Goal: Transaction & Acquisition: Book appointment/travel/reservation

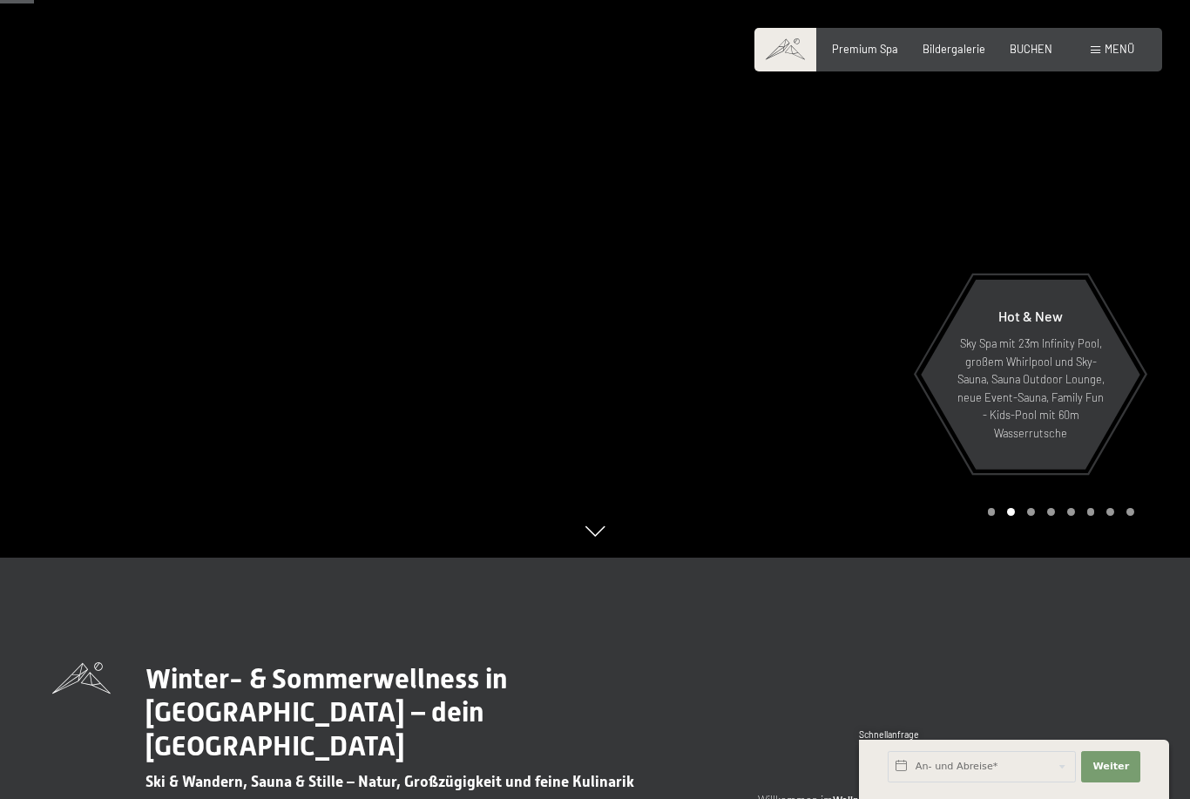
click at [1023, 55] on div "Premium Spa Bildergalerie BUCHEN" at bounding box center [930, 50] width 295 height 16
click at [1038, 44] on span "BUCHEN" at bounding box center [1031, 49] width 43 height 14
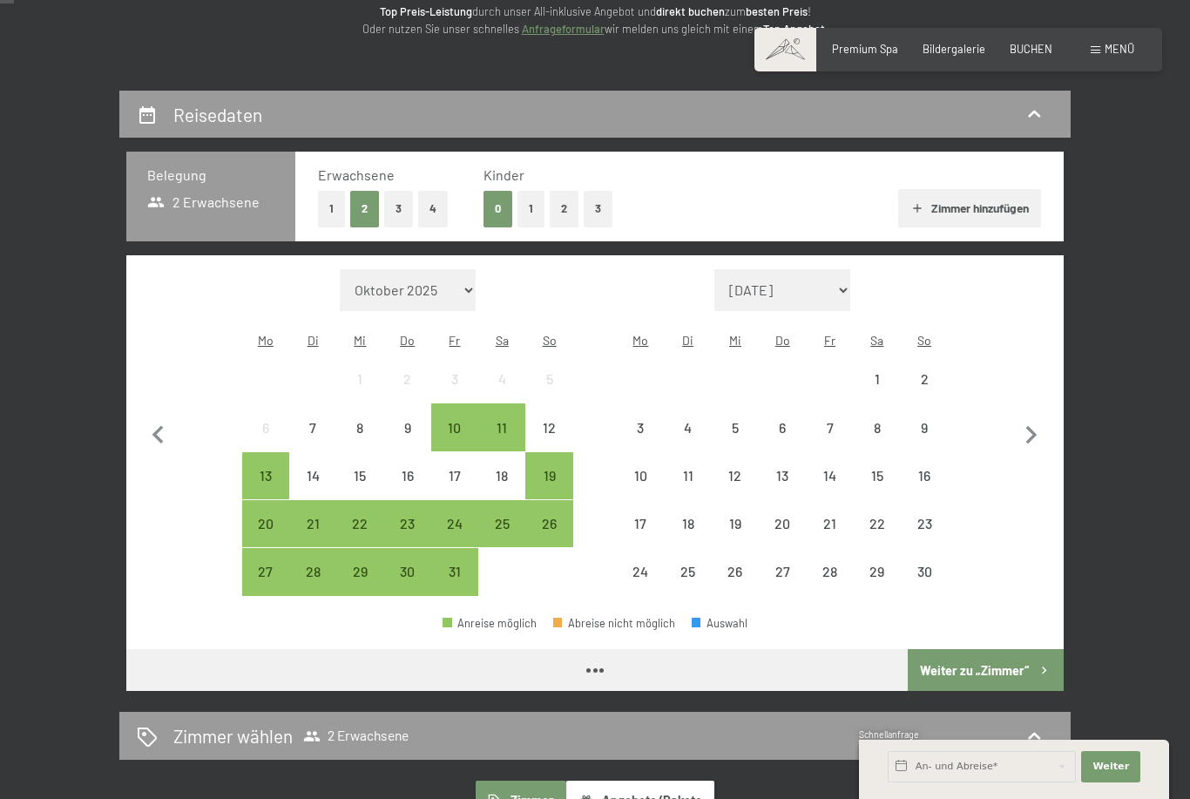
scroll to position [245, 0]
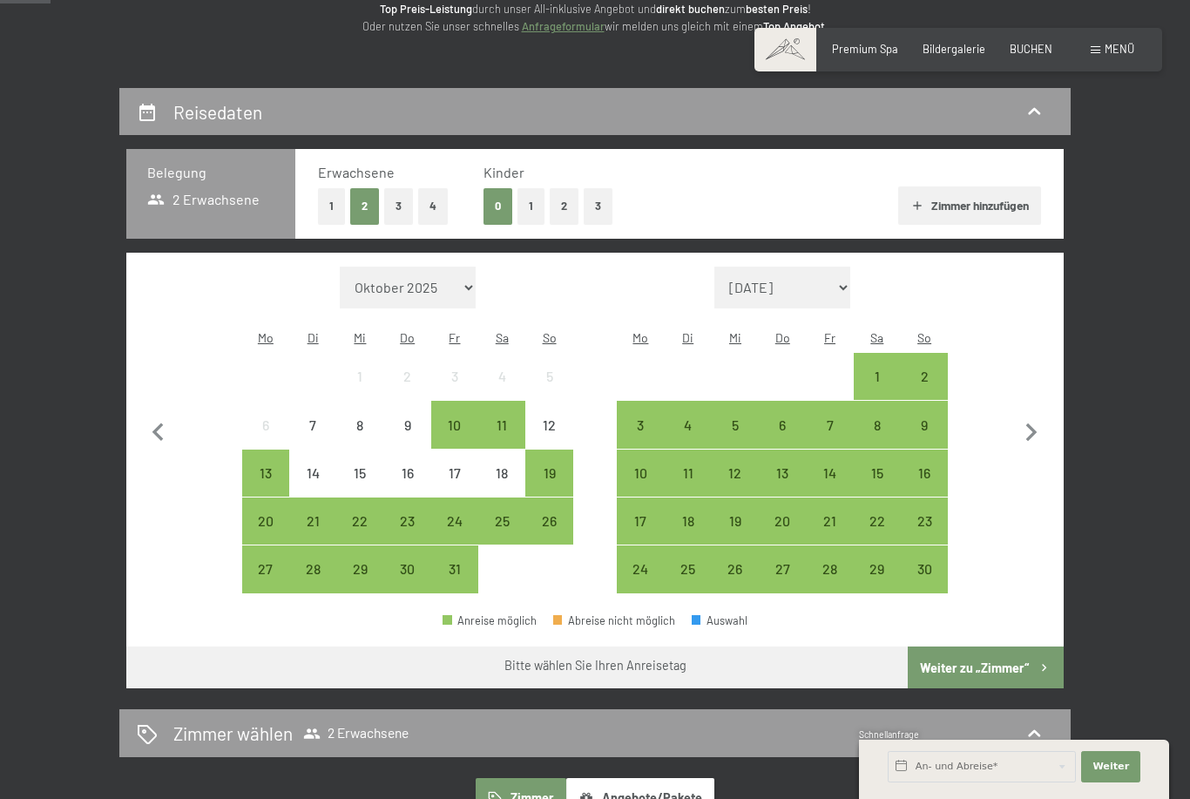
click at [543, 204] on button "1" at bounding box center [531, 206] width 27 height 36
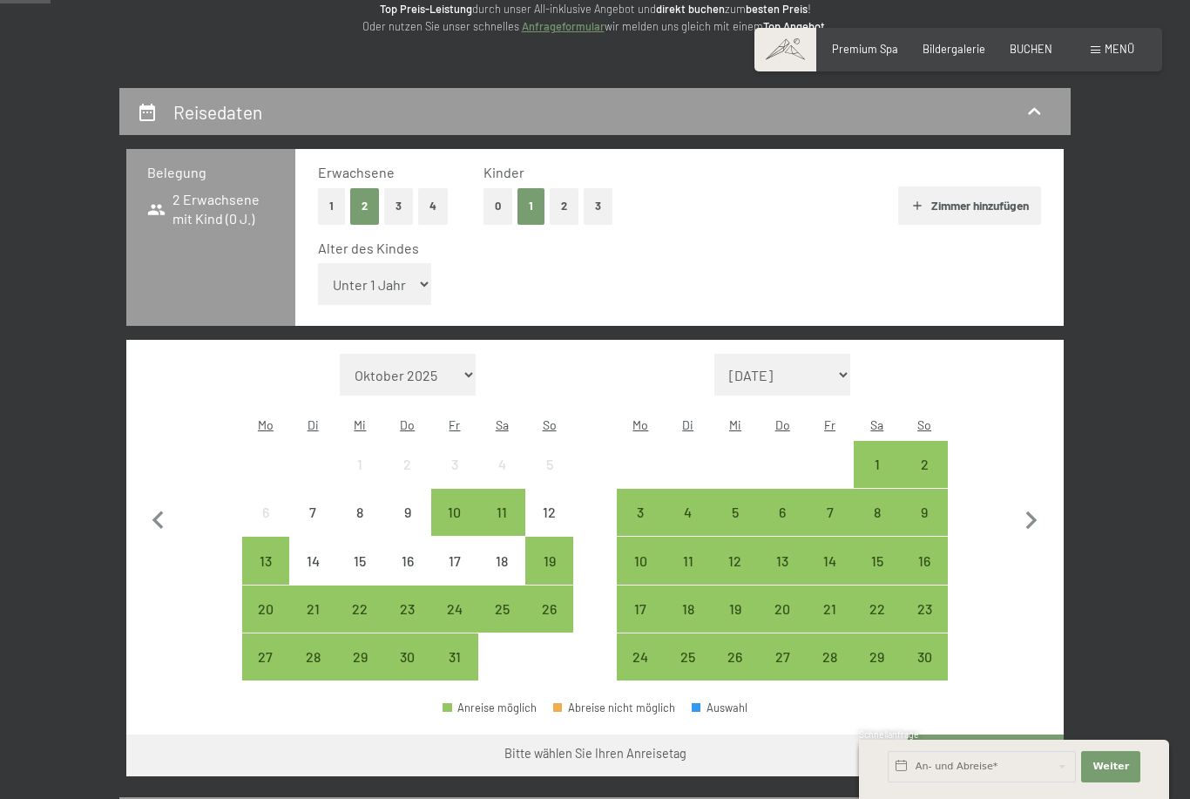
click at [417, 274] on select "Unter 1 Jahr 1 Jahr 2 Jahre 3 Jahre 4 Jahre 5 Jahre 6 Jahre 7 Jahre 8 Jahre 9 J…" at bounding box center [374, 284] width 113 height 42
select select "12"
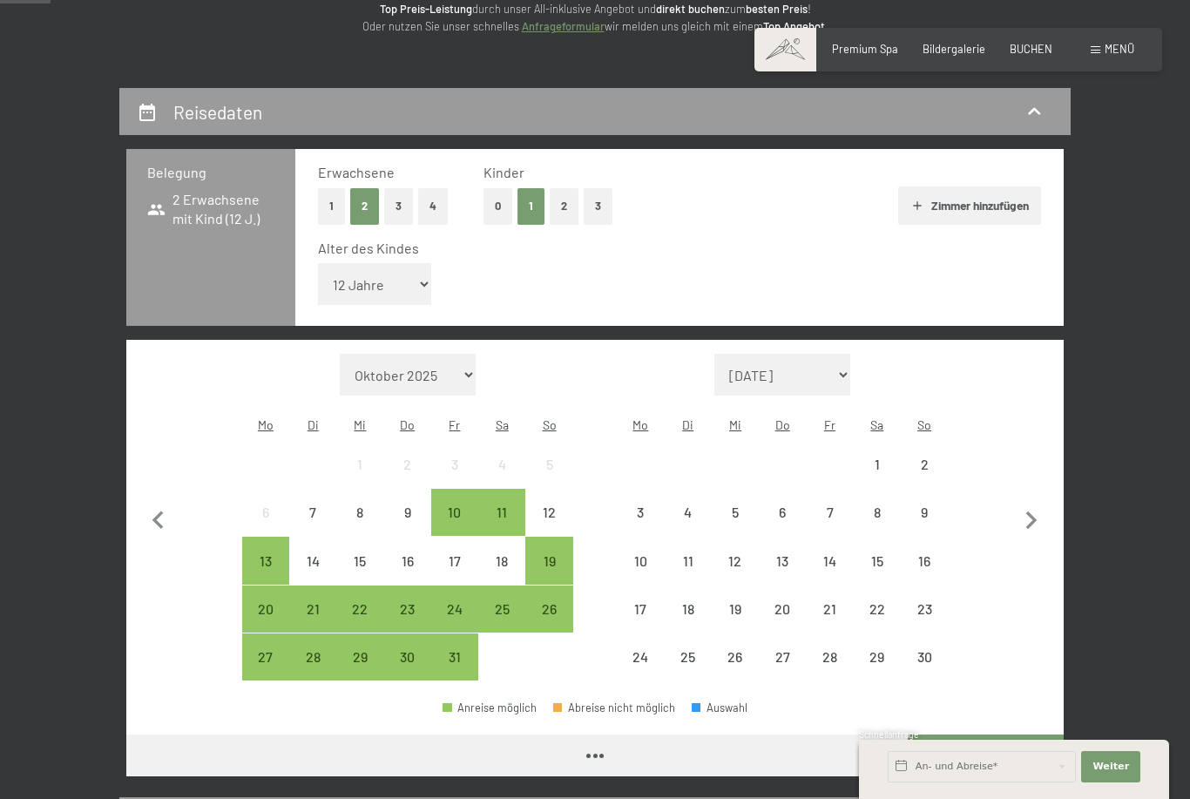
click at [1043, 503] on icon "button" at bounding box center [1031, 521] width 37 height 37
select select "2025-11-01"
select select "2025-12-01"
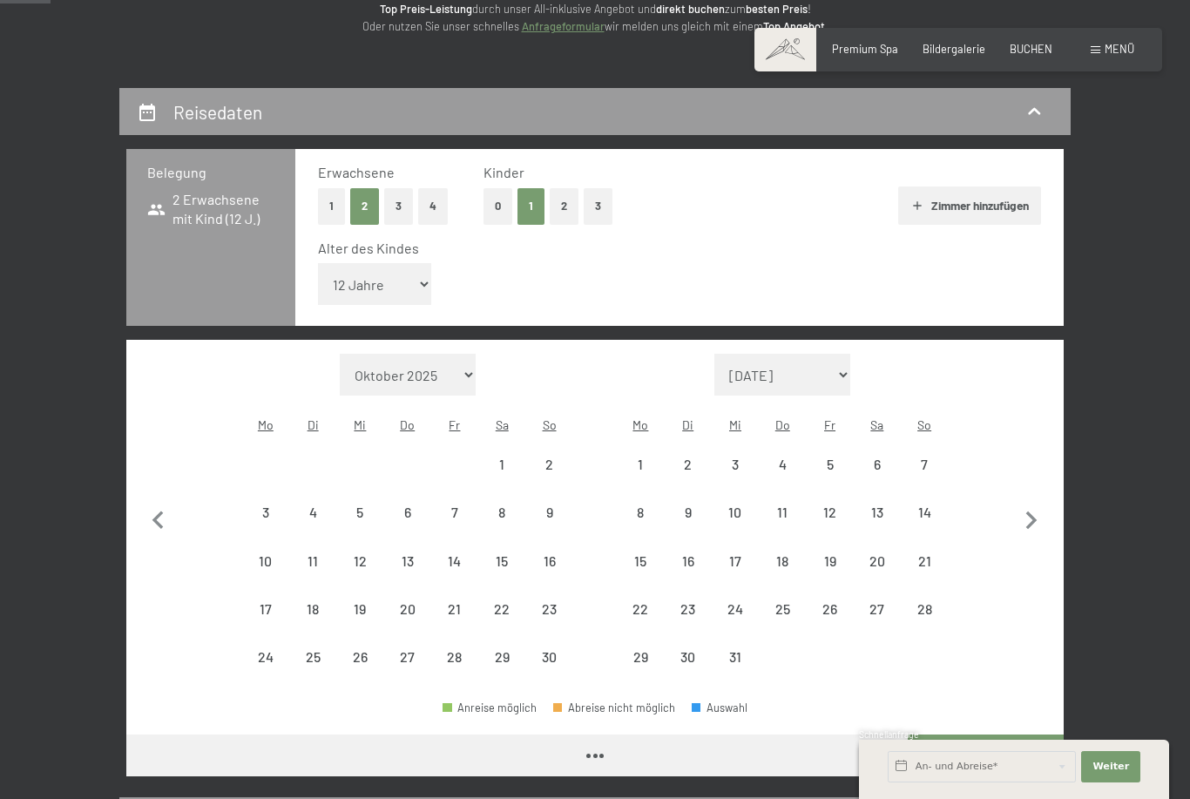
click at [1042, 503] on icon "button" at bounding box center [1031, 521] width 37 height 37
select select "[DATE]"
click at [1045, 503] on icon "button" at bounding box center [1031, 521] width 37 height 37
select select "[DATE]"
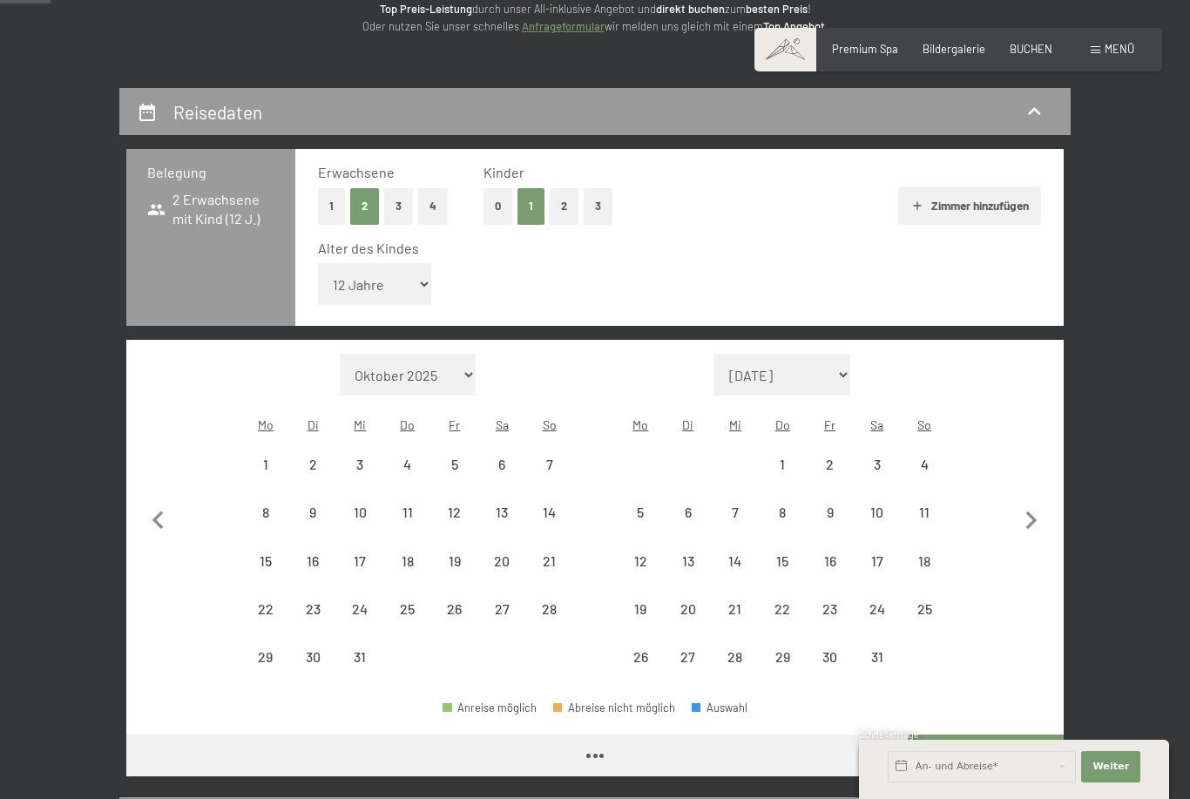
select select "[DATE]"
click at [1044, 503] on icon "button" at bounding box center [1031, 521] width 37 height 37
select select "2026-02-01"
select select "2026-03-01"
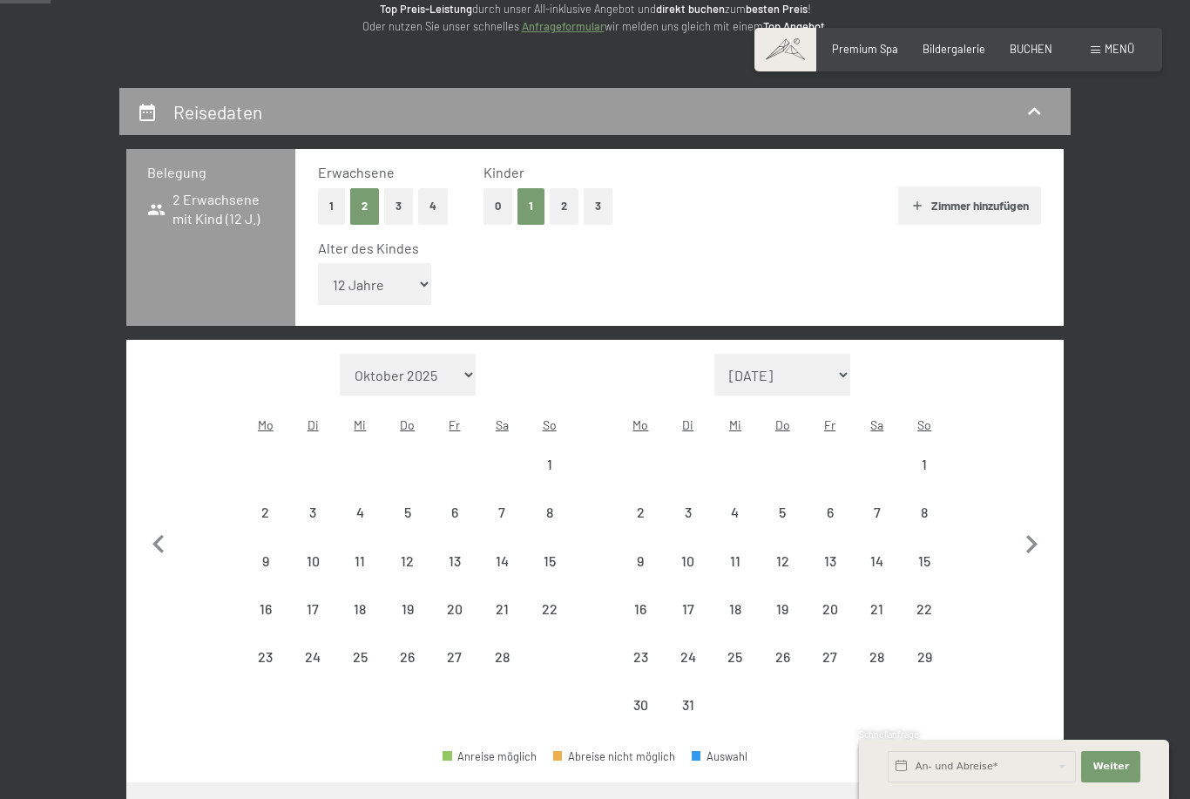
click at [1044, 491] on button "button" at bounding box center [1031, 542] width 37 height 376
click at [1044, 490] on button "button" at bounding box center [1031, 542] width 37 height 376
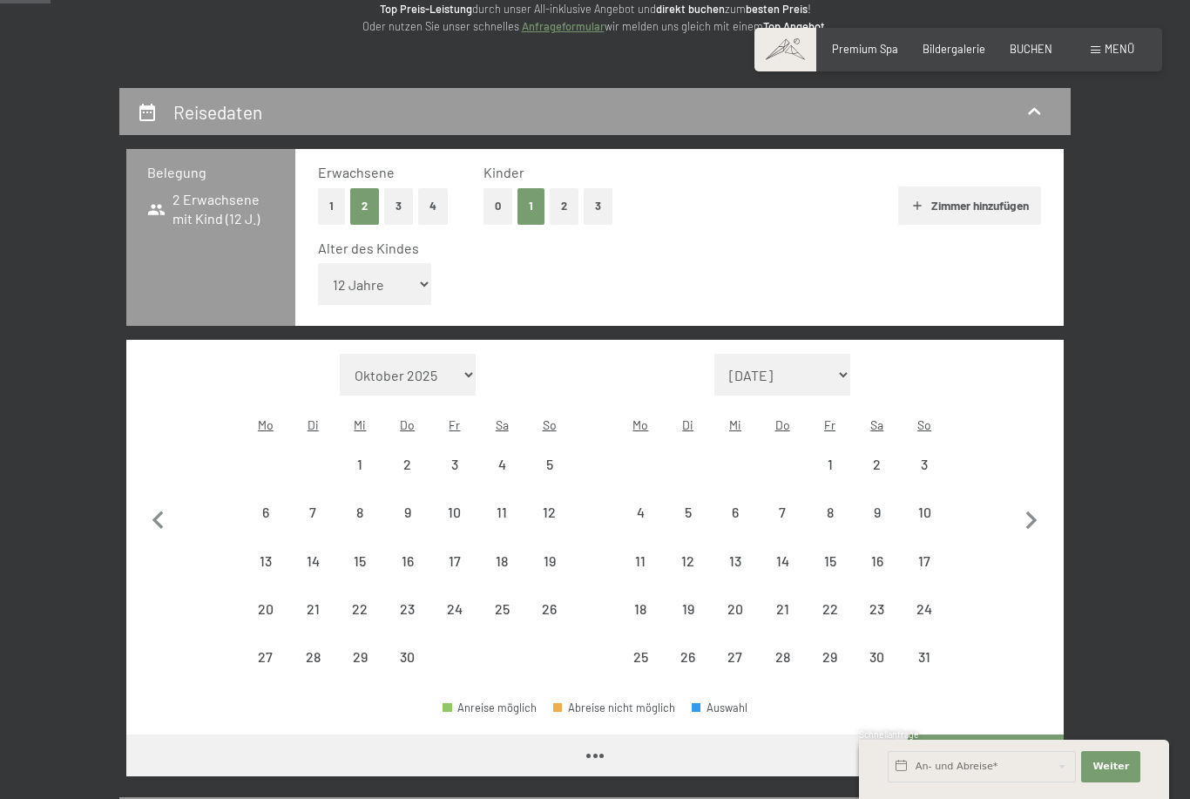
select select "2026-04-01"
select select "2026-05-01"
select select "2026-04-01"
select select "2026-05-01"
select select "2026-04-01"
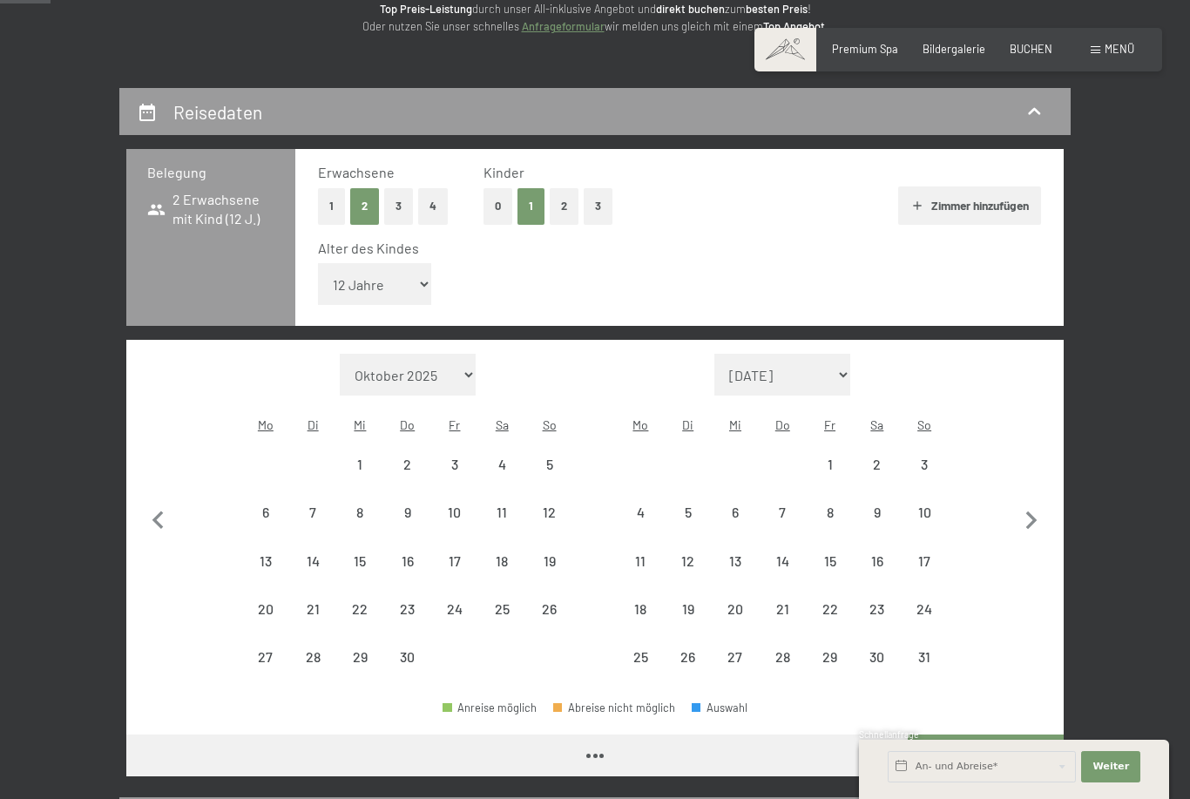
select select "2026-05-01"
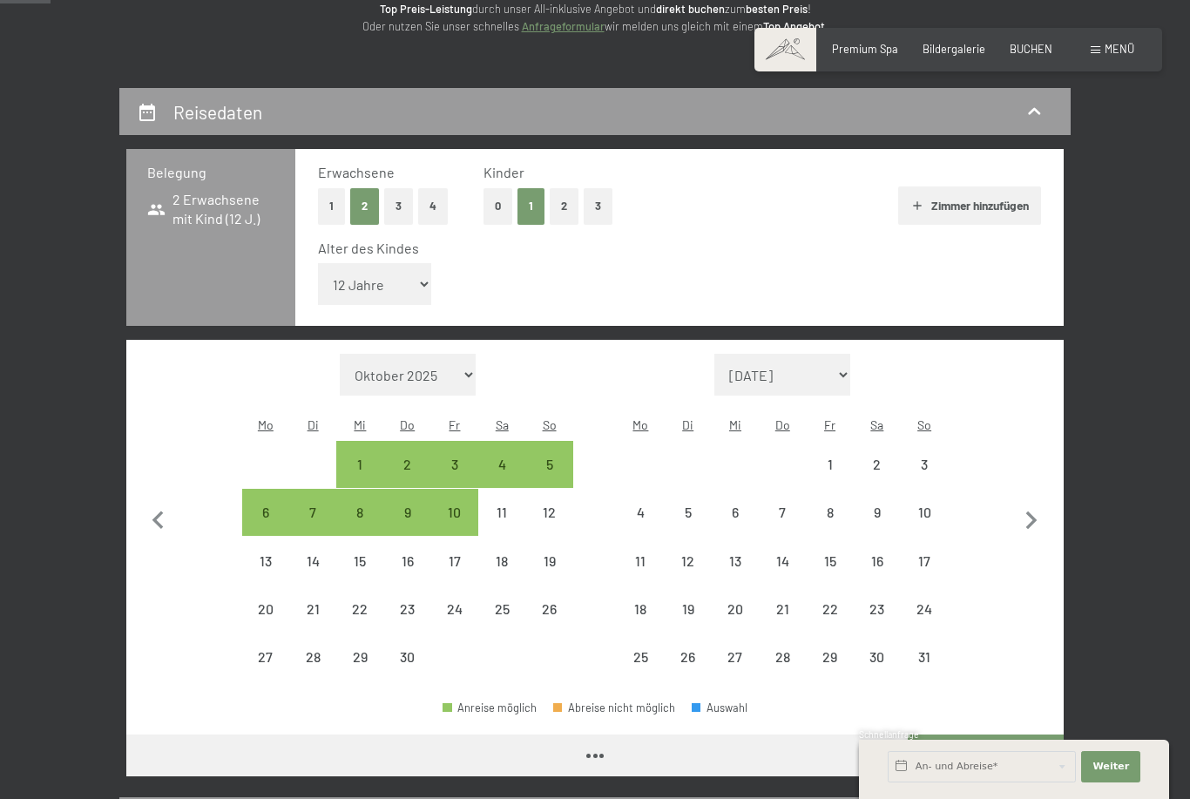
click at [877, 602] on div "23" at bounding box center [878, 624] width 44 height 44
select select "2026-04-01"
select select "2026-05-01"
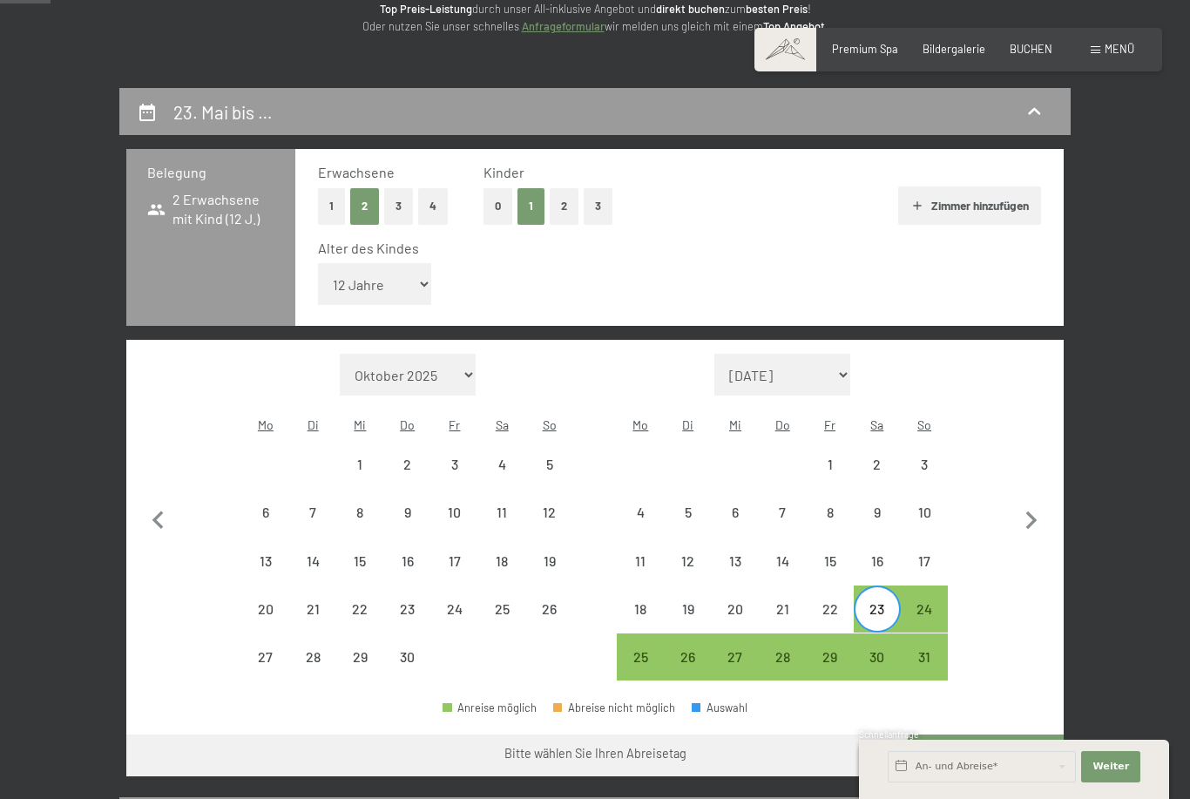
select select "2026-04-01"
select select "2026-05-01"
click at [886, 650] on div "30" at bounding box center [878, 672] width 44 height 44
select select "2026-04-01"
select select "2026-05-01"
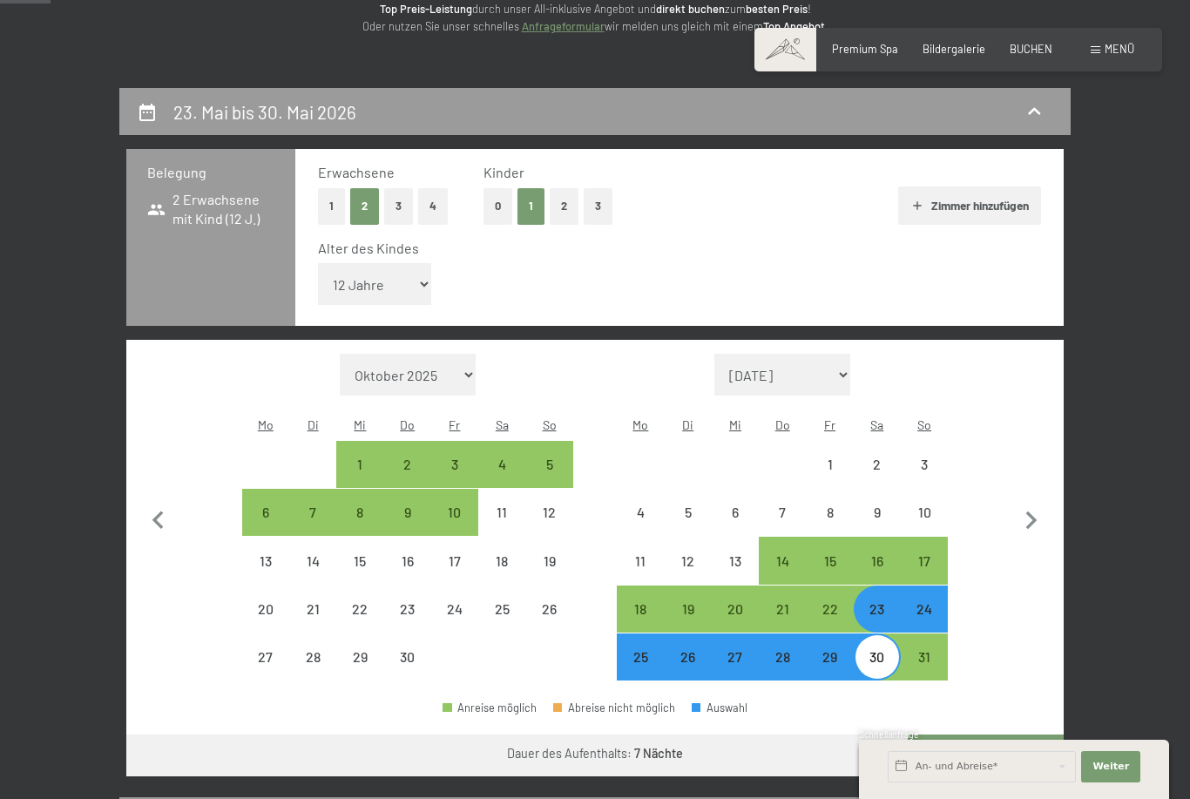
click at [973, 735] on button "Weiter zu „Zimmer“" at bounding box center [986, 756] width 156 height 42
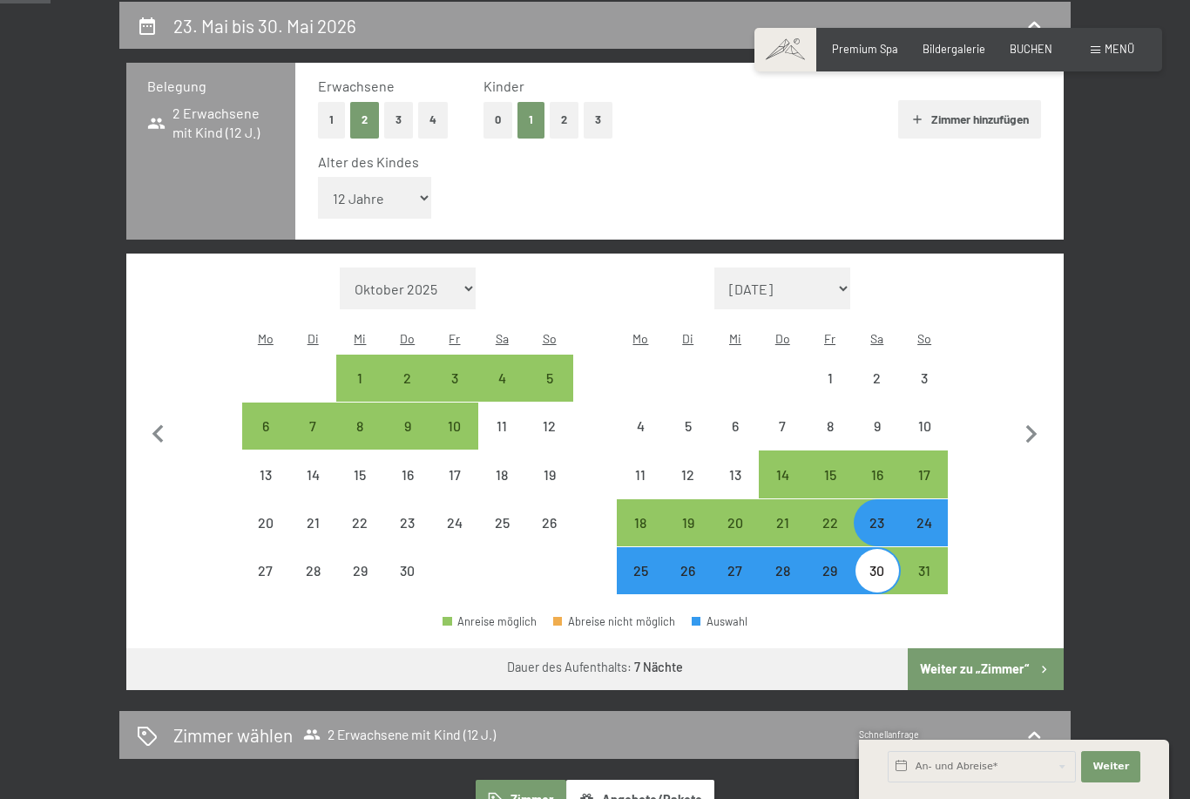
select select "2026-04-01"
select select "2026-05-01"
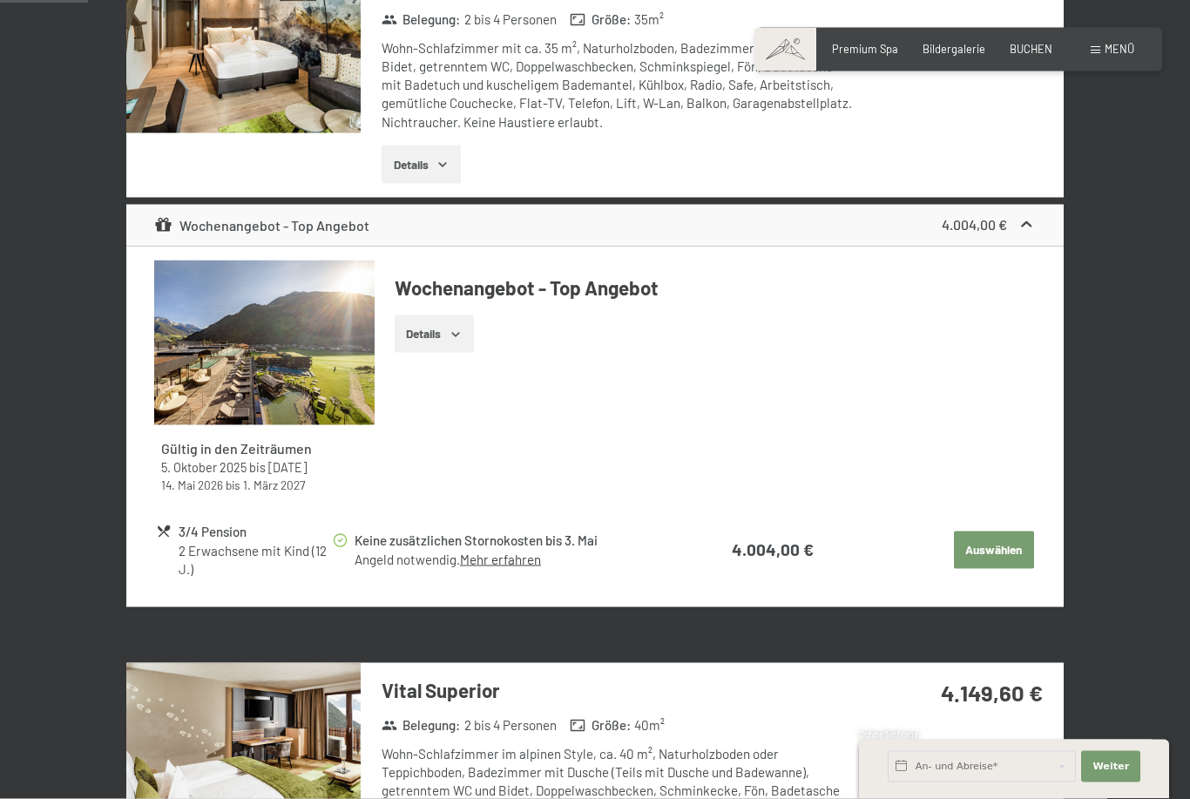
scroll to position [576, 0]
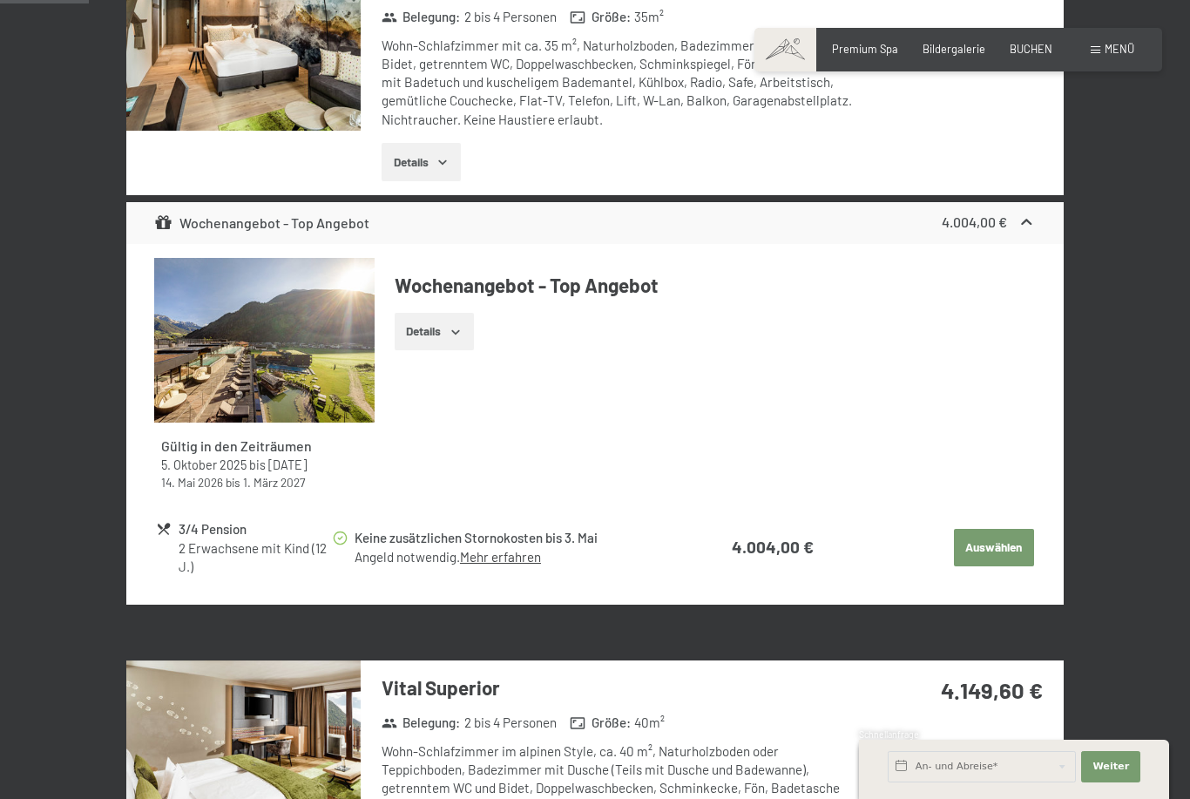
click at [457, 327] on icon "button" at bounding box center [456, 332] width 14 height 14
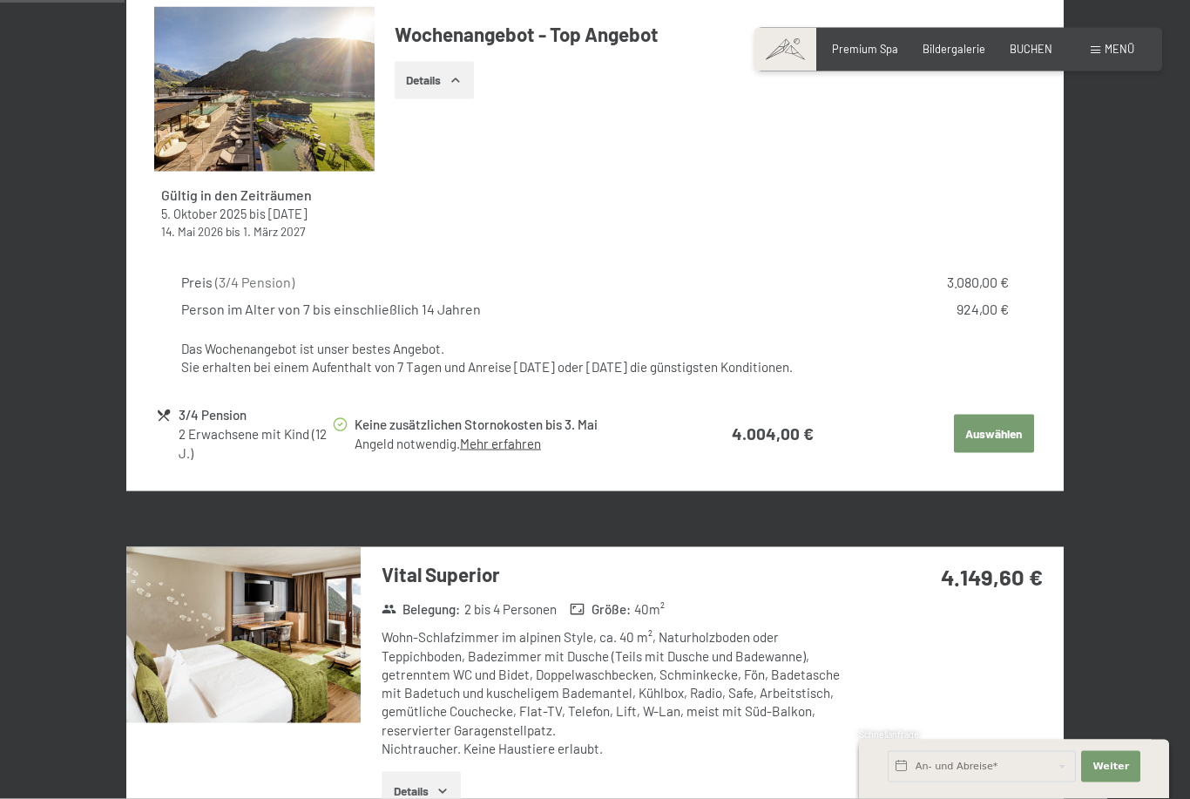
scroll to position [833, 0]
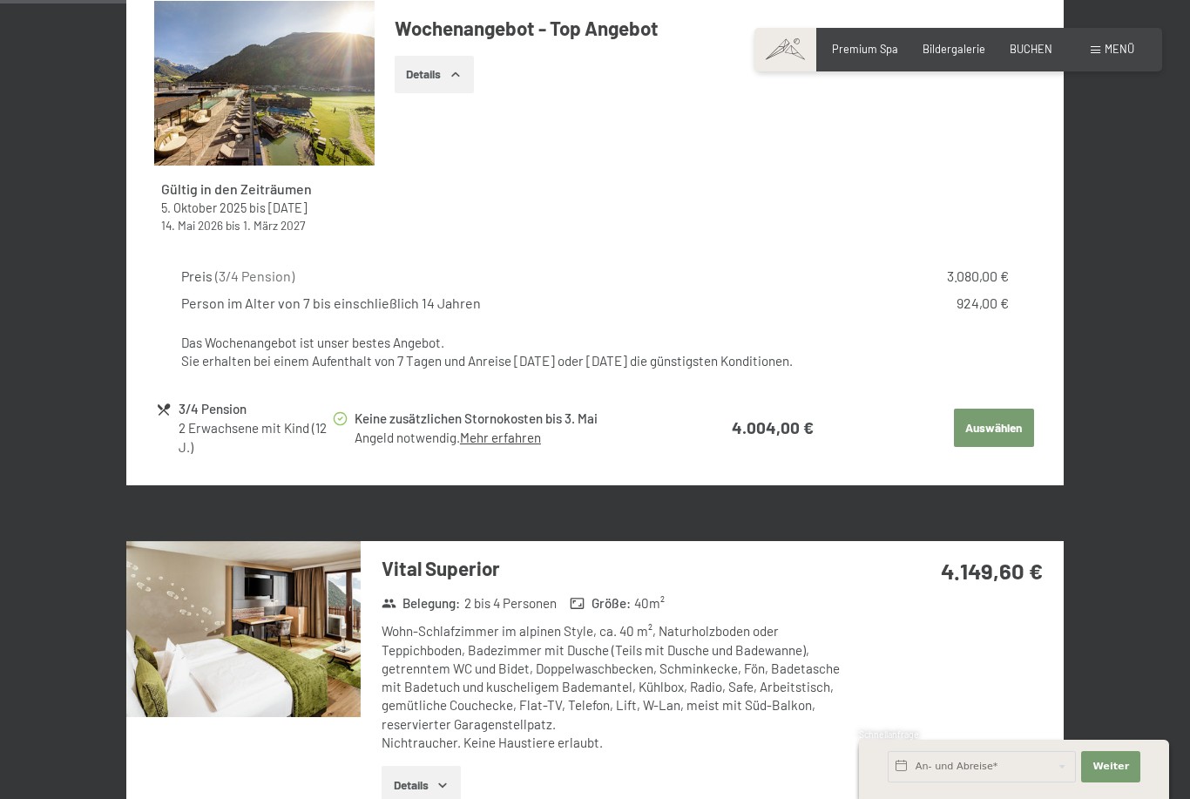
click at [521, 430] on link "Mehr erfahren" at bounding box center [500, 438] width 81 height 16
click at [664, 315] on div "Preis ( 3/4 Pension ) 3.080,00 € Person im Alter von 7 bis einschließlich 14 Ja…" at bounding box center [594, 319] width 881 height 132
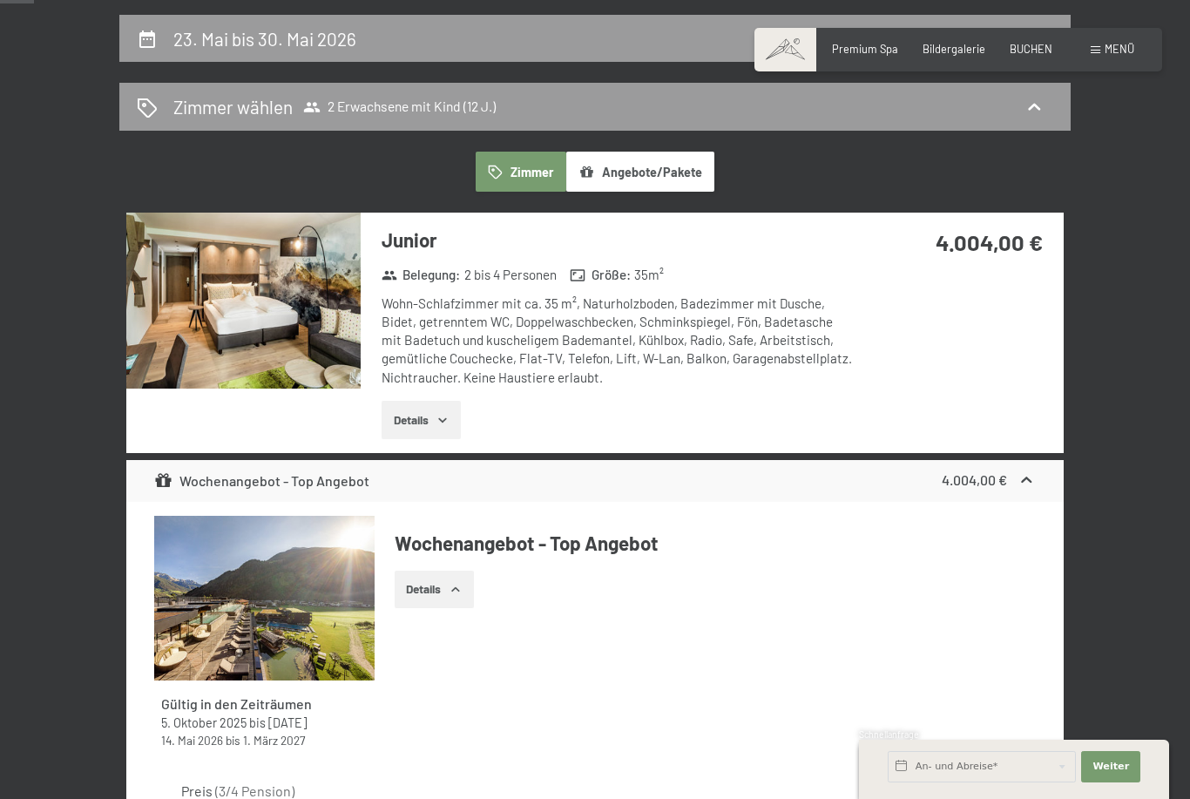
scroll to position [0, 0]
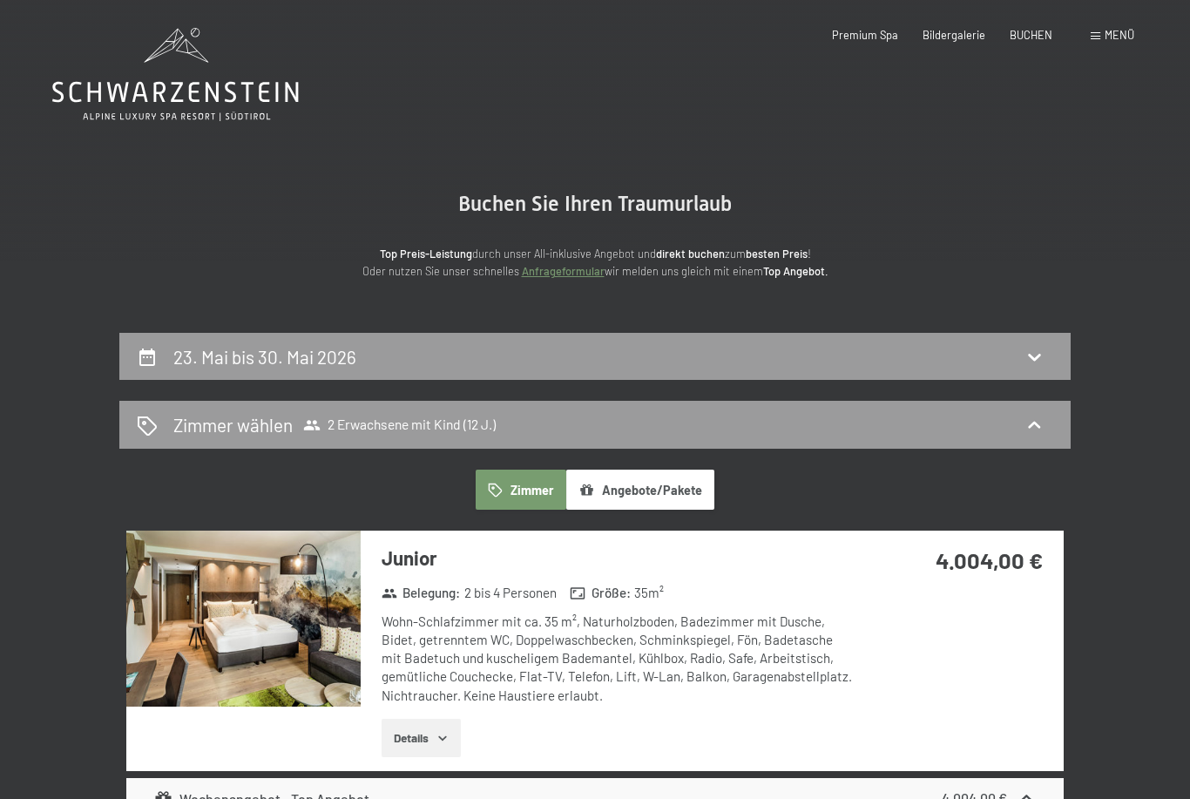
click at [205, 91] on icon at bounding box center [175, 74] width 247 height 93
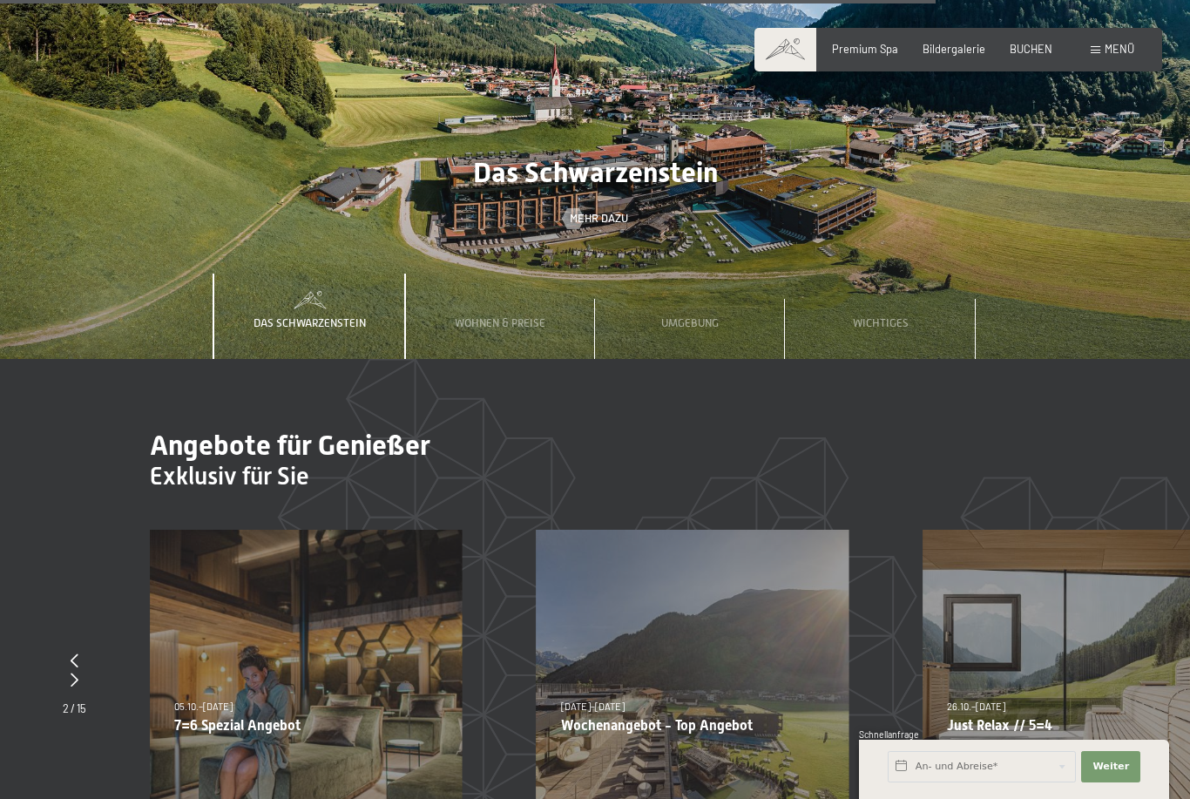
scroll to position [5966, 0]
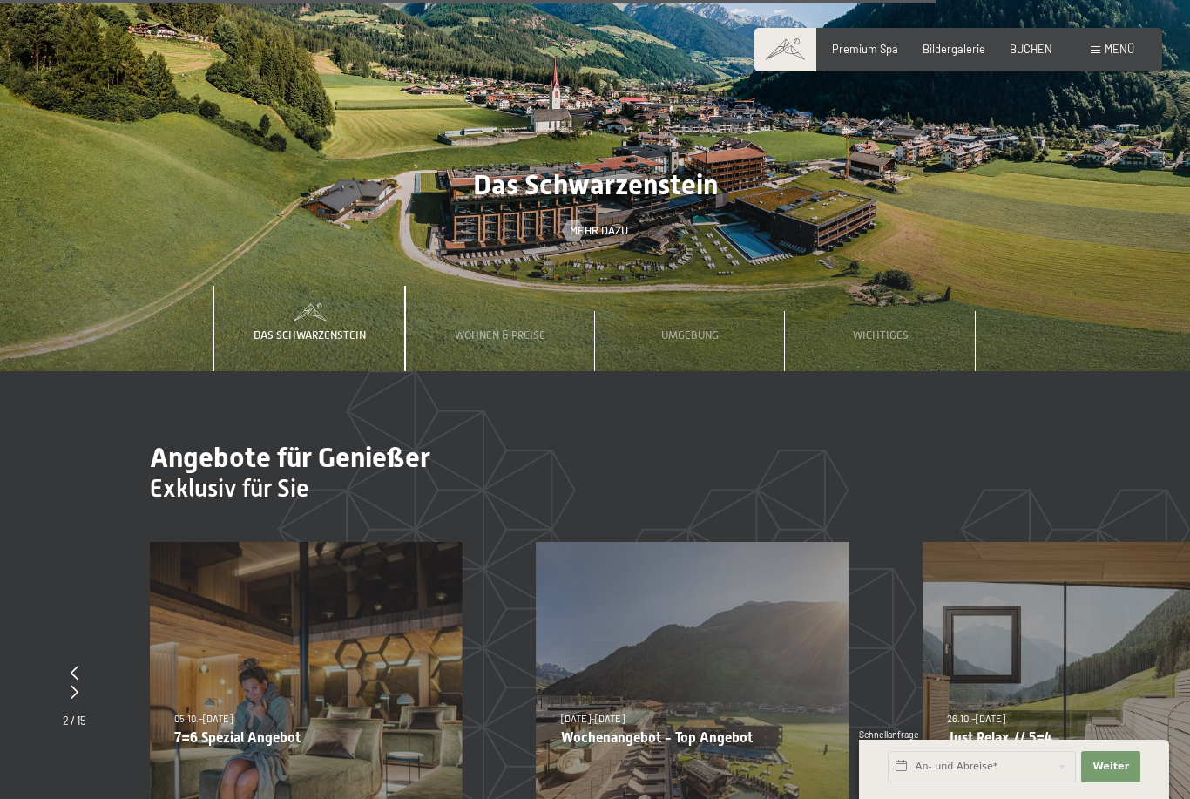
click at [498, 329] on span "Wohnen & Preise" at bounding box center [500, 335] width 91 height 13
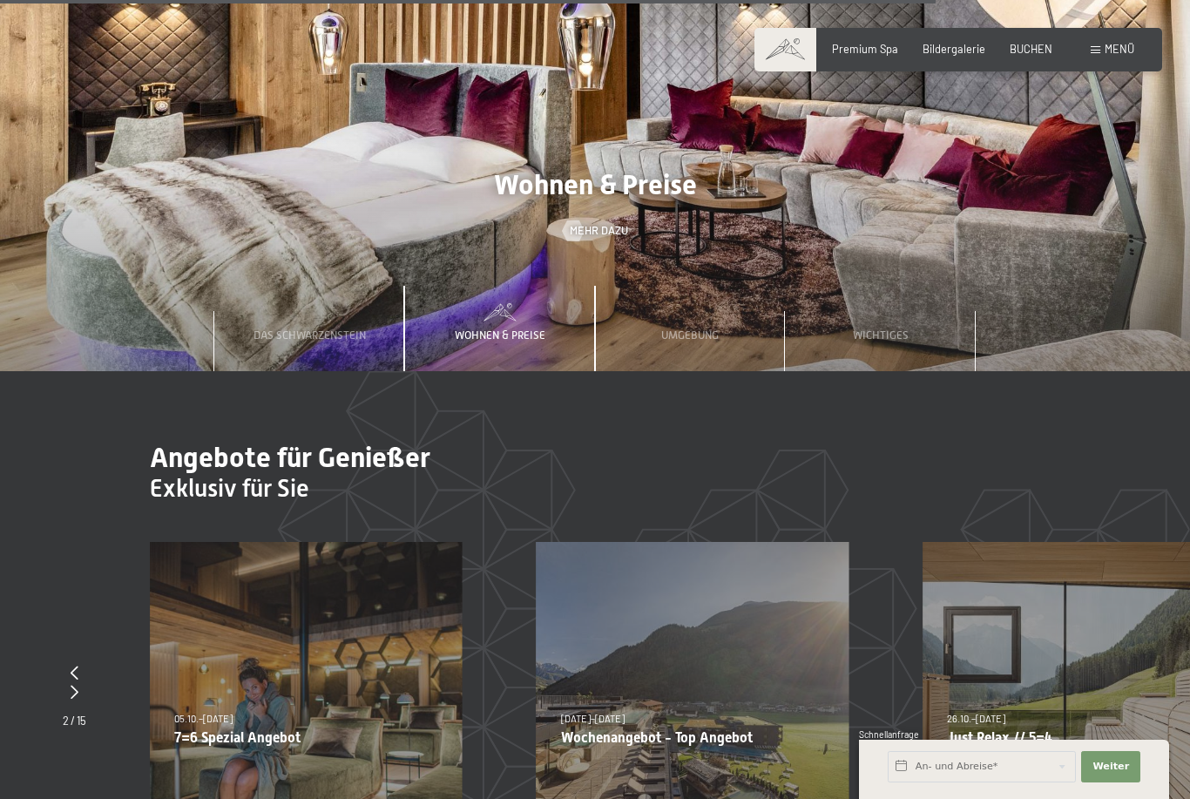
click at [515, 286] on div "Wohnen & Preise" at bounding box center [500, 328] width 112 height 85
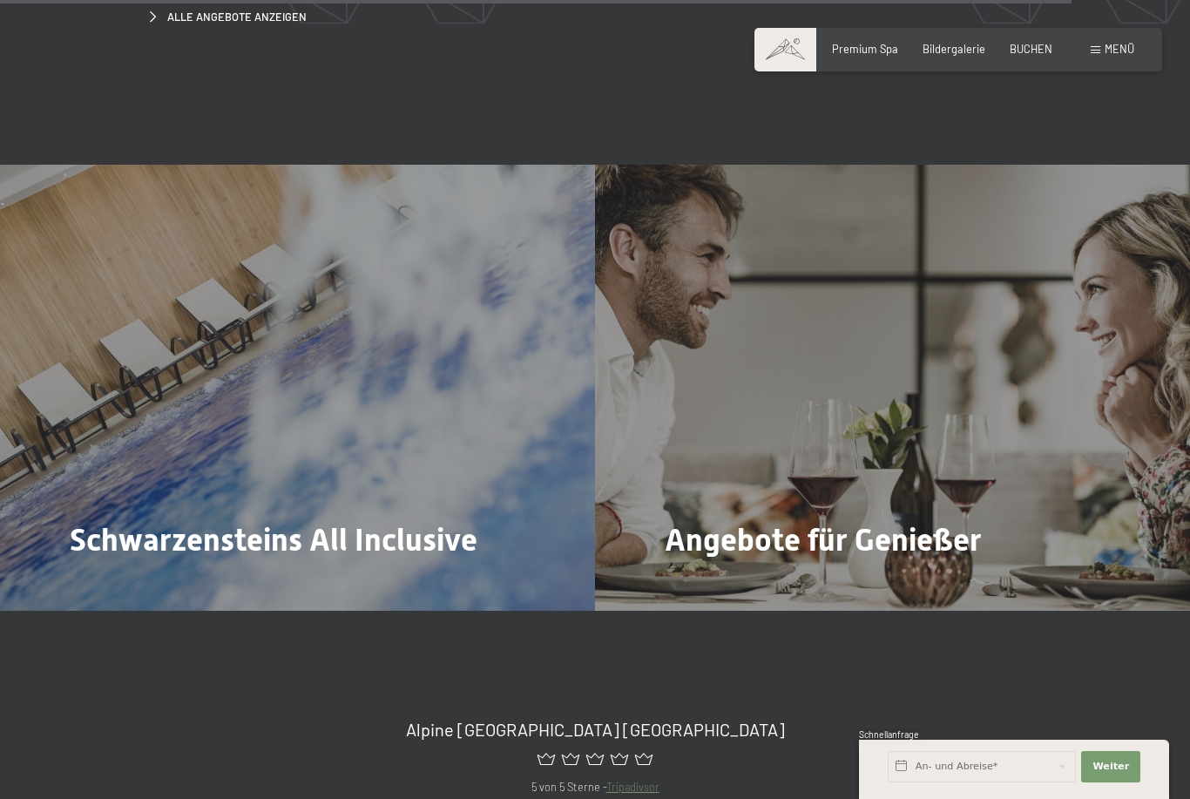
scroll to position [6800, 0]
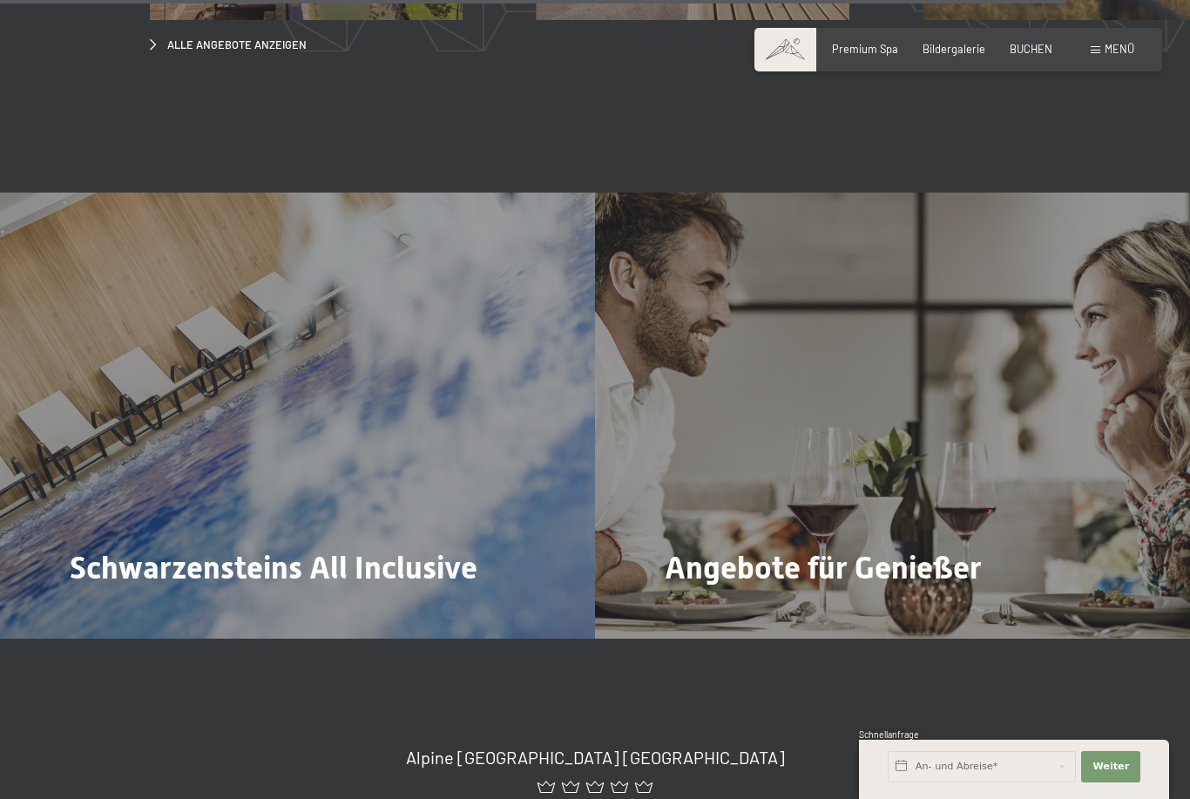
click at [943, 55] on div "Premium Spa Bildergalerie BUCHEN" at bounding box center [930, 50] width 295 height 16
click at [955, 42] on div "Buchen Anfragen Premium Spa Bildergalerie BUCHEN Menü DE IT EN Gutschein Bilder…" at bounding box center [959, 50] width 352 height 16
click at [953, 46] on span "Bildergalerie" at bounding box center [954, 49] width 63 height 14
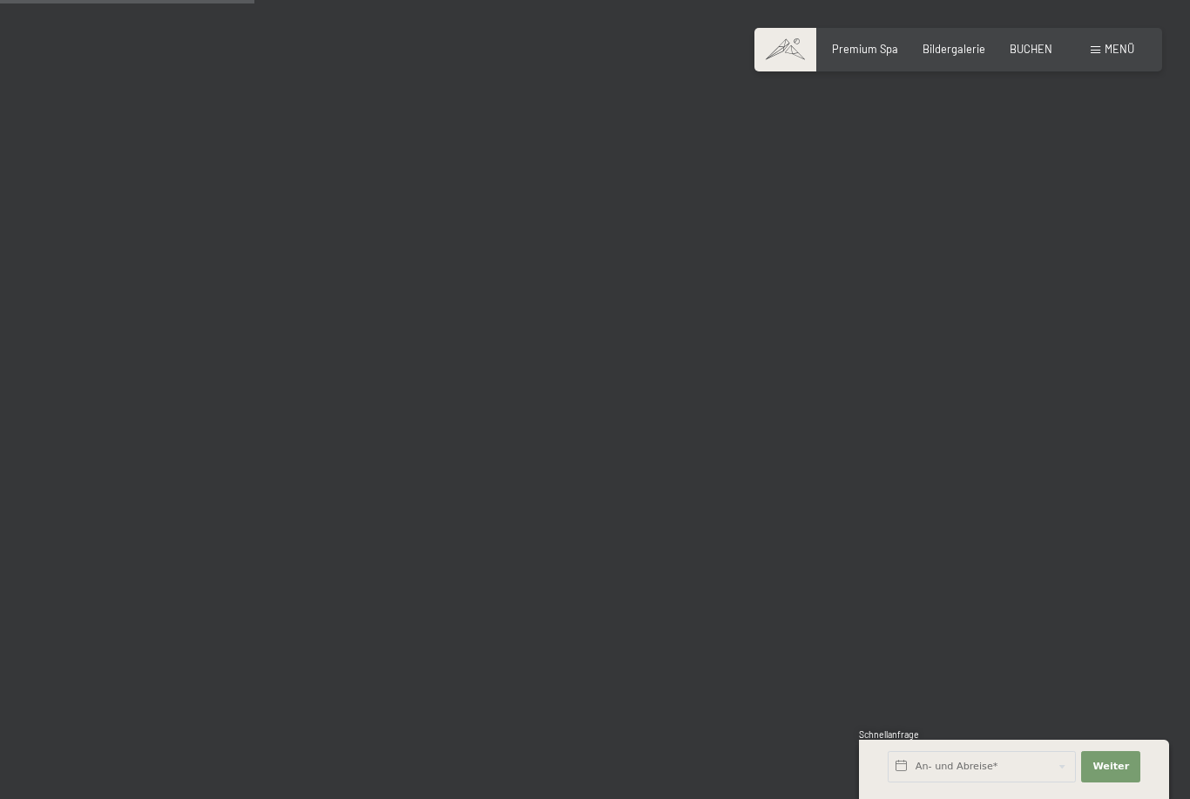
scroll to position [3644, 0]
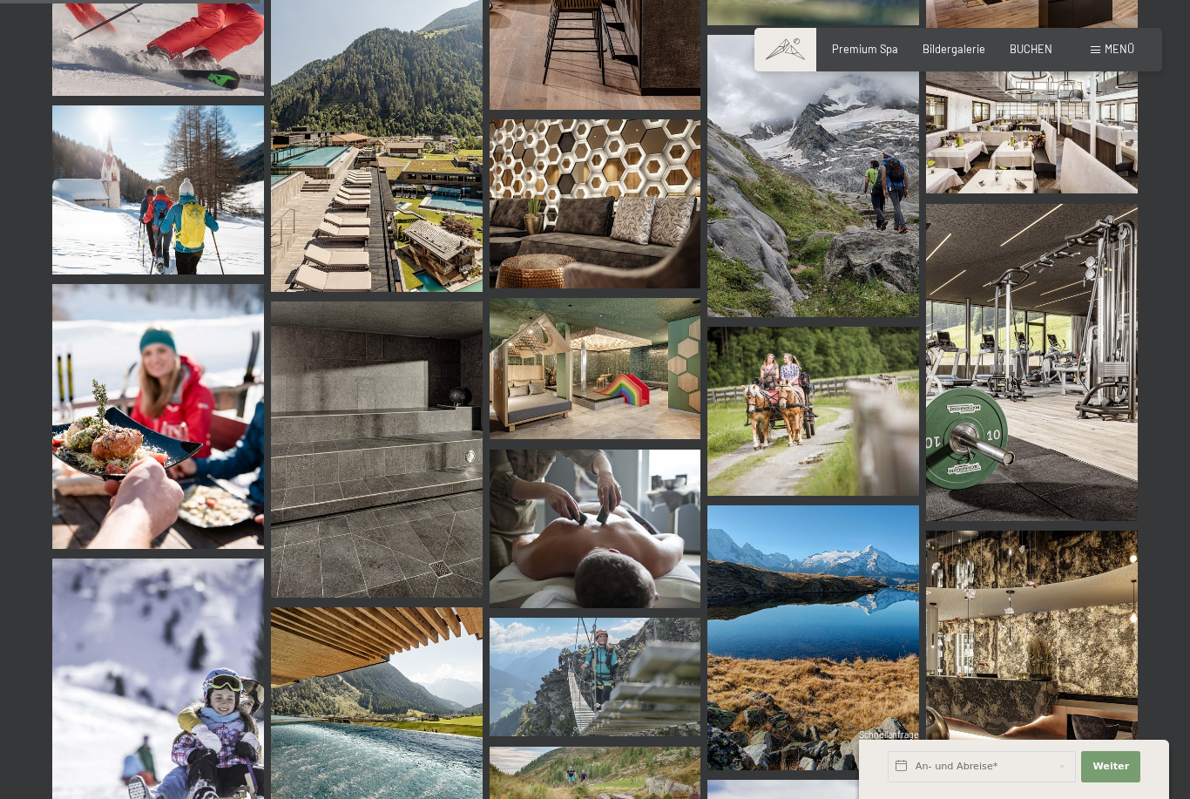
click at [847, 397] on img at bounding box center [814, 411] width 212 height 169
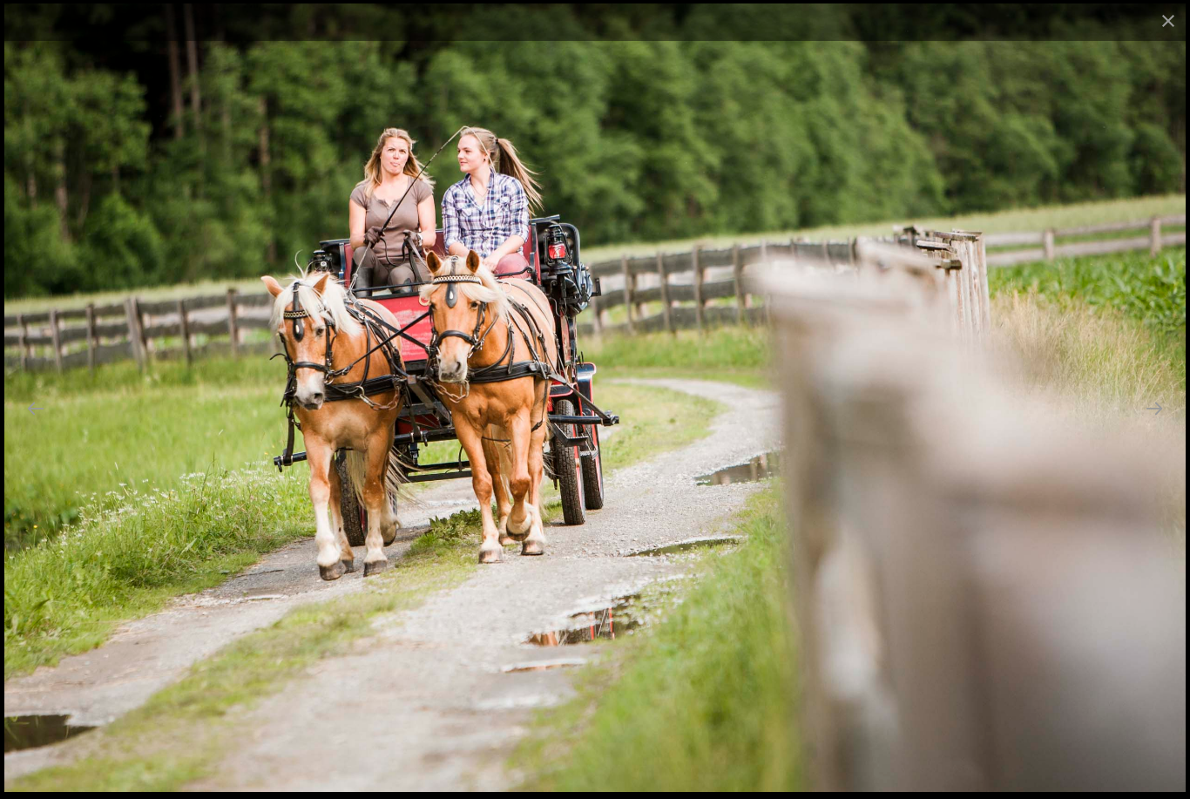
click at [1165, 27] on button "Close gallery" at bounding box center [1169, 20] width 44 height 41
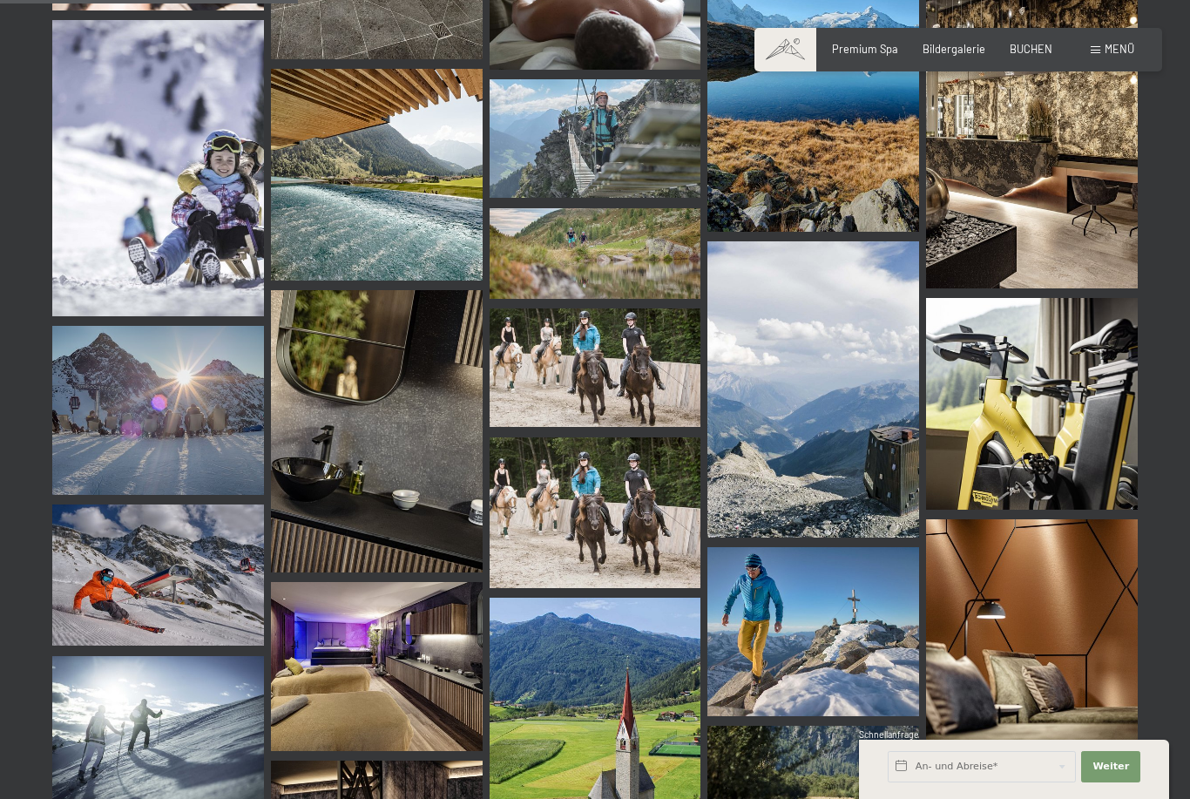
scroll to position [4186, 0]
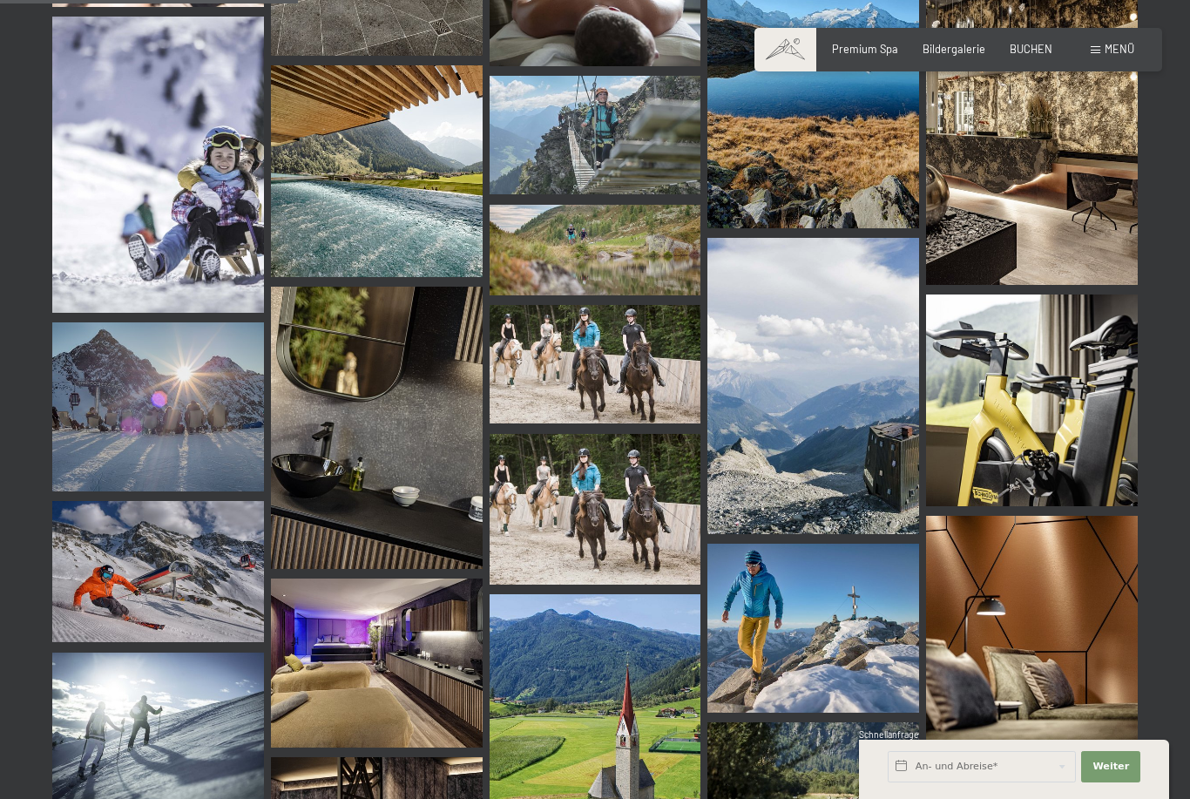
click at [613, 353] on img at bounding box center [596, 364] width 212 height 119
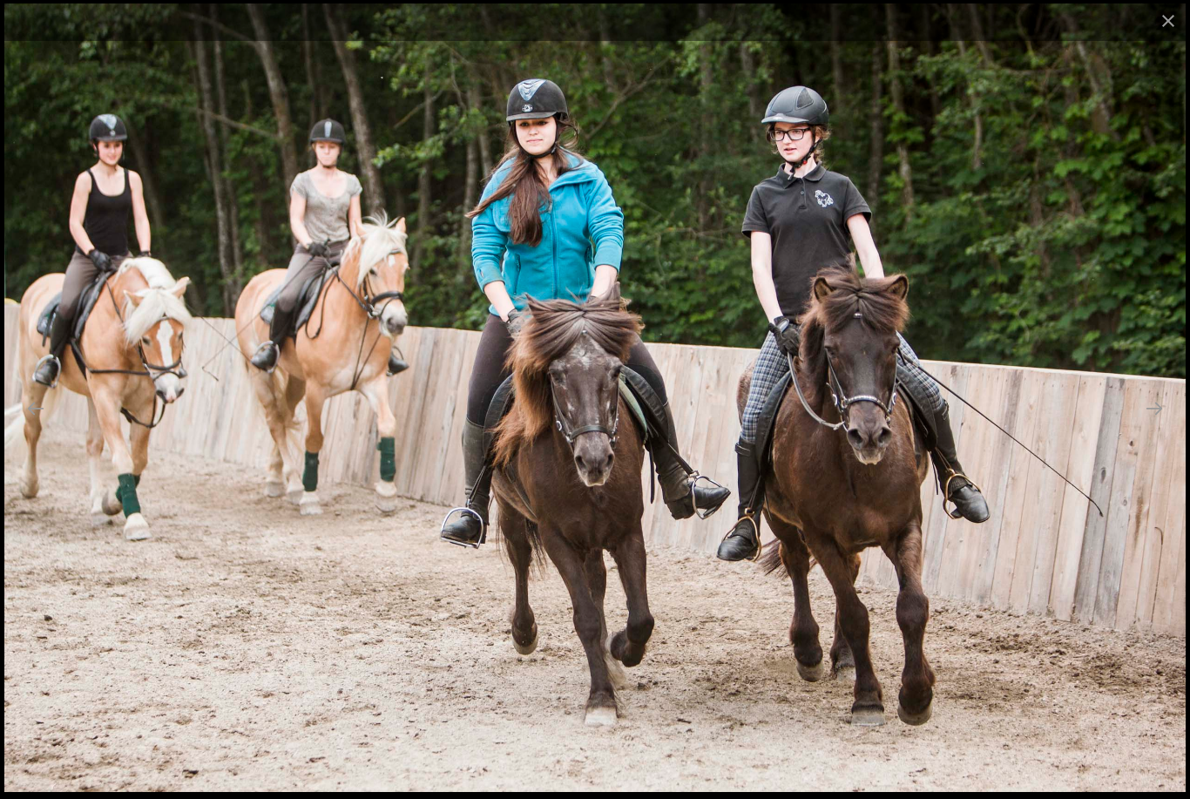
click at [1165, 24] on button "Close gallery" at bounding box center [1169, 20] width 44 height 41
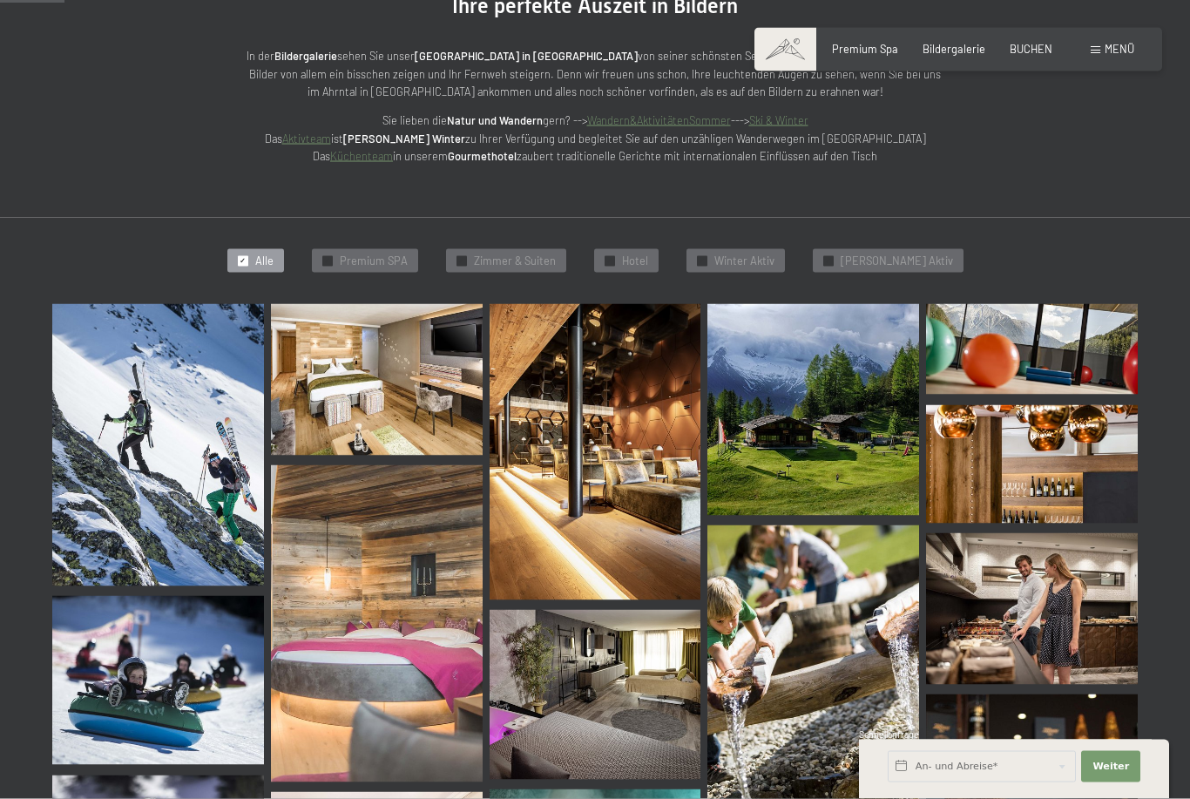
scroll to position [0, 0]
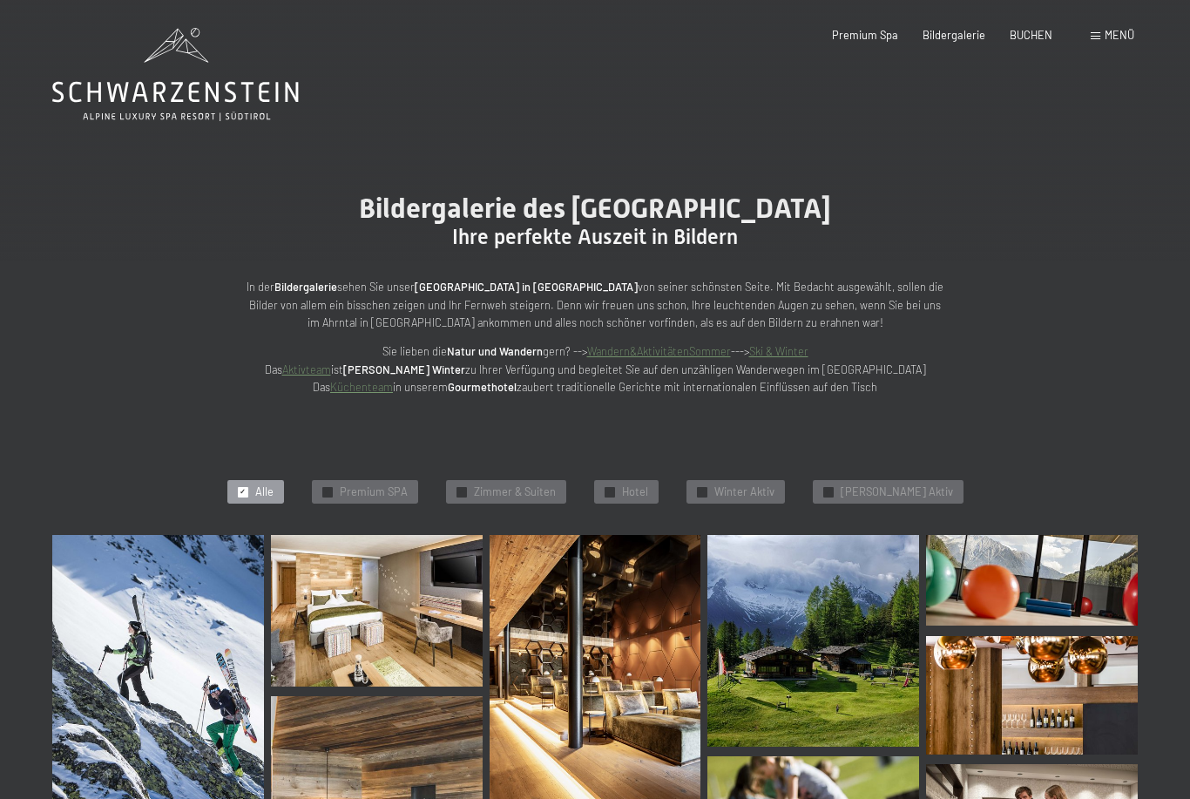
click at [149, 90] on icon at bounding box center [175, 74] width 247 height 93
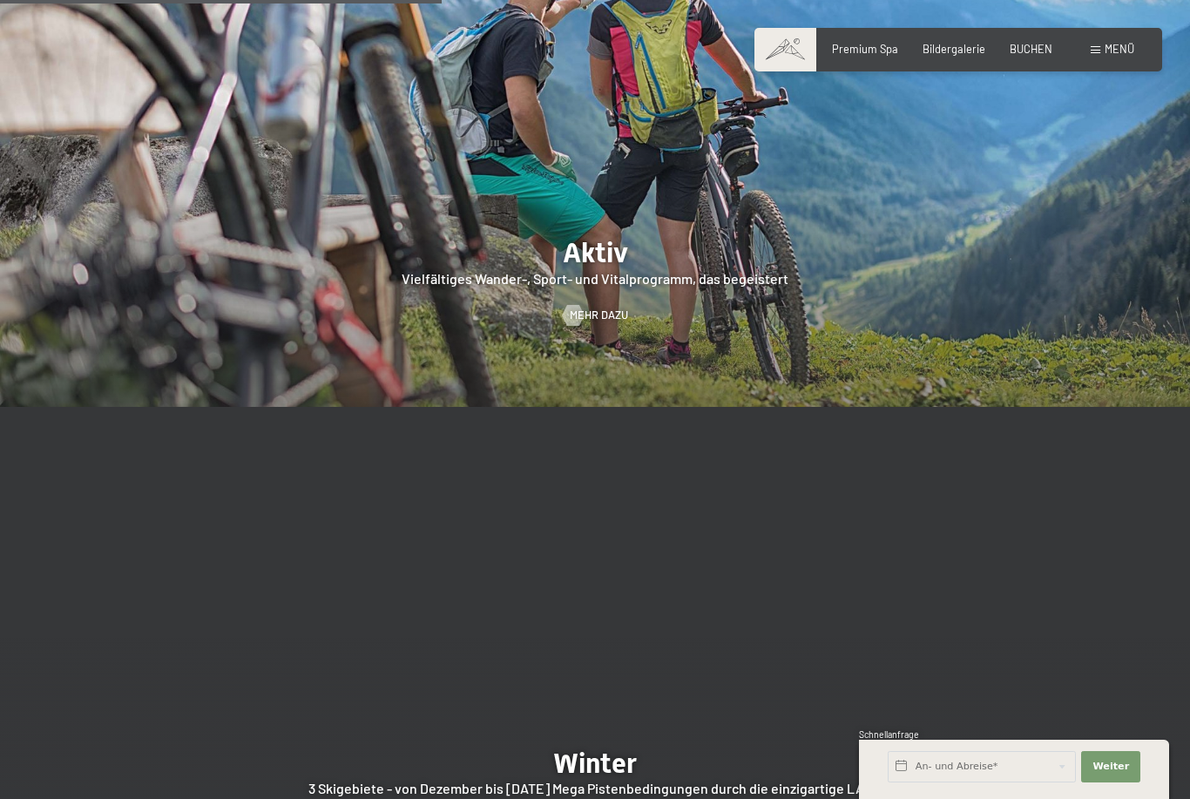
scroll to position [3308, 0]
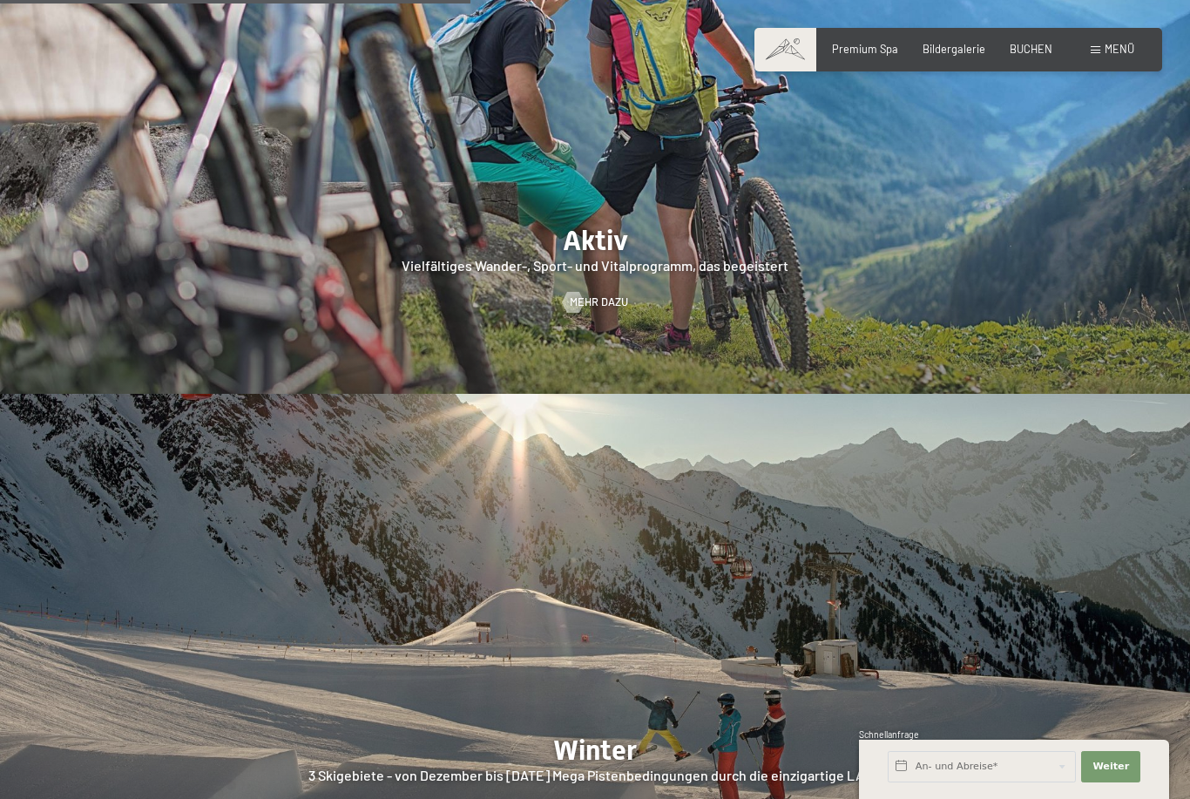
click at [579, 292] on div at bounding box center [573, 302] width 12 height 21
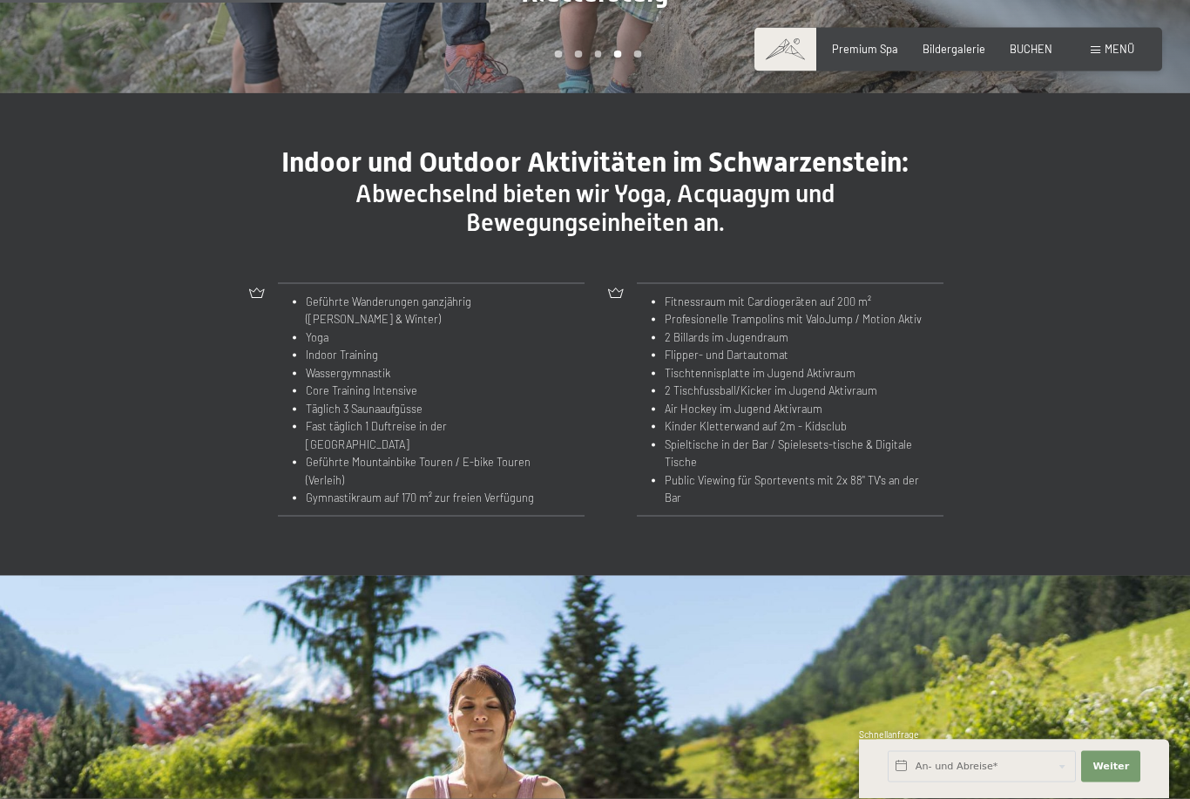
scroll to position [1589, 0]
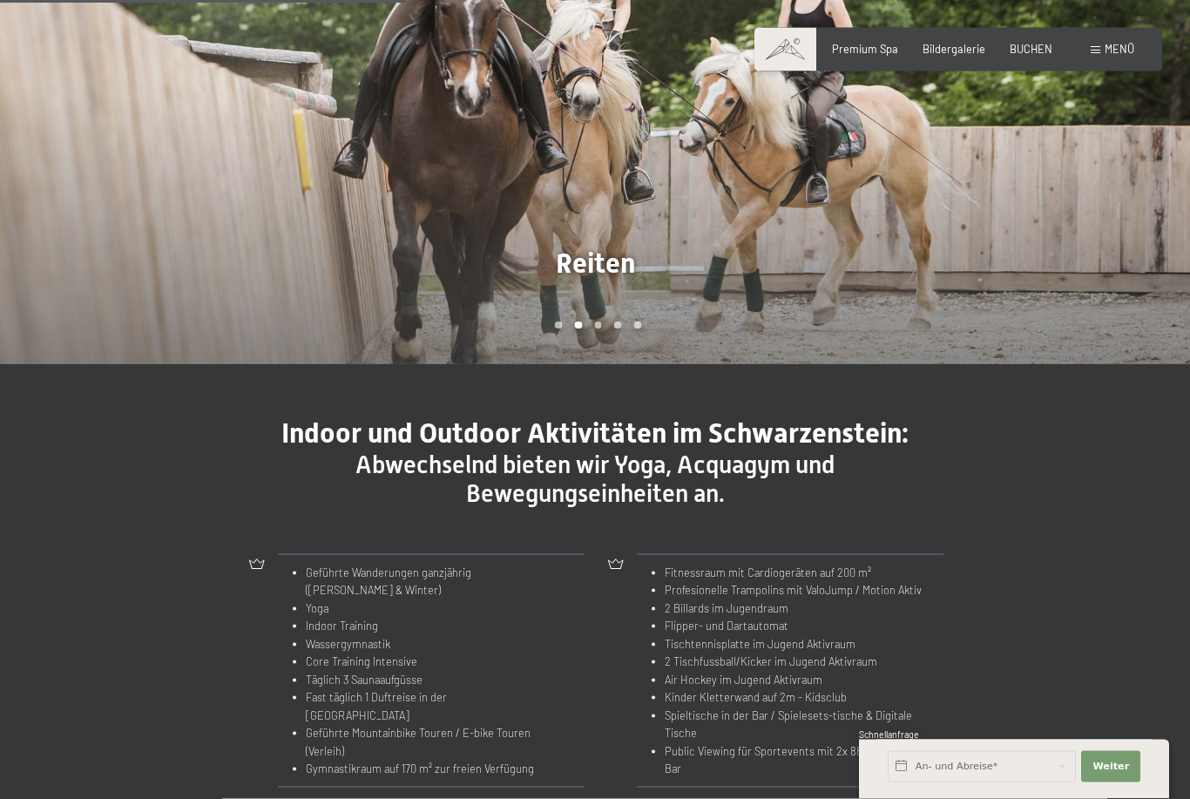
click at [654, 169] on div at bounding box center [892, 110] width 595 height 510
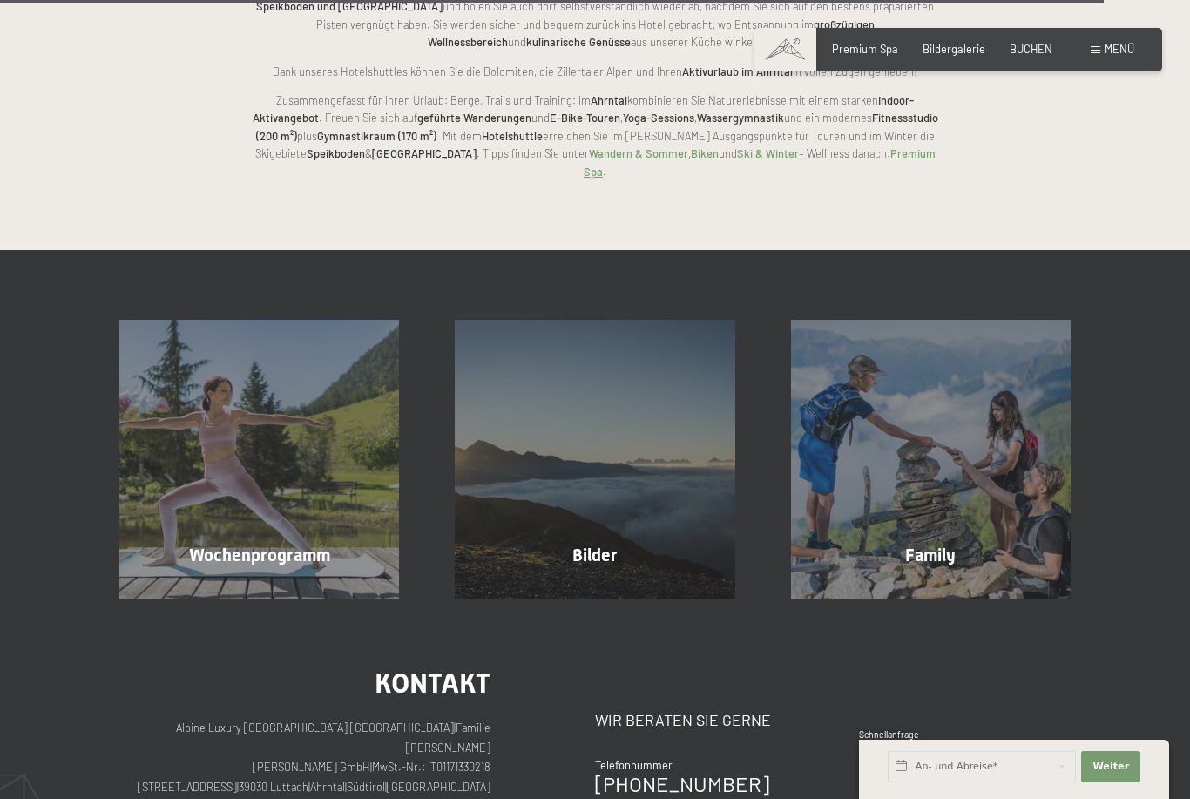
scroll to position [3617, 0]
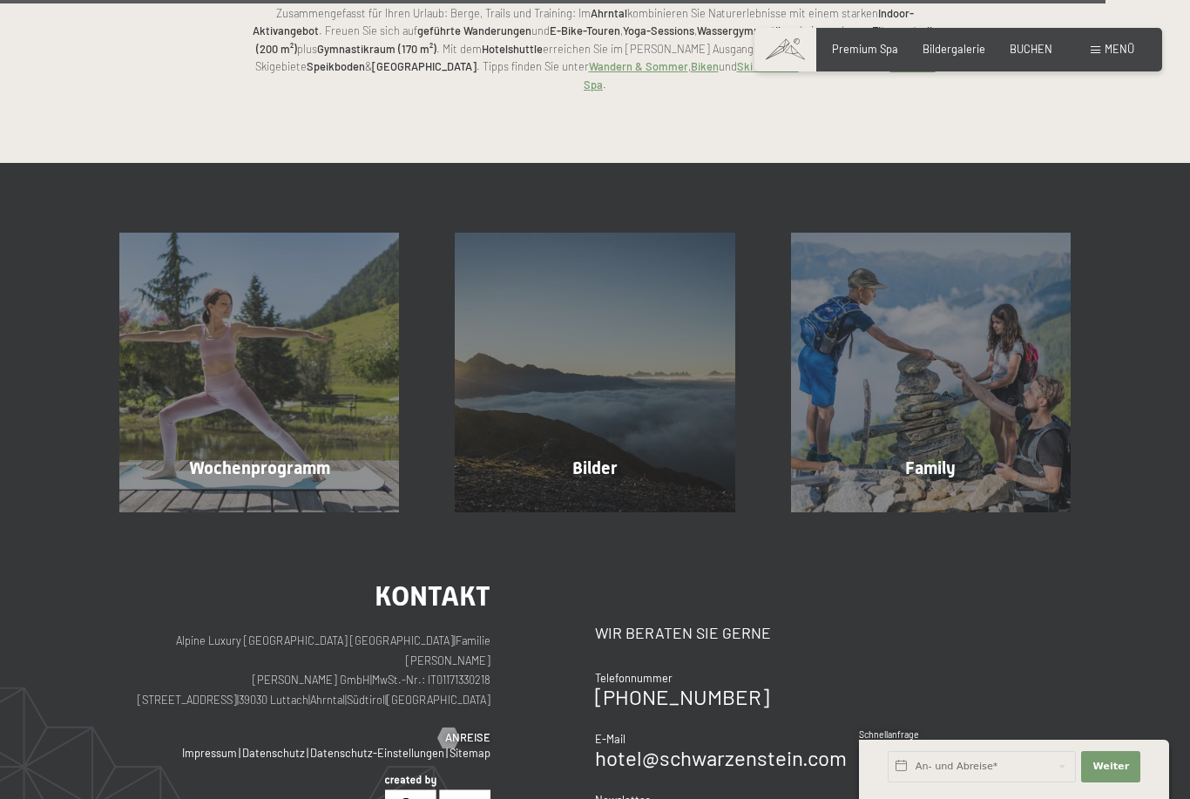
click at [933, 498] on span "Mehr erfahren" at bounding box center [934, 506] width 86 height 16
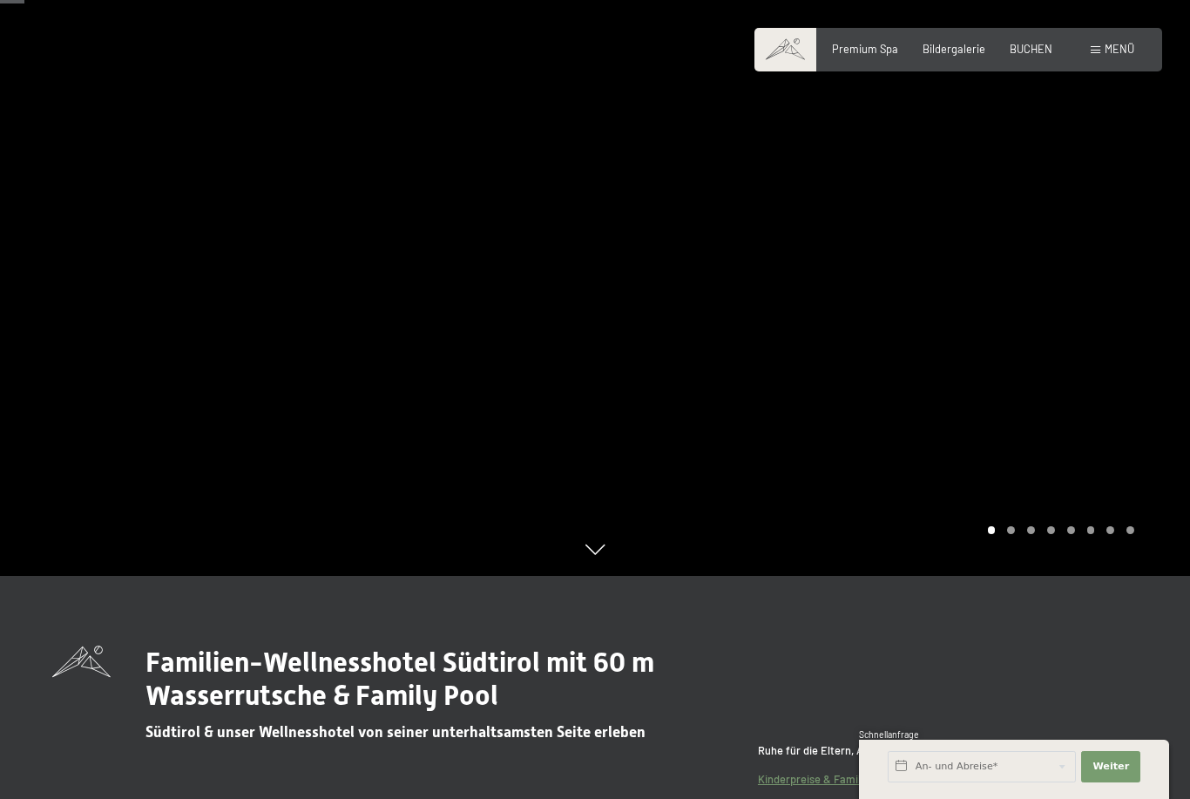
scroll to position [221, 0]
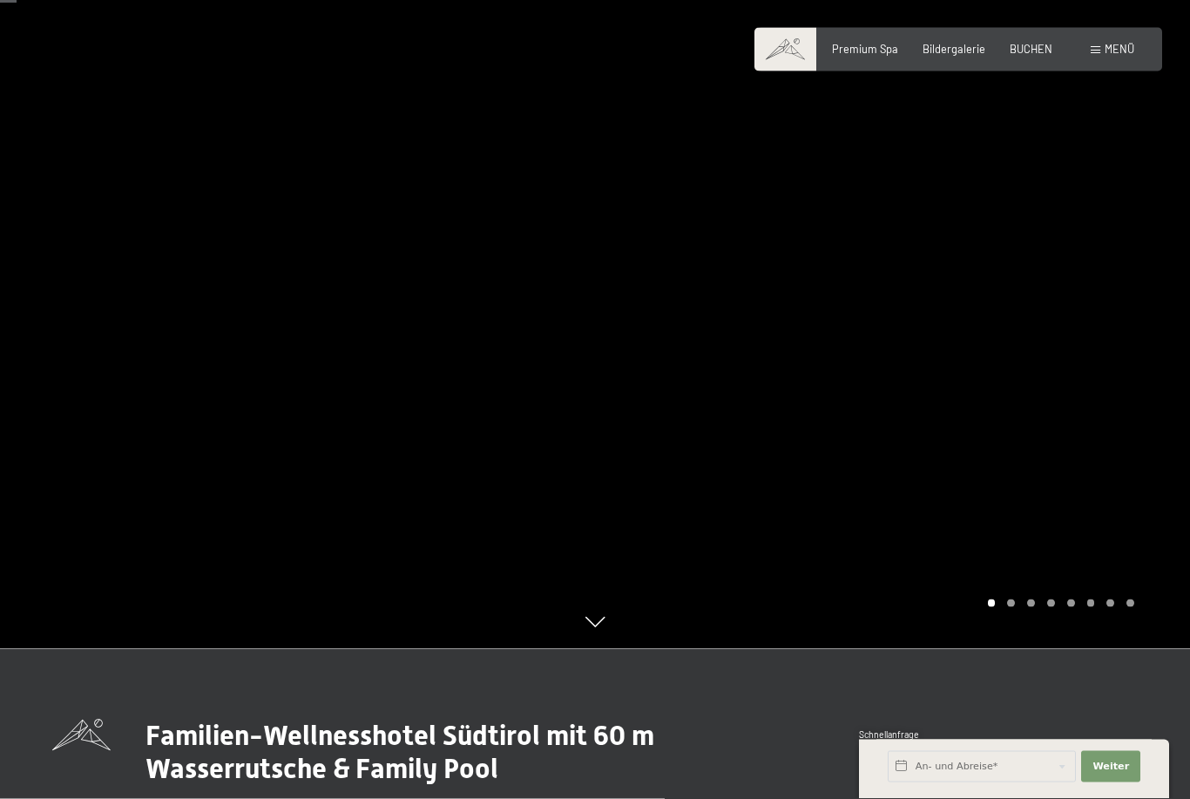
click at [1123, 373] on div at bounding box center [892, 249] width 595 height 799
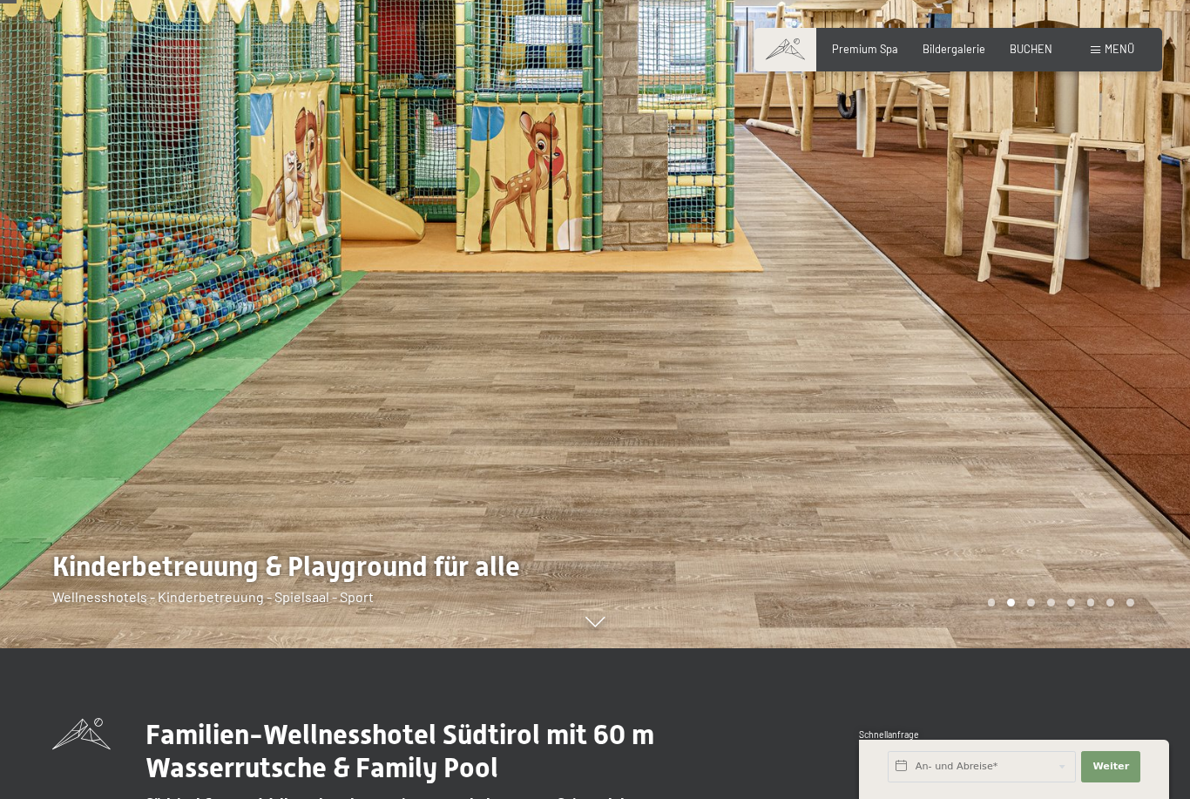
click at [1035, 648] on div at bounding box center [892, 248] width 595 height 799
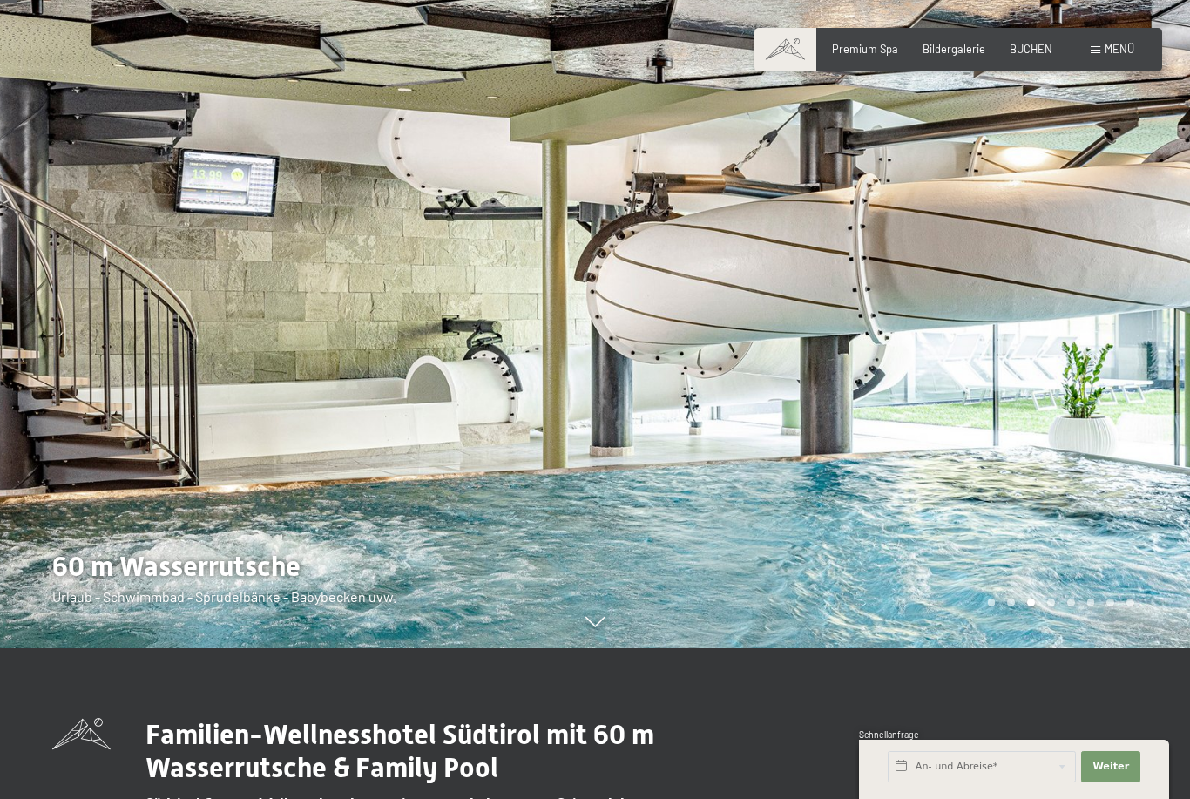
click at [1047, 606] on div "Carousel Page 4" at bounding box center [1051, 603] width 8 height 8
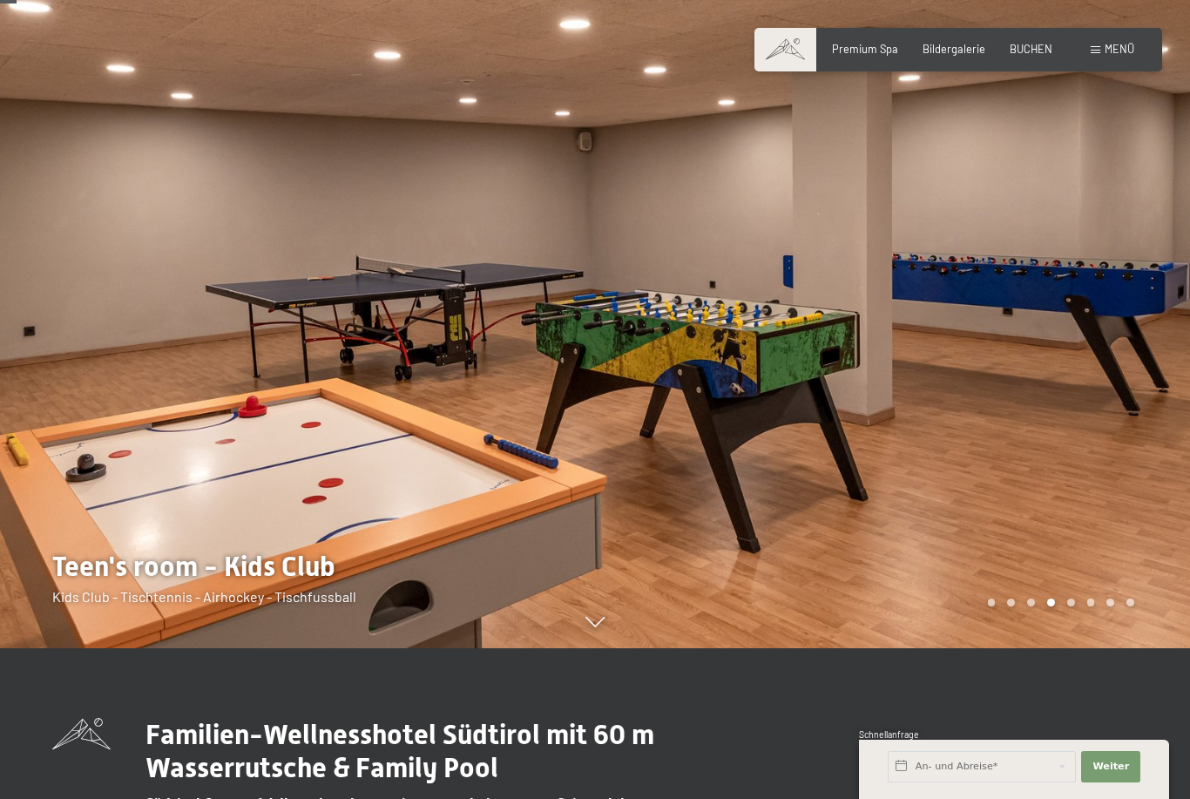
click at [1074, 606] on div "Carousel Page 5" at bounding box center [1071, 603] width 8 height 8
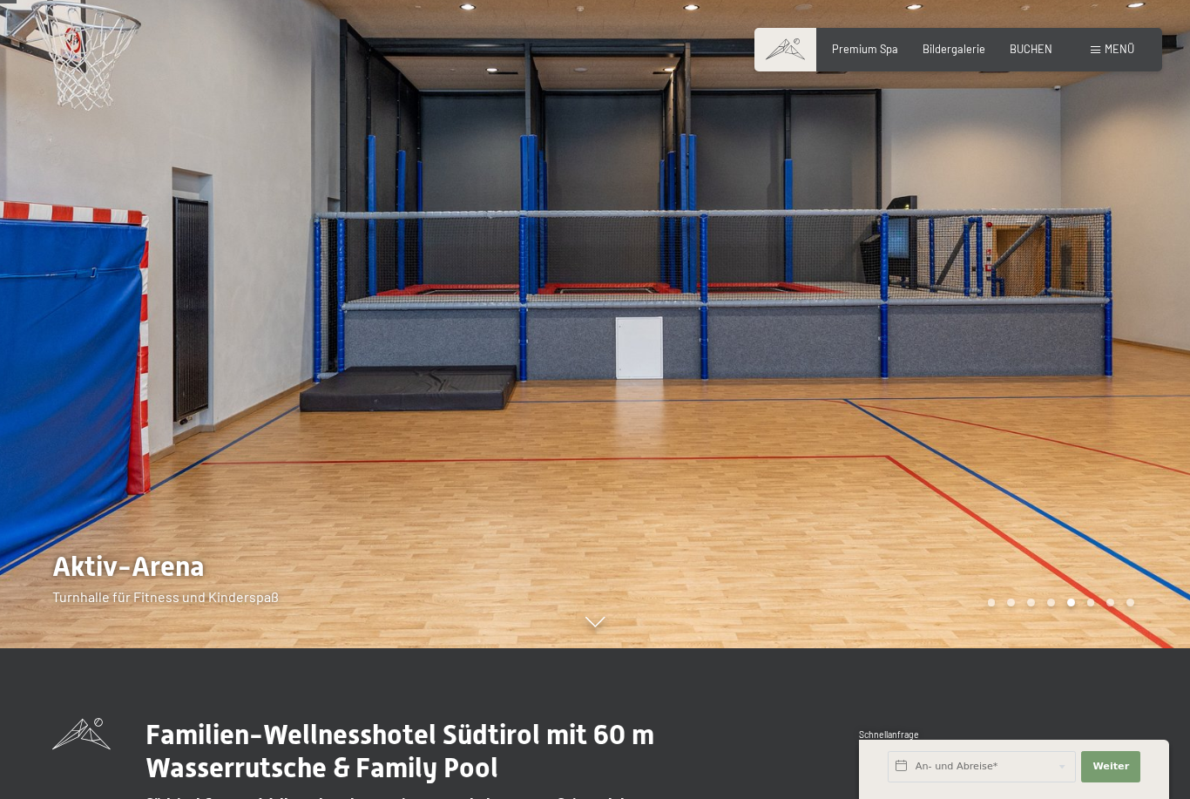
click at [1089, 606] on div "Carousel Page 6" at bounding box center [1091, 603] width 8 height 8
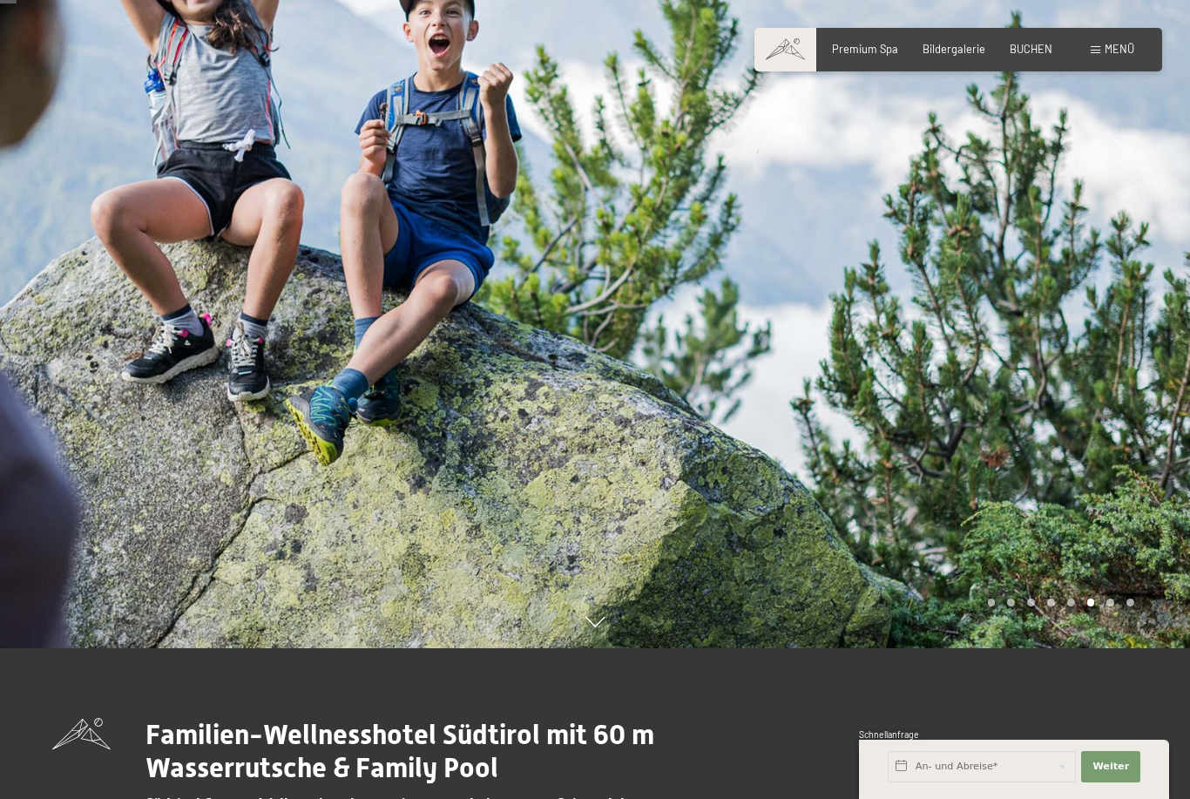
click at [1104, 648] on div at bounding box center [892, 248] width 595 height 799
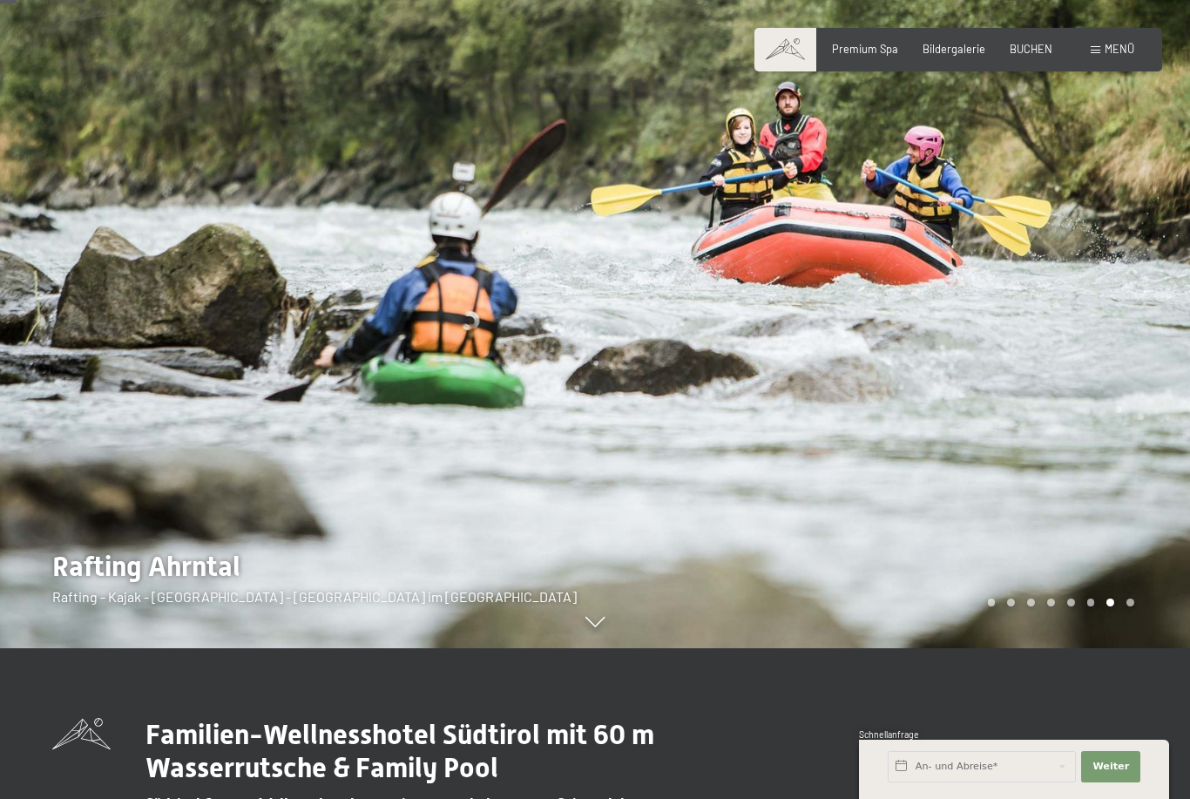
click at [1132, 606] on div "Carousel Page 8" at bounding box center [1131, 603] width 8 height 8
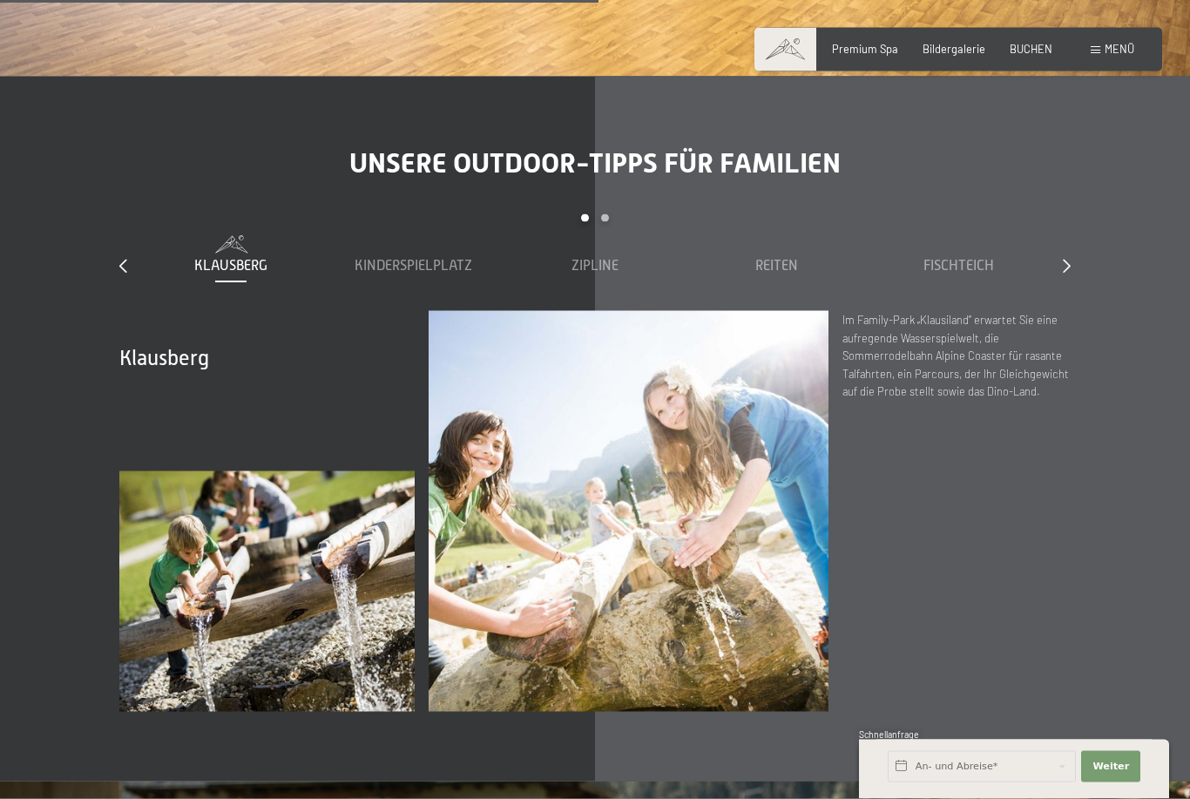
scroll to position [5486, 0]
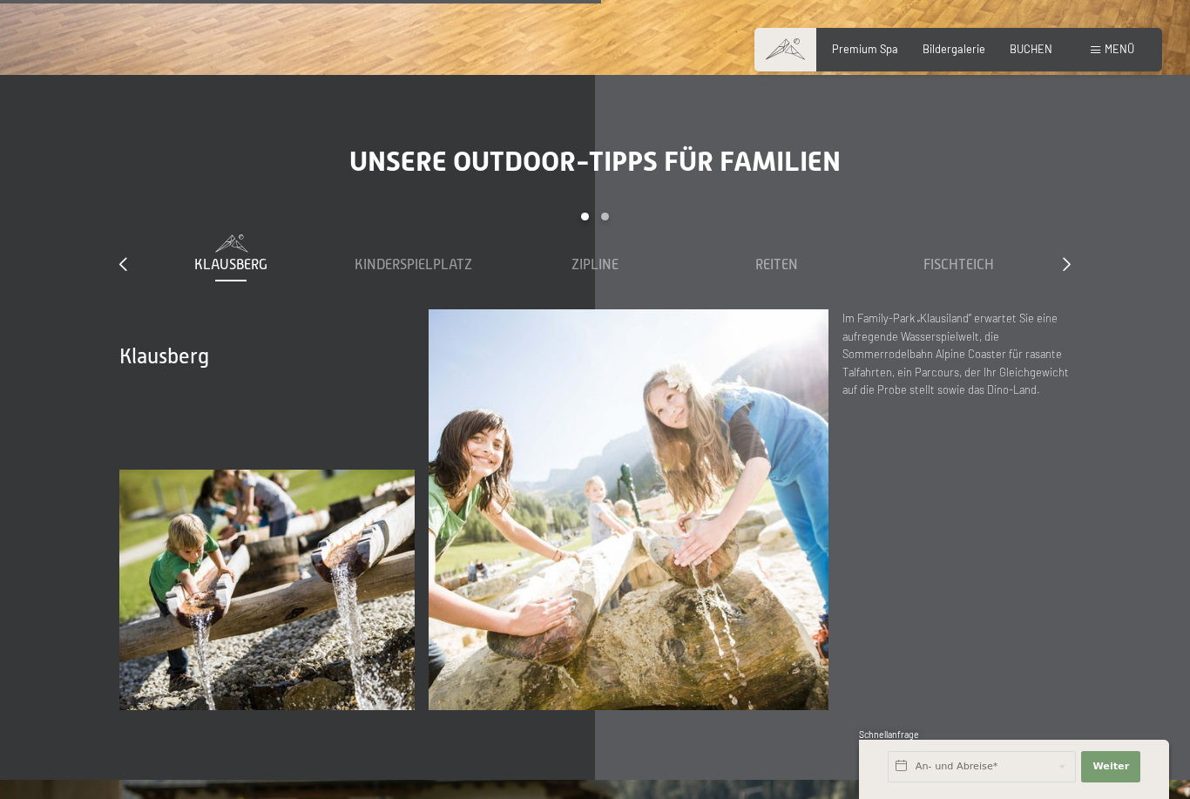
click at [770, 257] on span "Reiten" at bounding box center [776, 265] width 43 height 16
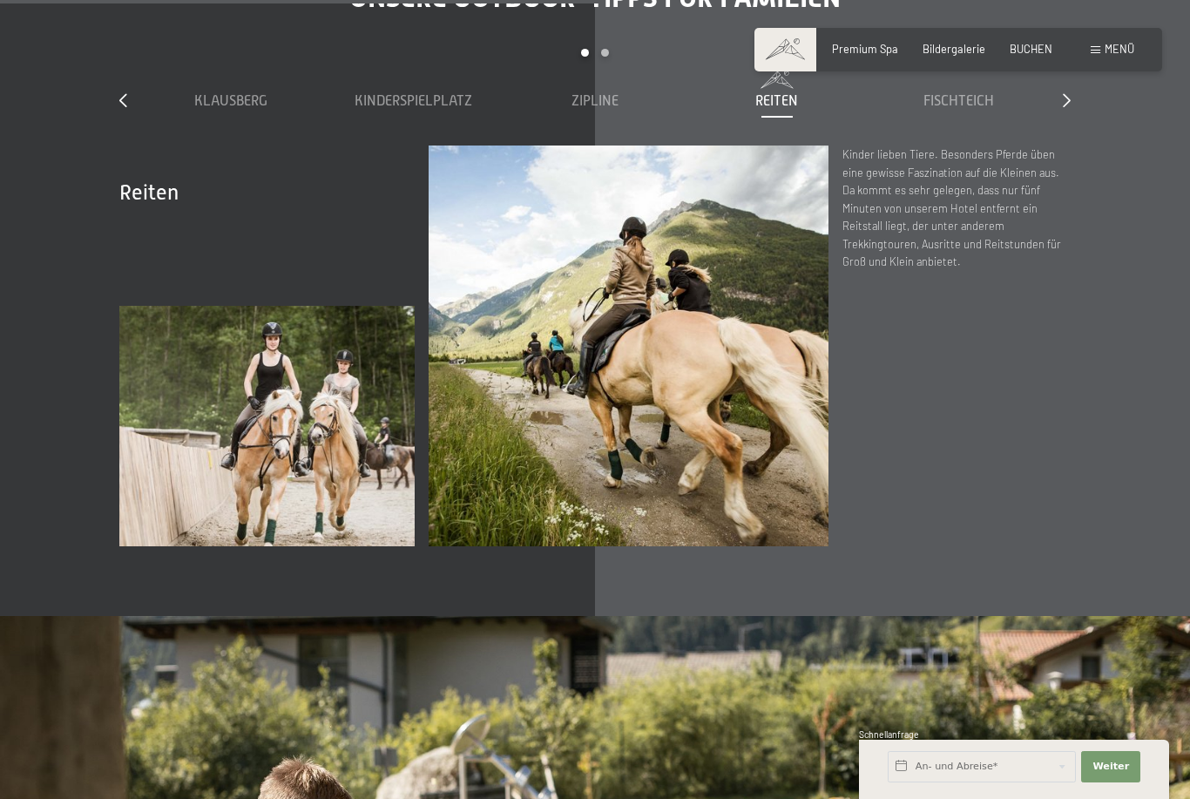
scroll to position [5484, 0]
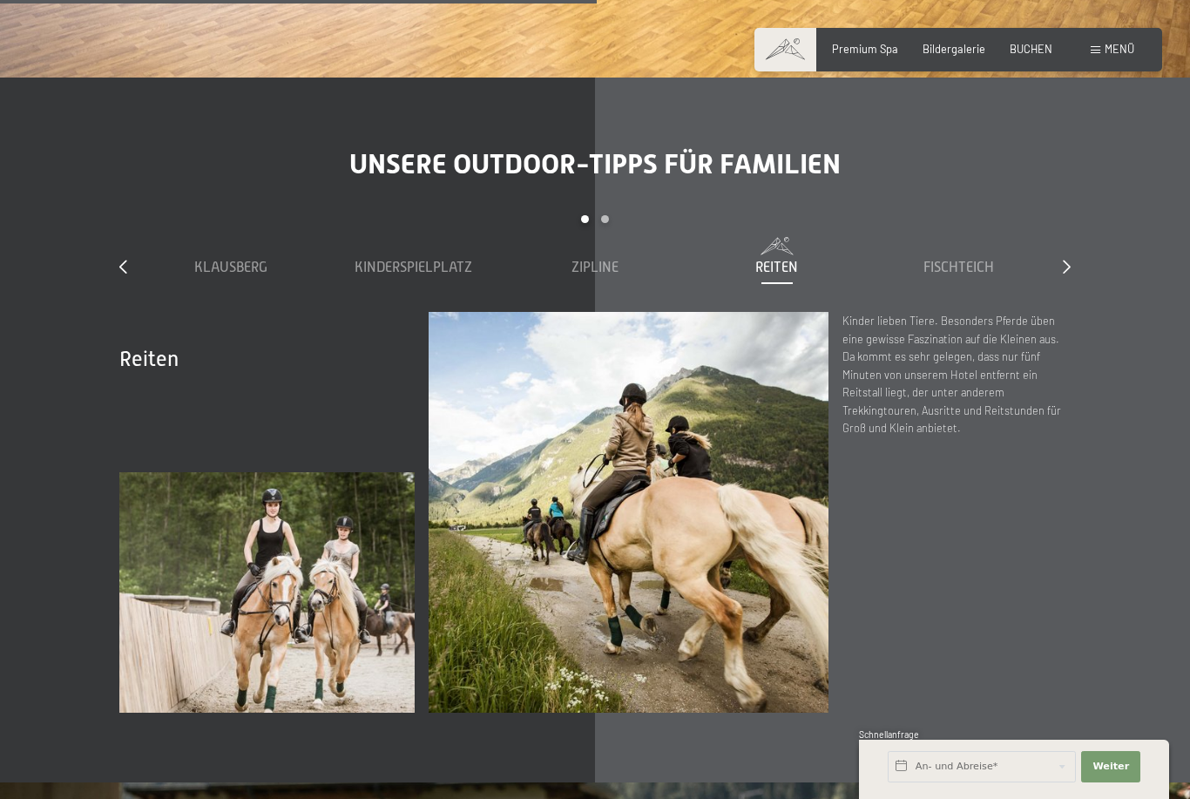
click at [1066, 260] on icon at bounding box center [1067, 267] width 8 height 14
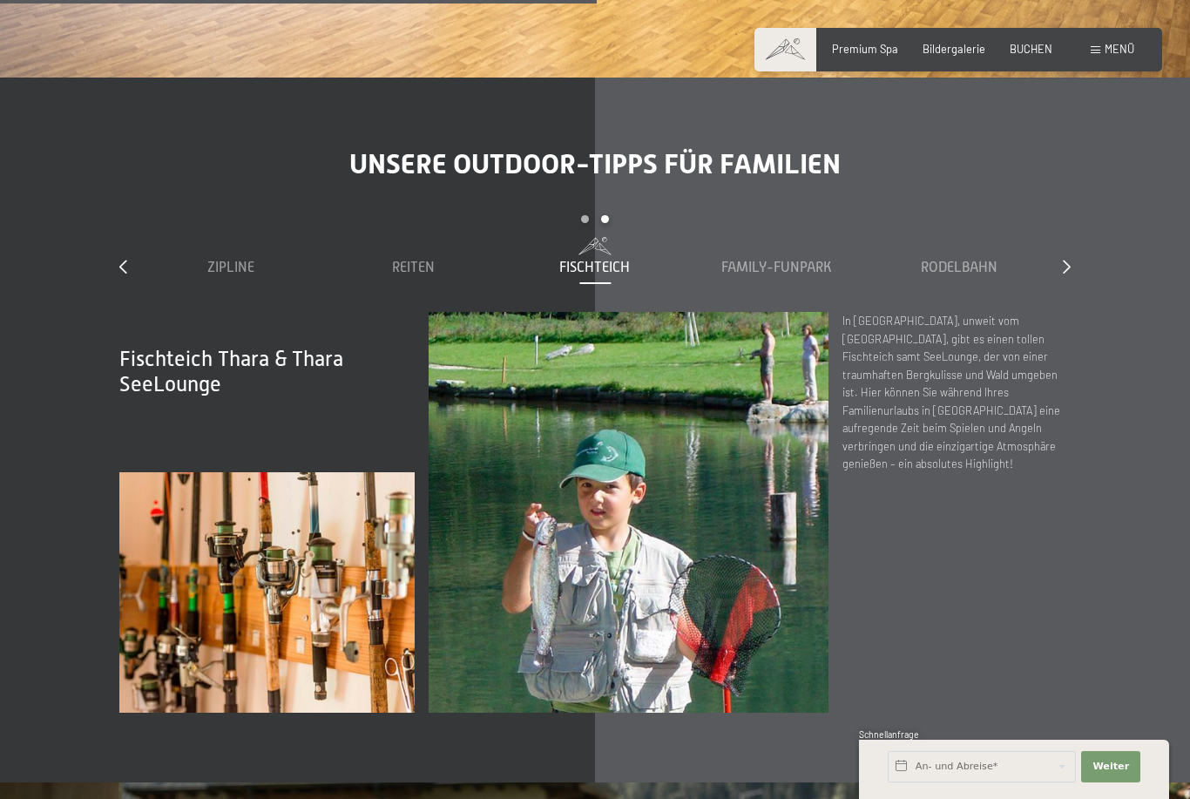
click at [783, 260] on span "Family-Funpark" at bounding box center [777, 268] width 111 height 16
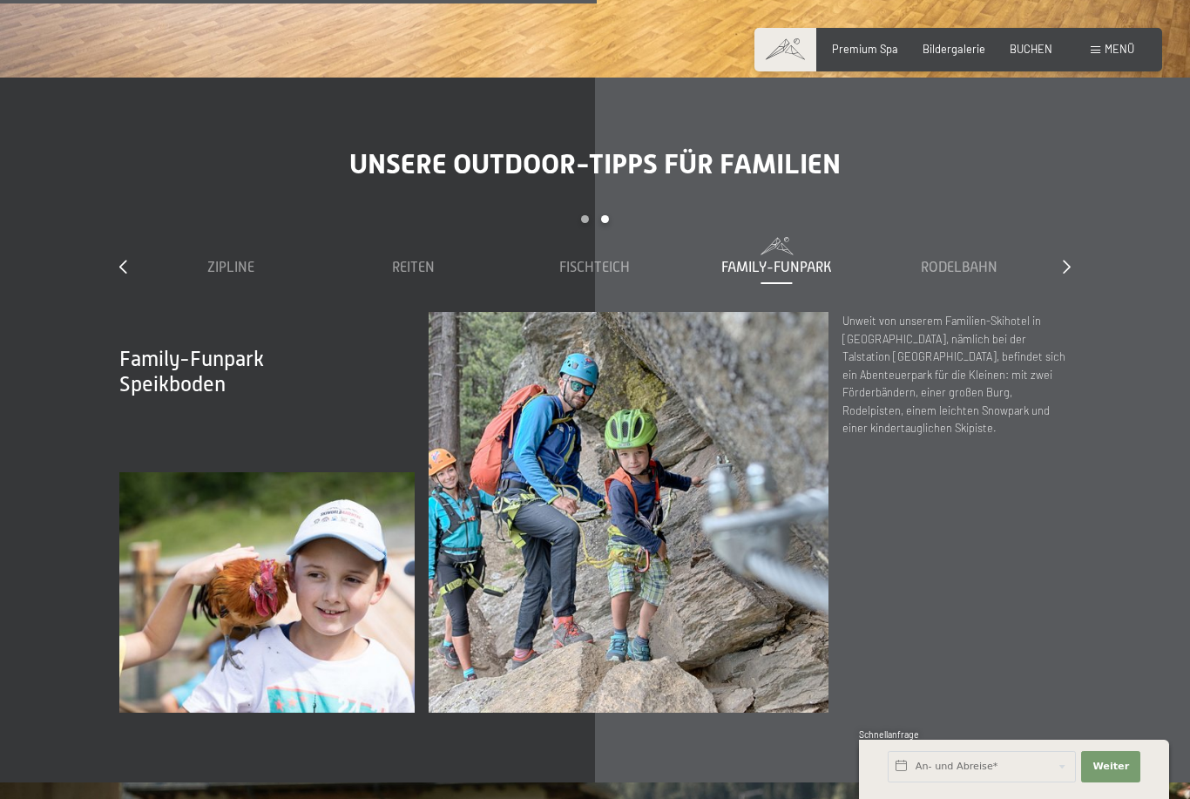
click at [959, 260] on span "Rodelbahn" at bounding box center [959, 268] width 77 height 16
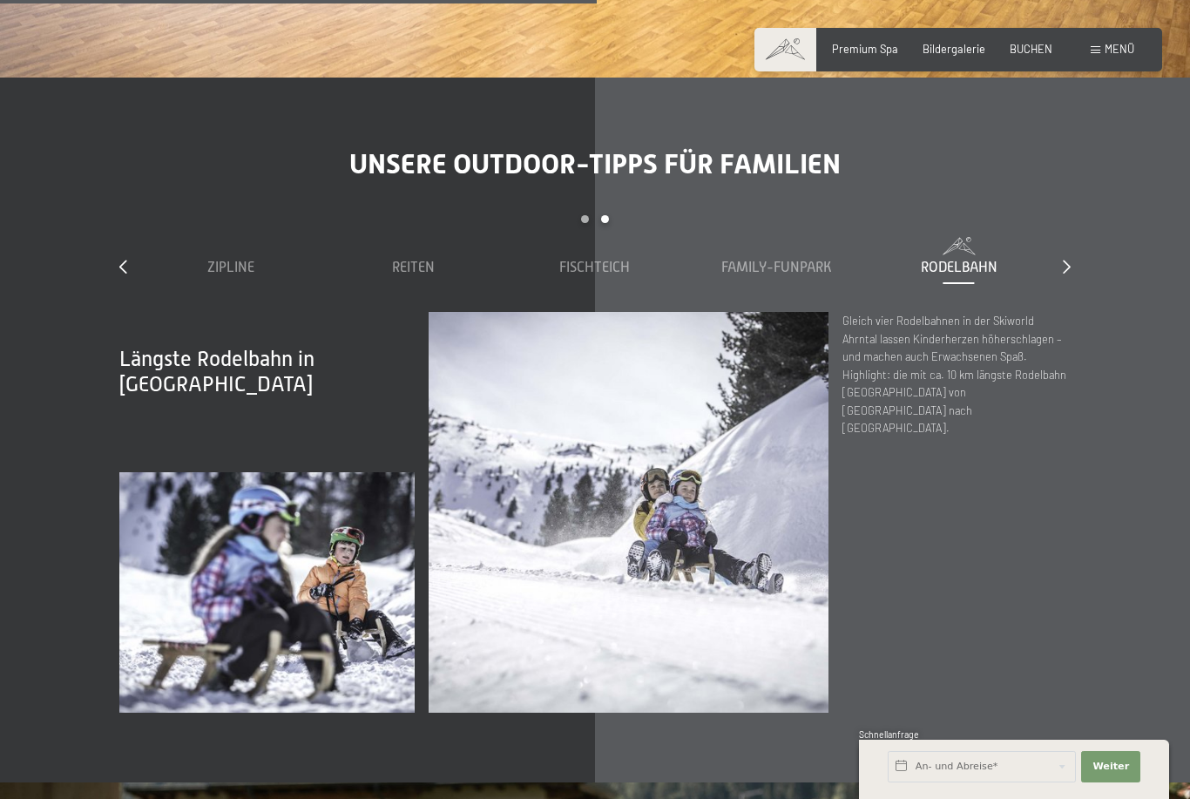
click at [1069, 260] on icon at bounding box center [1067, 267] width 8 height 14
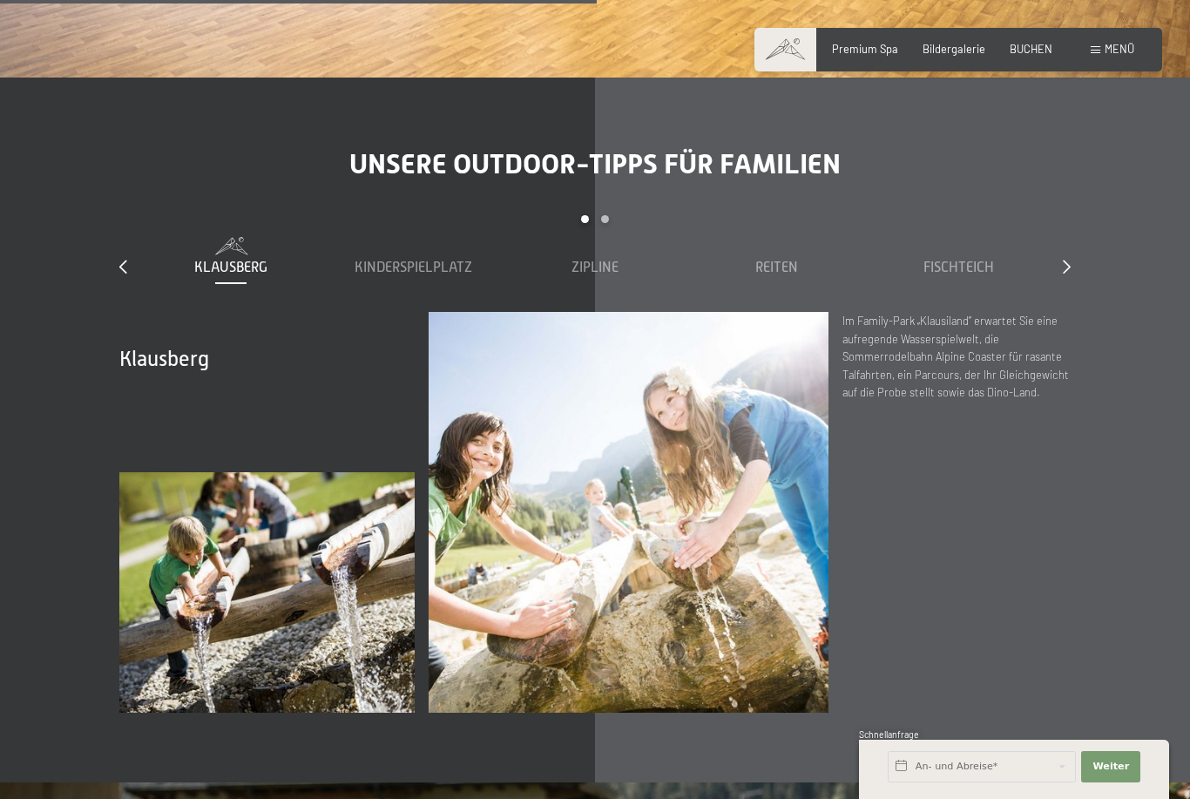
click at [596, 260] on span "Zipline" at bounding box center [595, 268] width 47 height 16
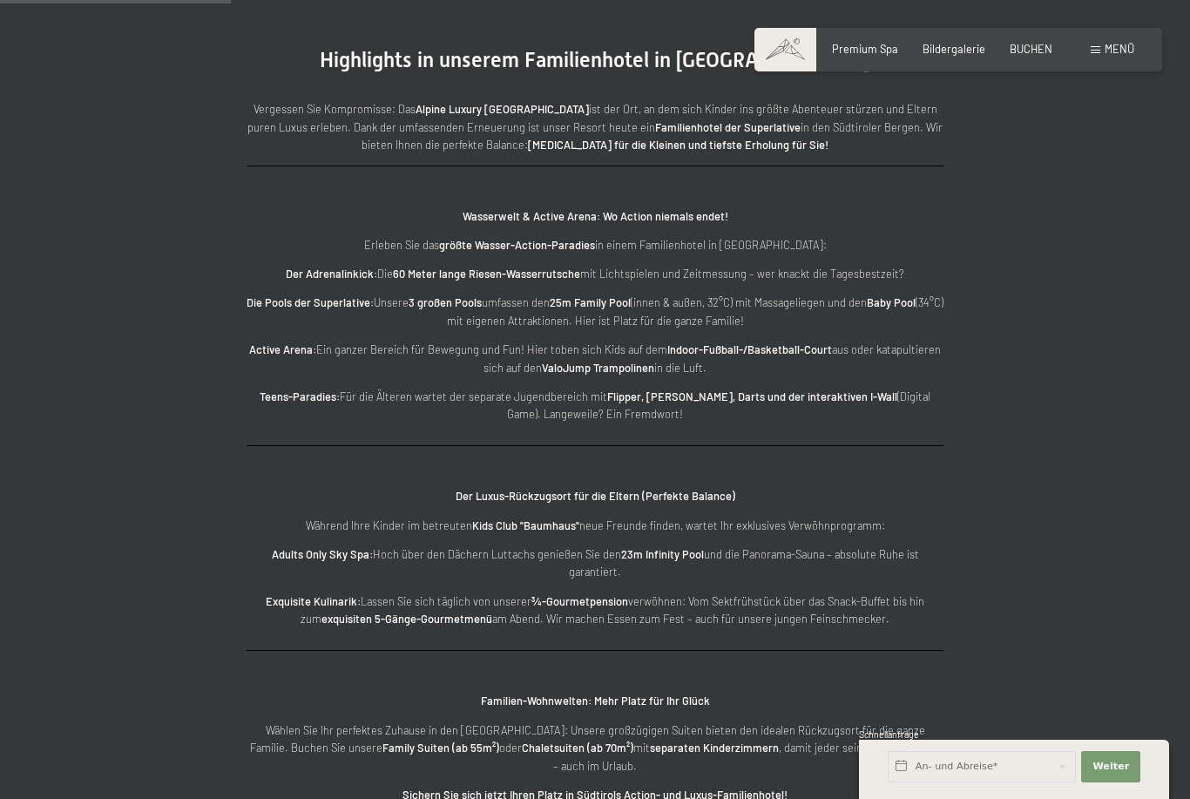
scroll to position [2134, 0]
click at [1035, 47] on span "BUCHEN" at bounding box center [1031, 49] width 43 height 14
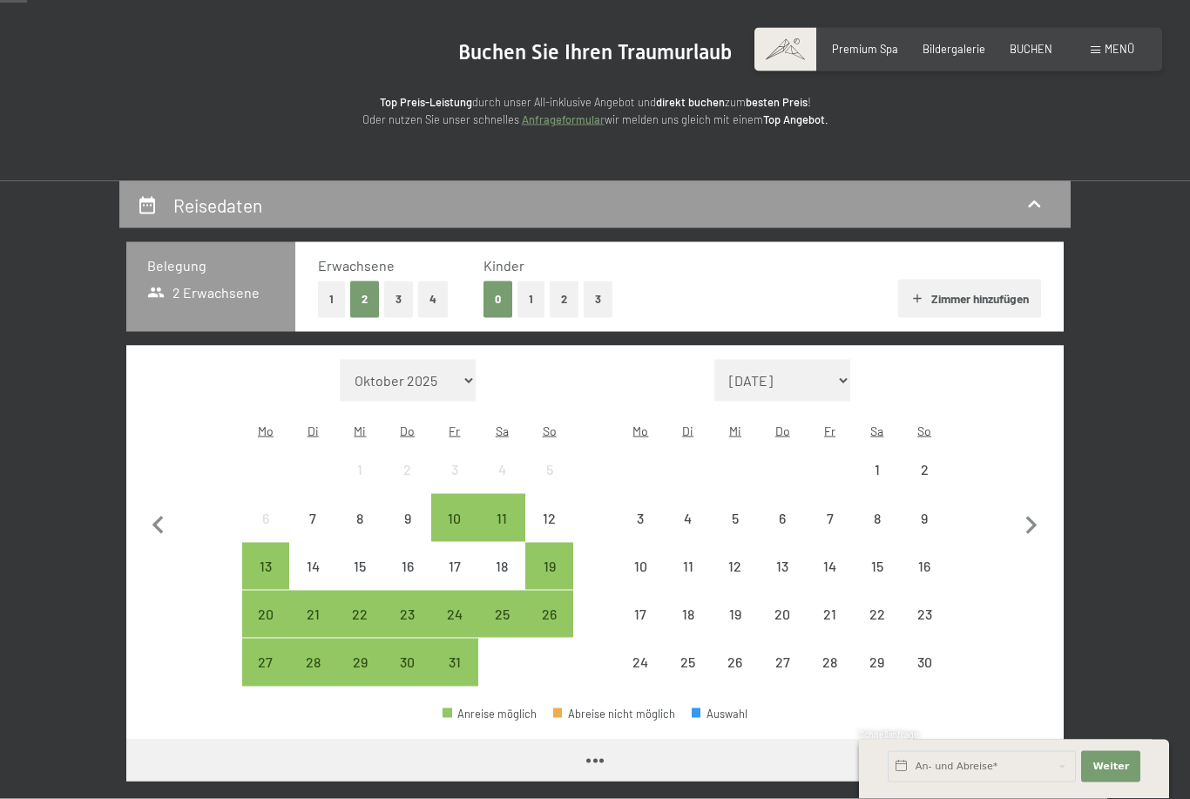
scroll to position [157, 0]
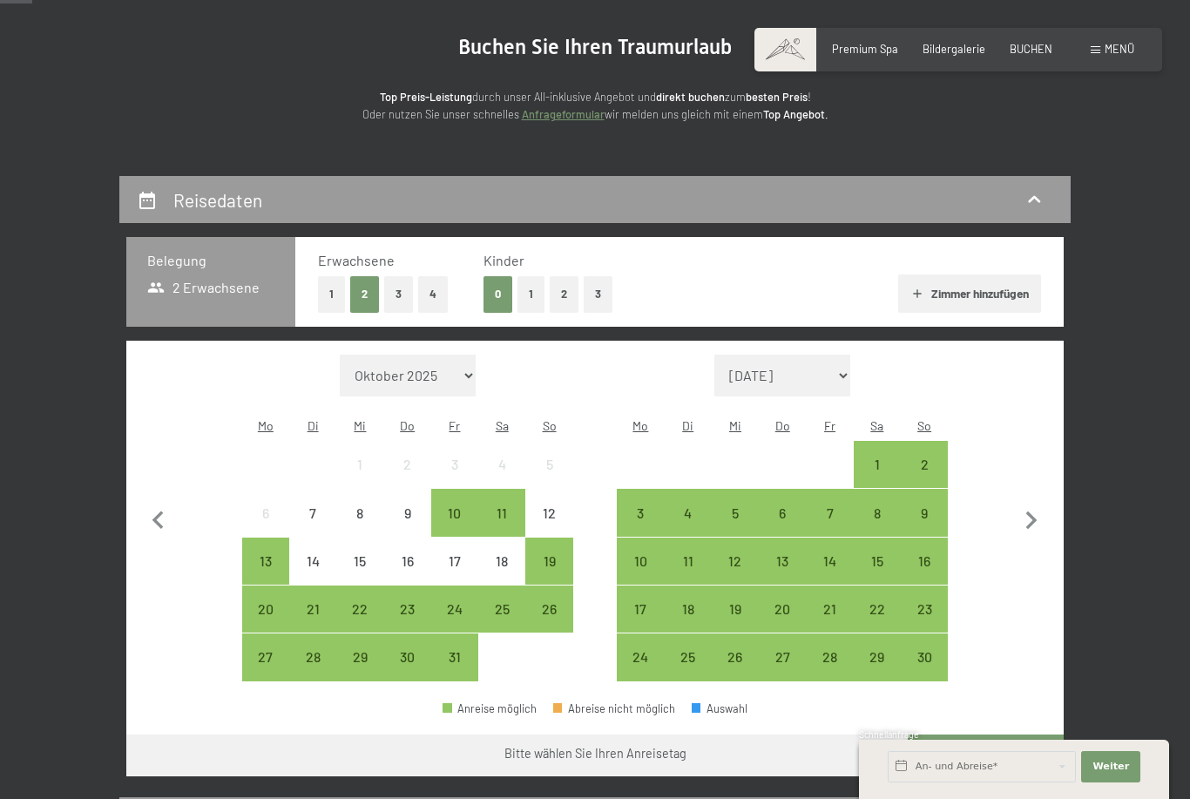
click at [534, 290] on button "1" at bounding box center [531, 294] width 27 height 36
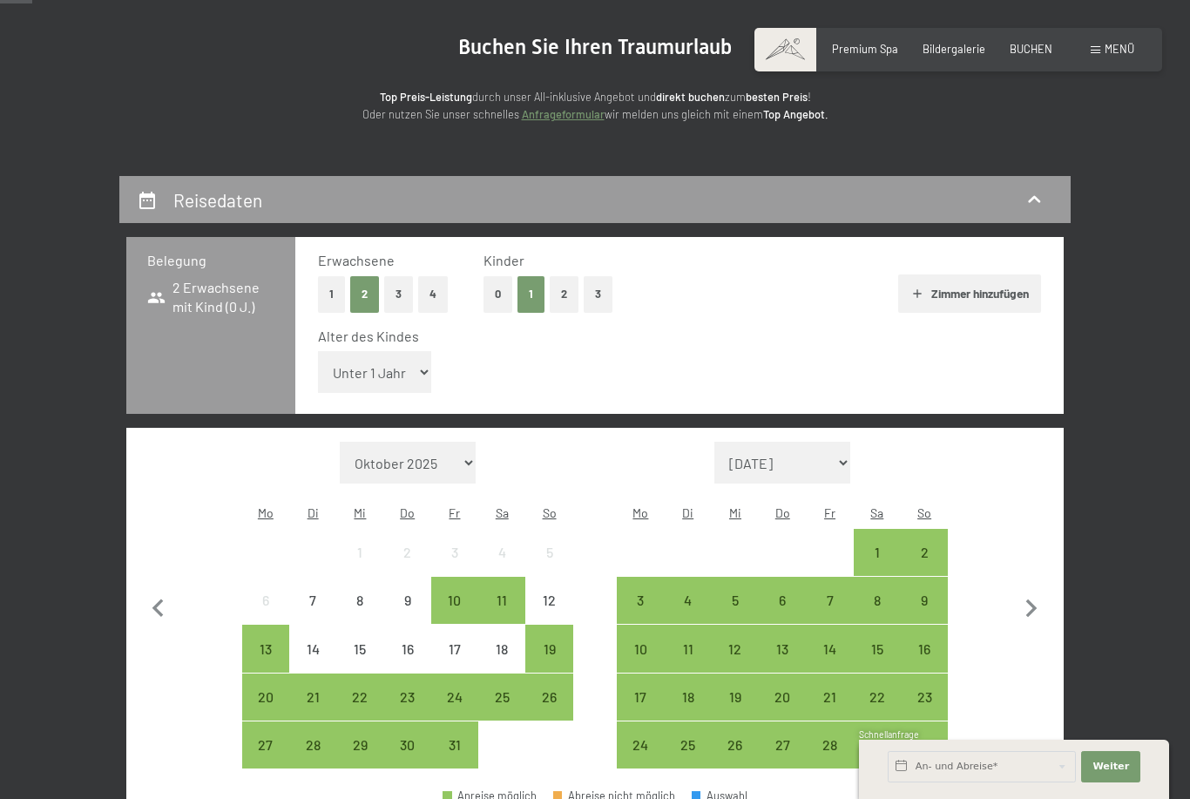
click at [408, 367] on select "Unter 1 Jahr 1 Jahr 2 Jahre 3 Jahre 4 Jahre 5 Jahre 6 Jahre 7 Jahre 8 Jahre 9 J…" at bounding box center [374, 372] width 113 height 42
select select "12"
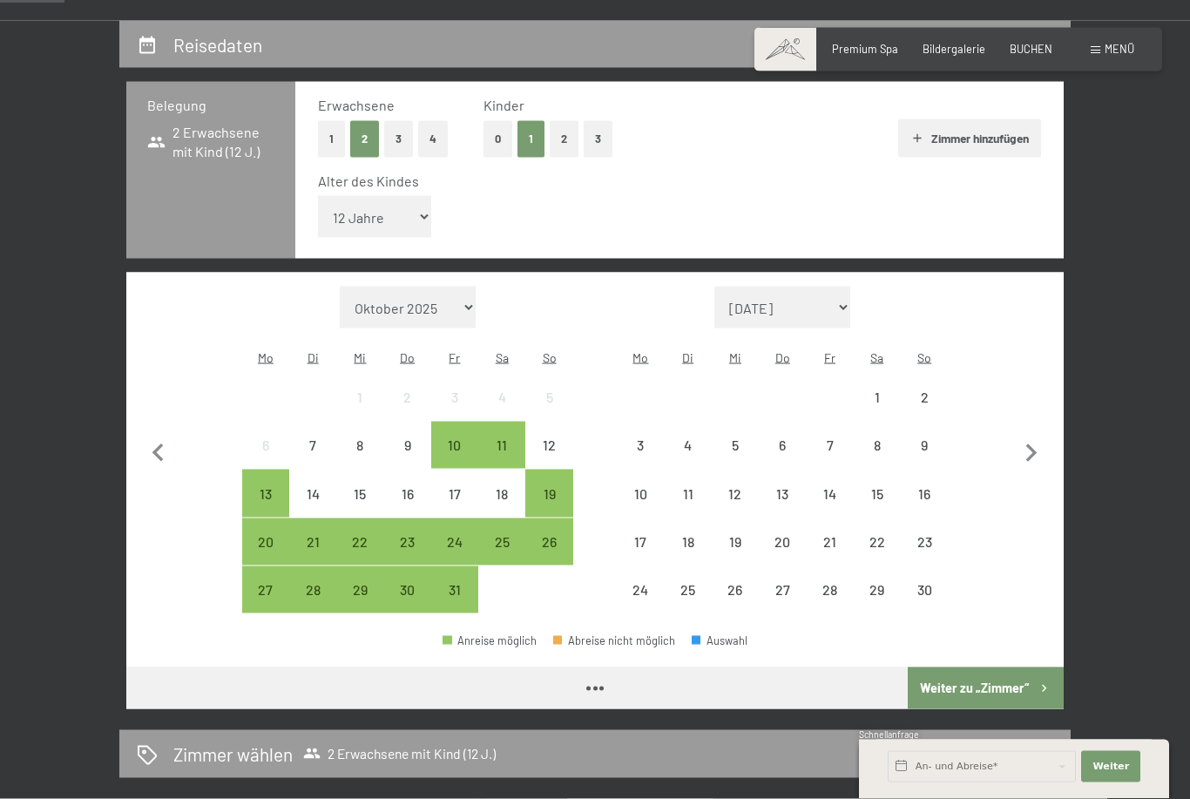
scroll to position [313, 0]
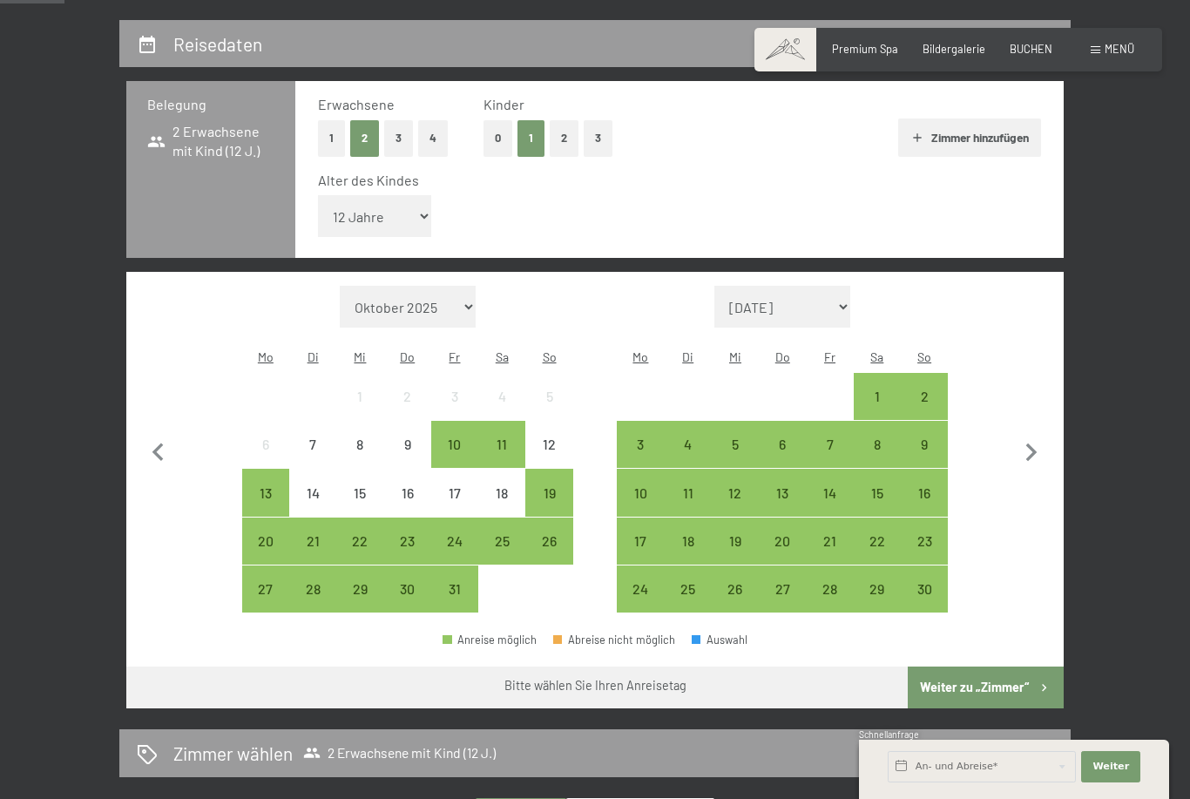
click at [1037, 435] on icon "button" at bounding box center [1031, 453] width 37 height 37
select select "[DATE]"
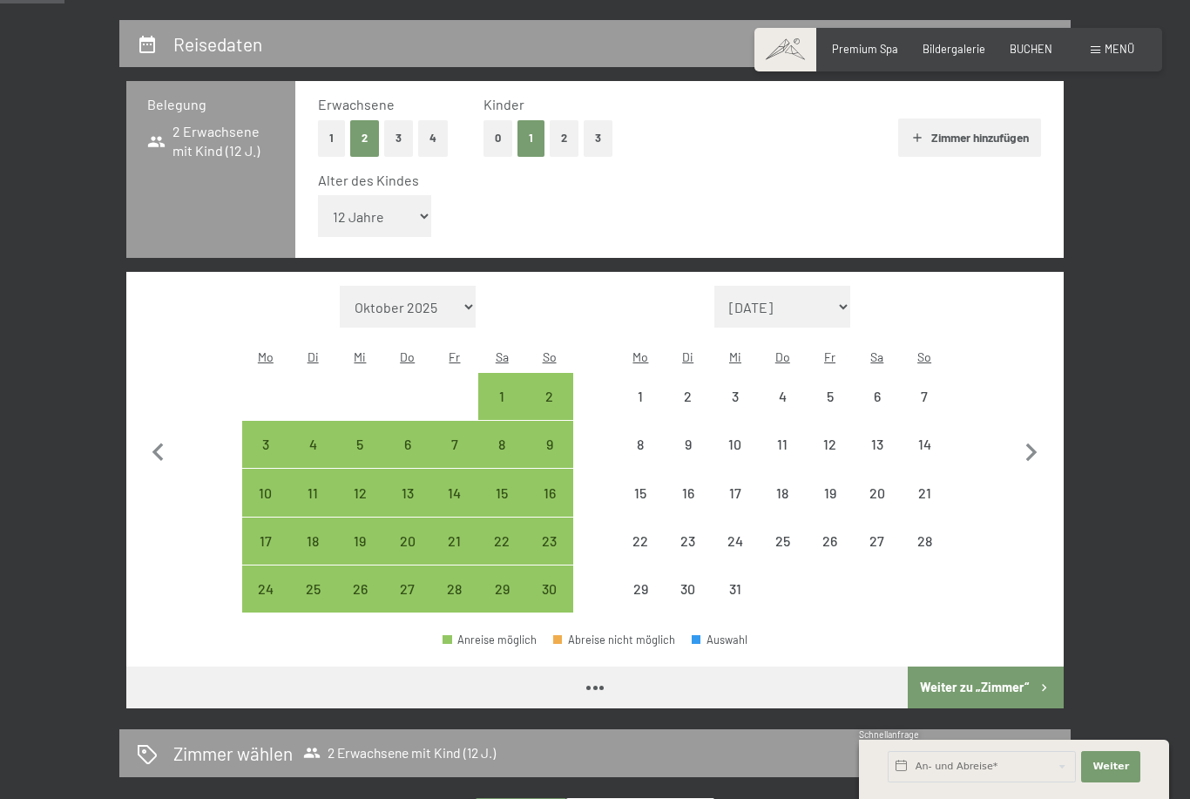
click at [1032, 435] on icon "button" at bounding box center [1031, 453] width 37 height 37
select select "[DATE]"
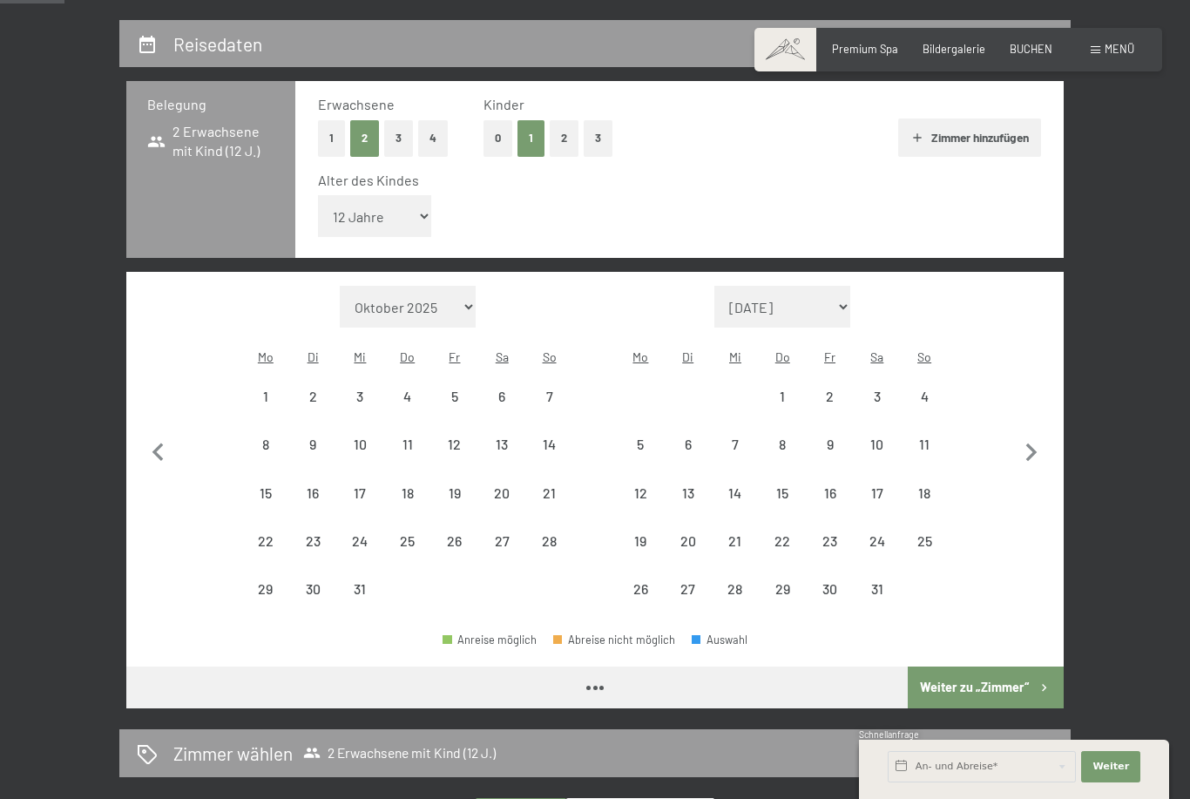
click at [1031, 435] on icon "button" at bounding box center [1031, 453] width 37 height 37
select select "[DATE]"
click at [1033, 444] on icon "button" at bounding box center [1031, 453] width 11 height 18
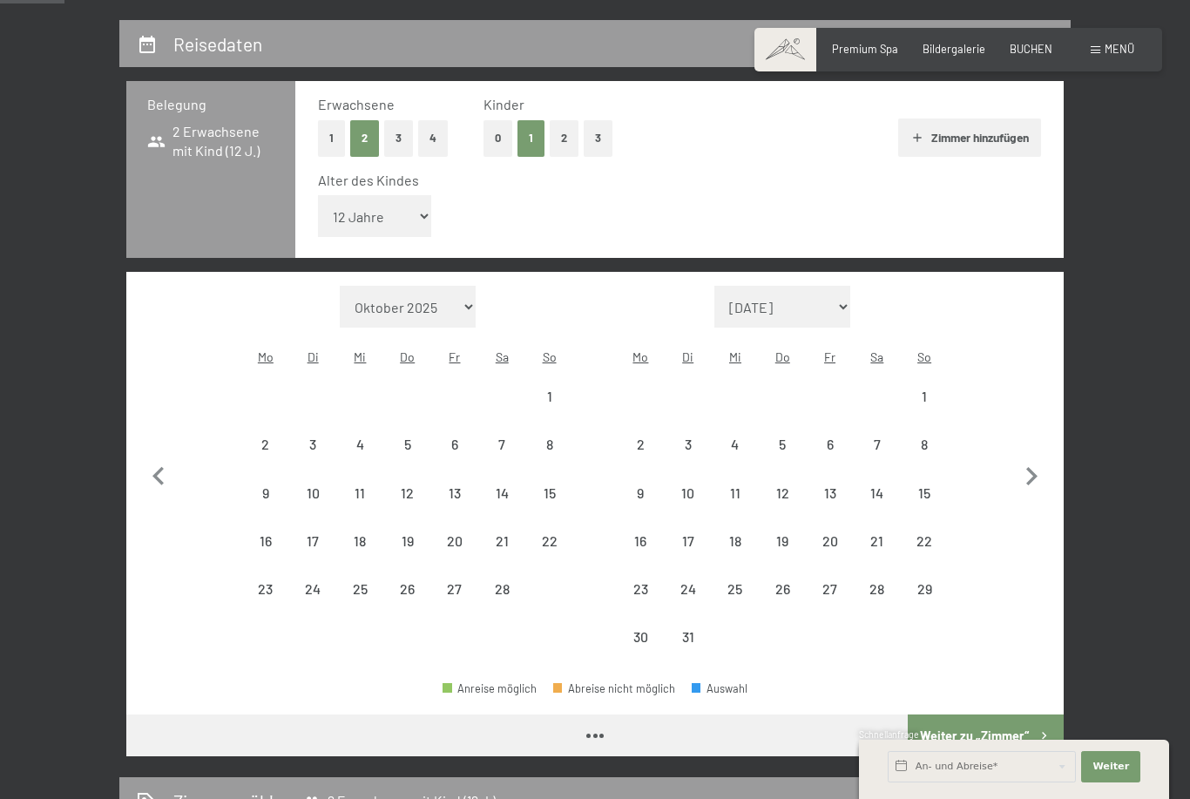
click at [1033, 426] on button "button" at bounding box center [1031, 474] width 37 height 376
click at [1033, 429] on button "button" at bounding box center [1031, 474] width 37 height 376
select select "[DATE]"
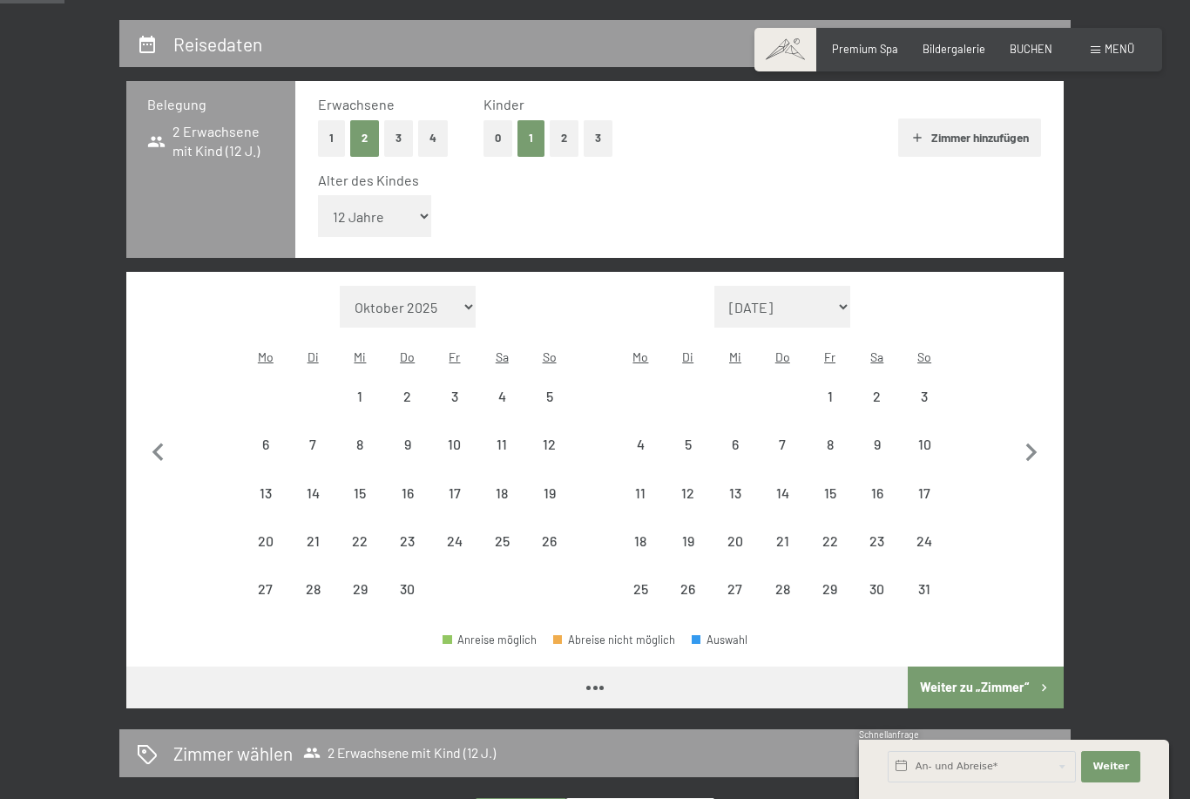
click at [1033, 444] on icon "button" at bounding box center [1031, 453] width 11 height 18
select select "[DATE]"
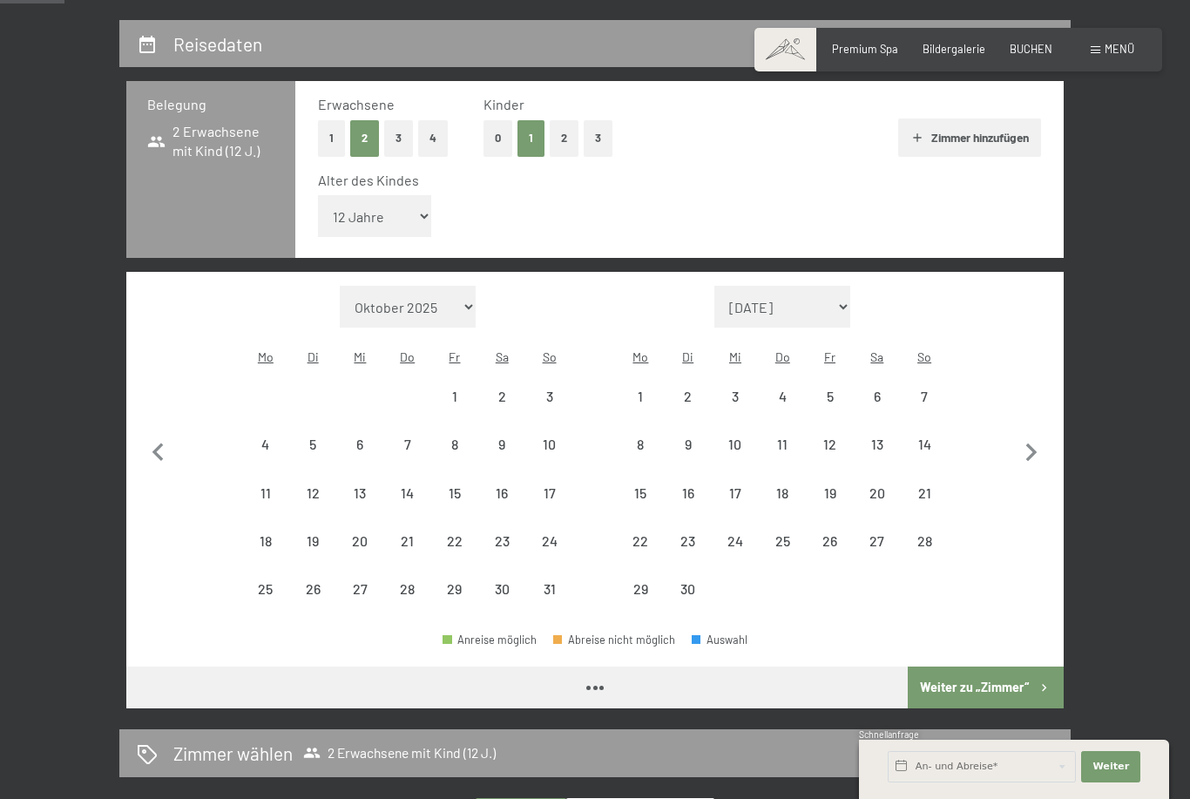
select select "[DATE]"
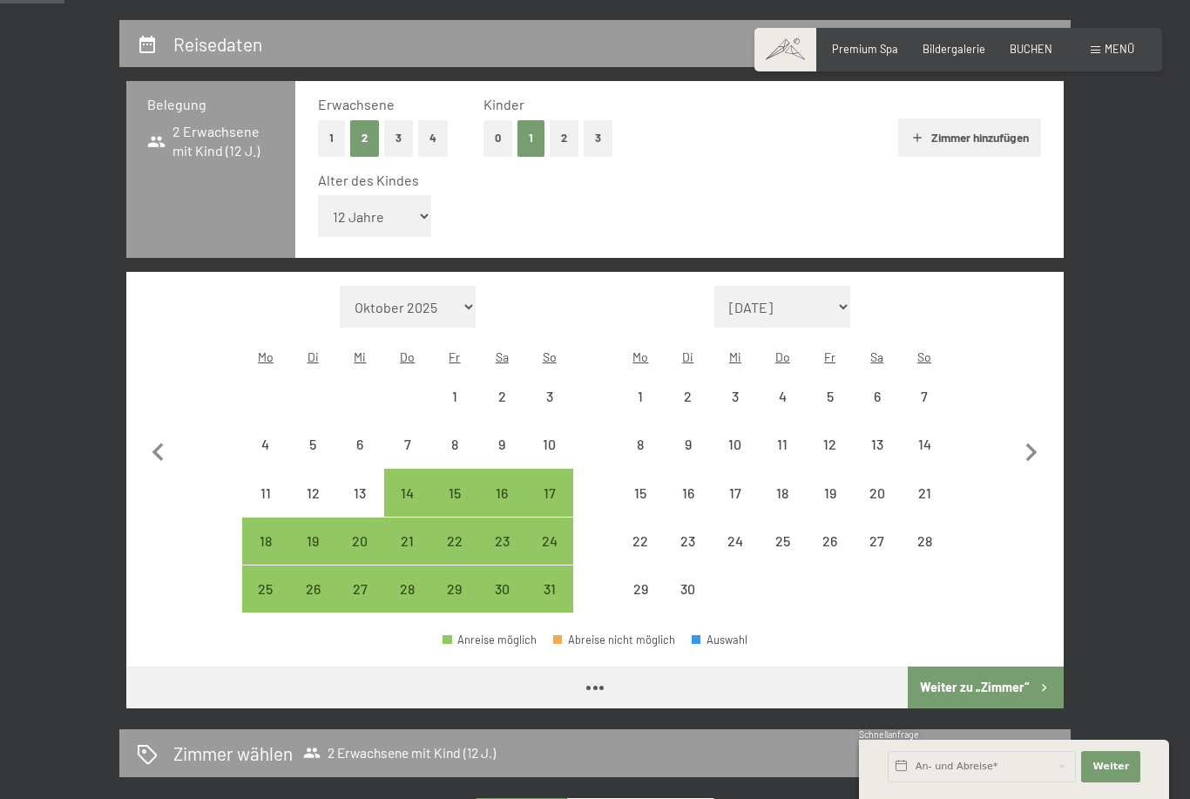
select select "[DATE]"
select select "2026-06-01"
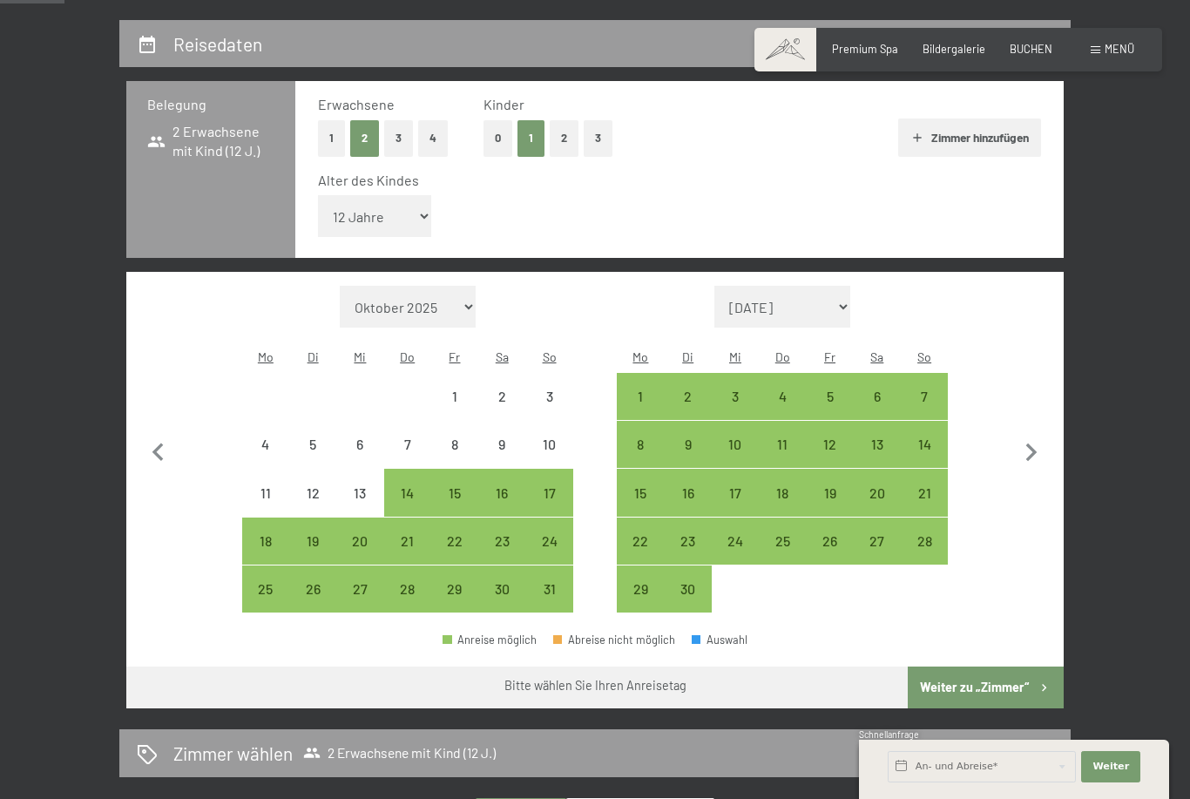
click at [1035, 435] on icon "button" at bounding box center [1031, 453] width 37 height 37
select select "2026-06-01"
select select "2026-07-01"
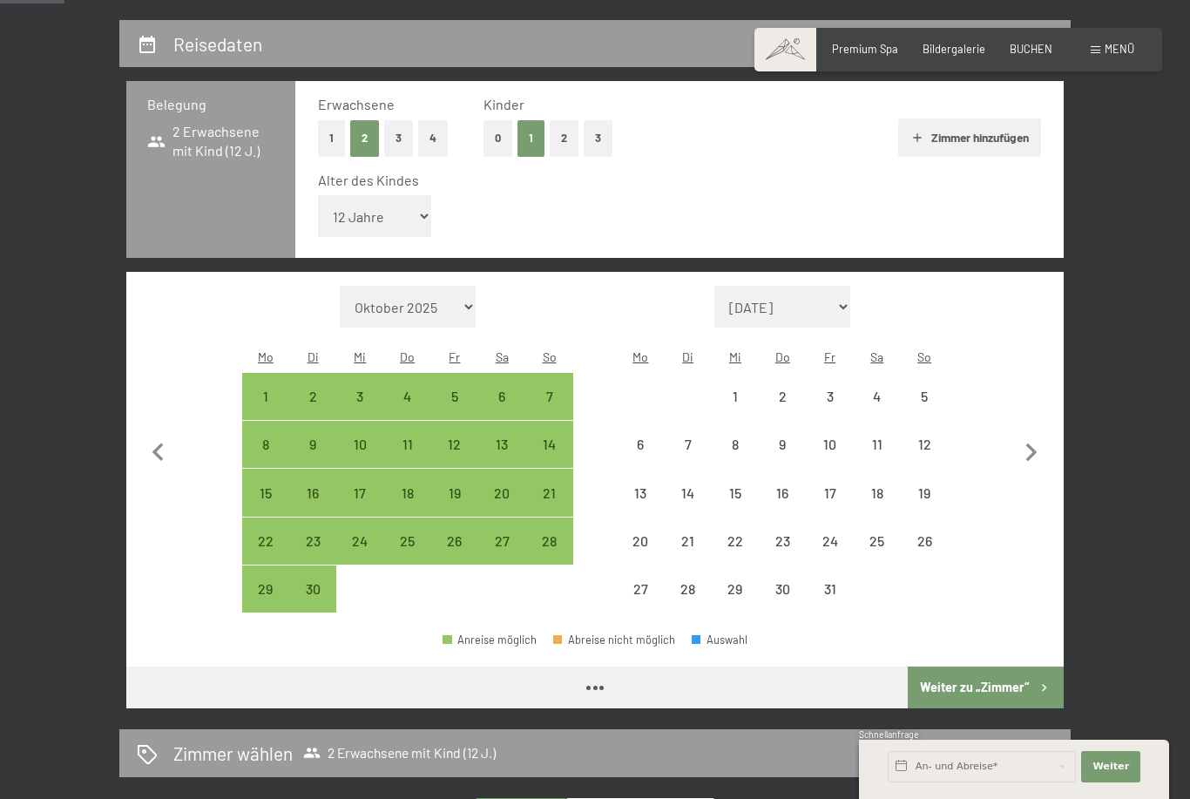
click at [1027, 444] on icon "button" at bounding box center [1031, 453] width 11 height 18
select select "2026-07-01"
select select "2026-08-01"
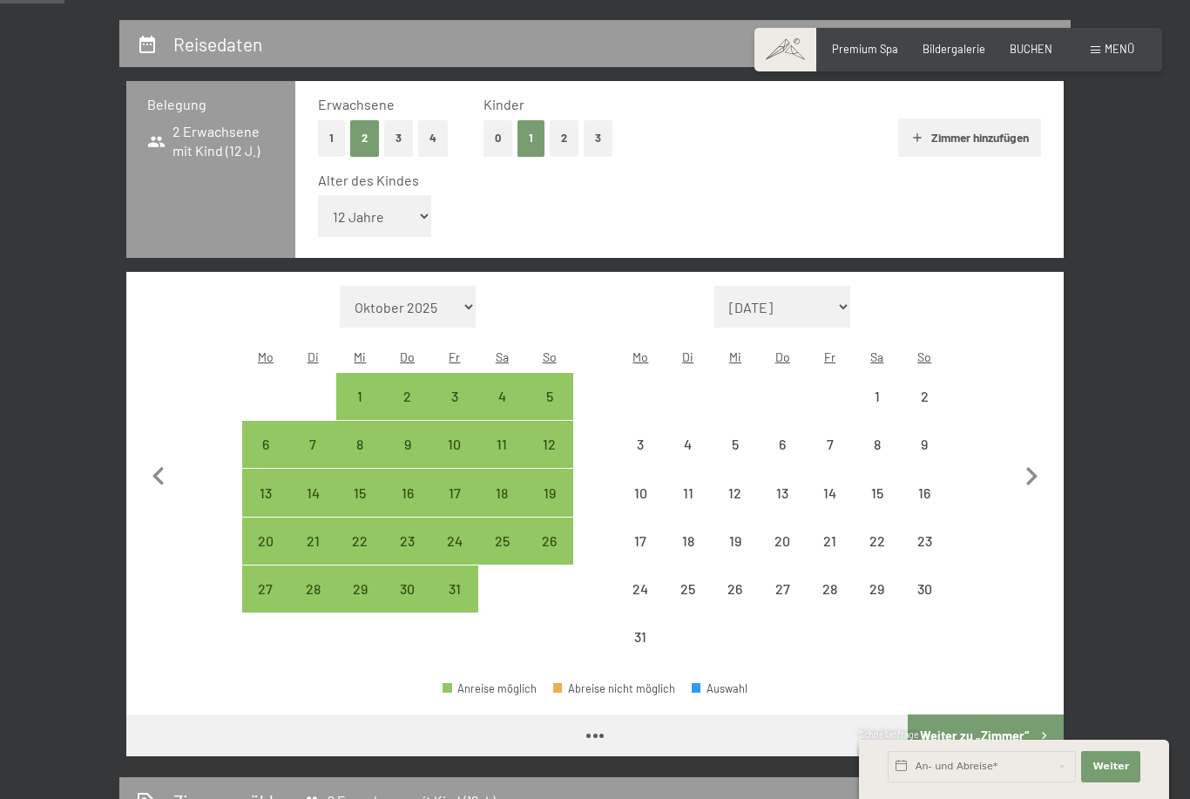
select select "2026-07-01"
select select "2026-08-01"
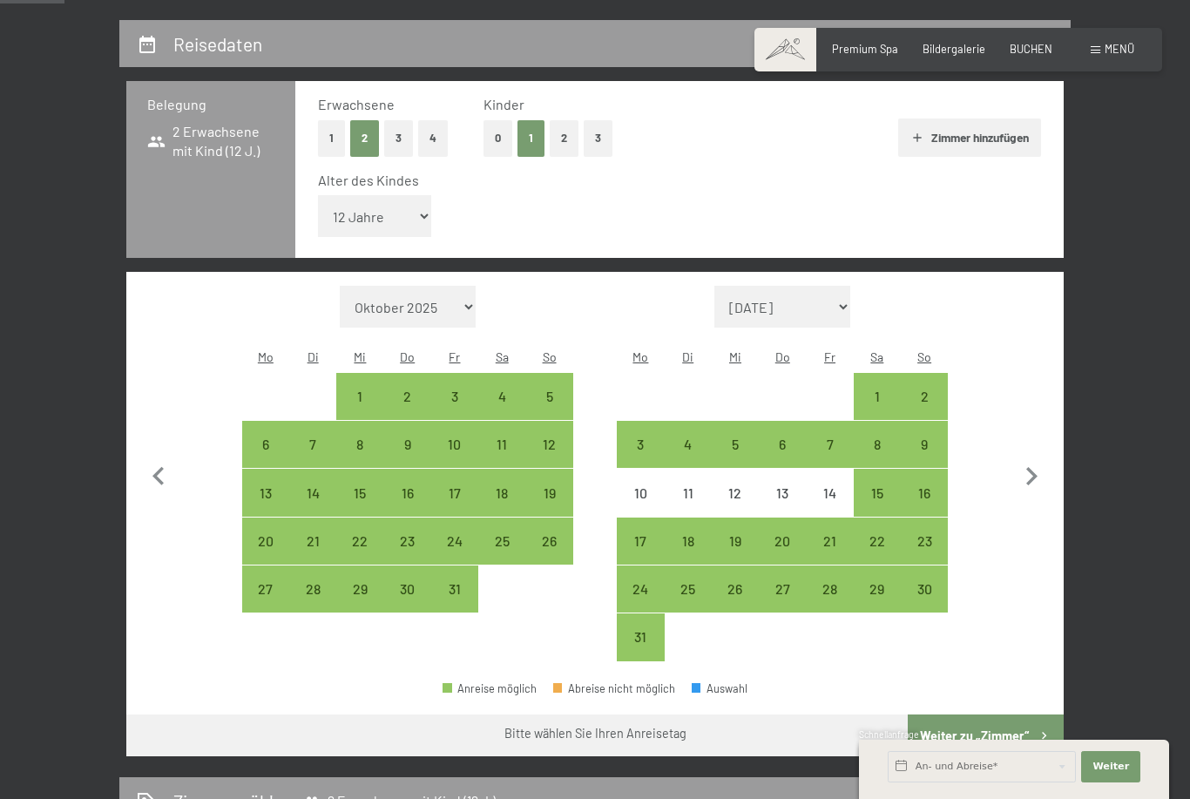
click at [876, 390] on div "1" at bounding box center [878, 412] width 44 height 44
select select "2026-07-01"
select select "2026-08-01"
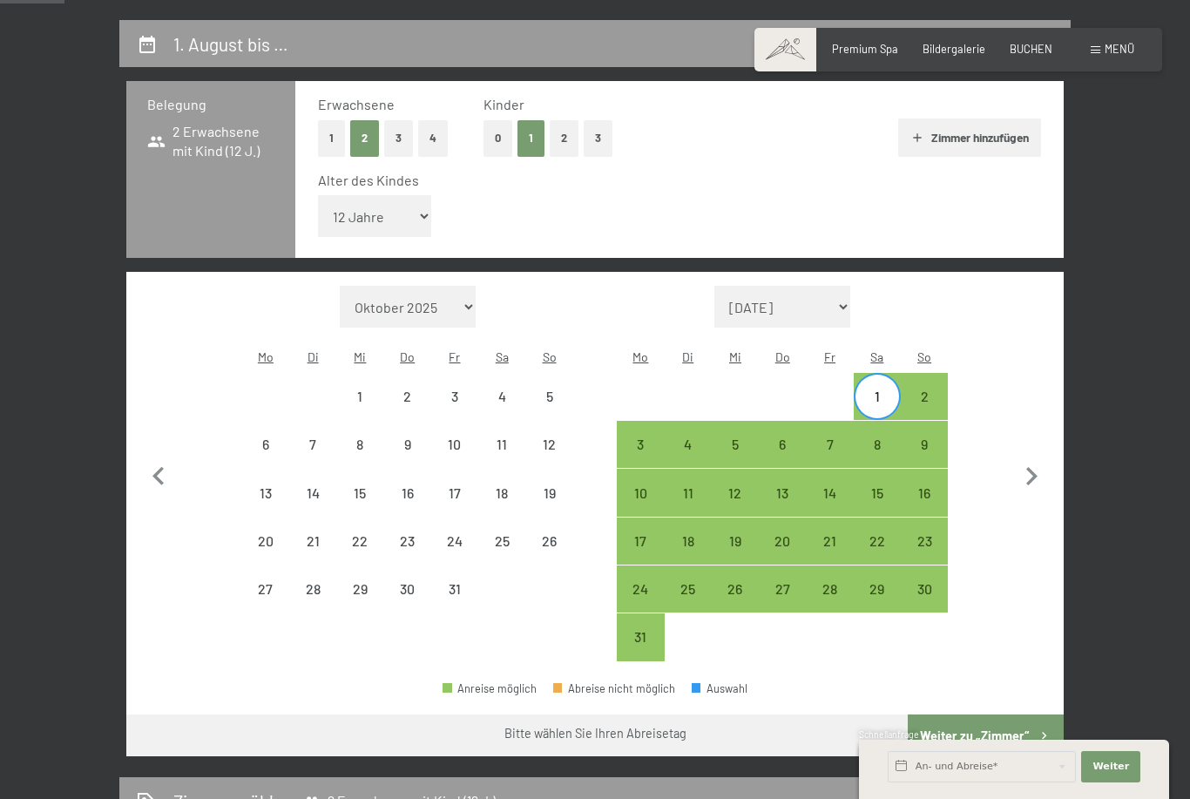
click at [883, 437] on div "8" at bounding box center [878, 459] width 44 height 44
select select "2026-07-01"
select select "2026-08-01"
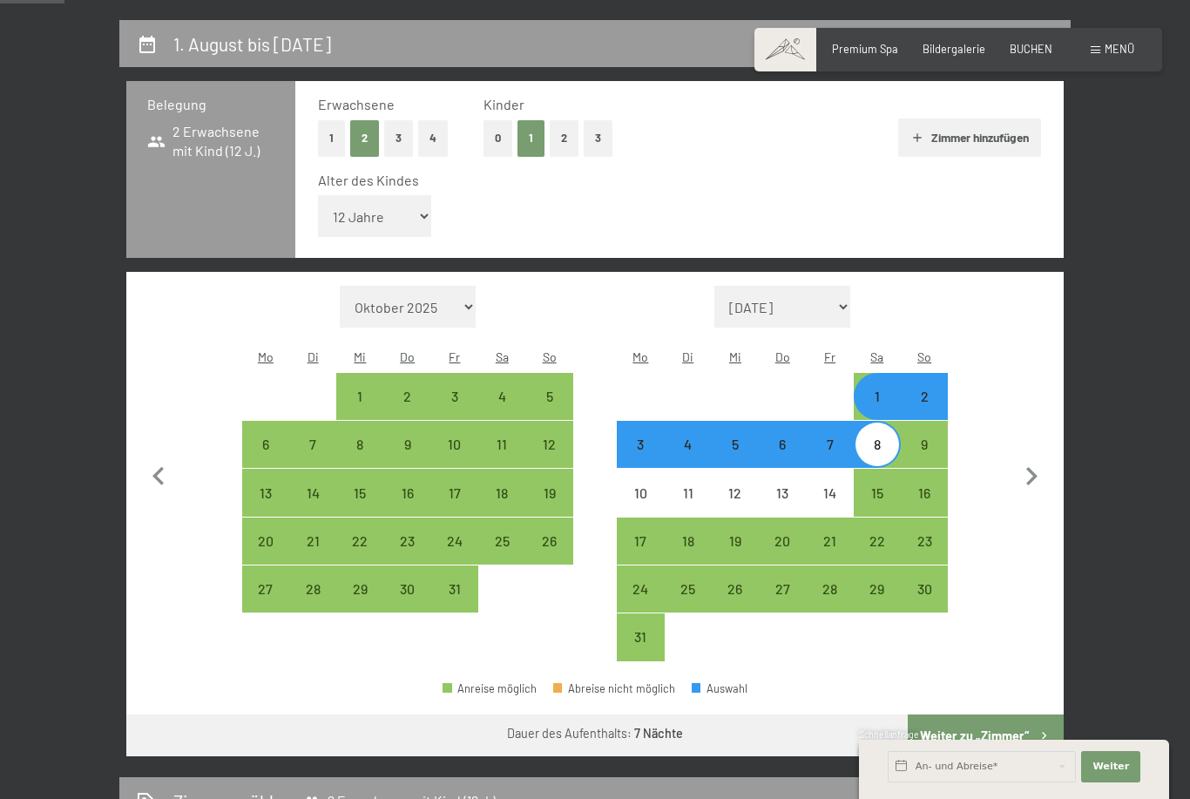
click at [988, 715] on button "Weiter zu „Zimmer“" at bounding box center [986, 736] width 156 height 42
select select "2026-07-01"
select select "2026-08-01"
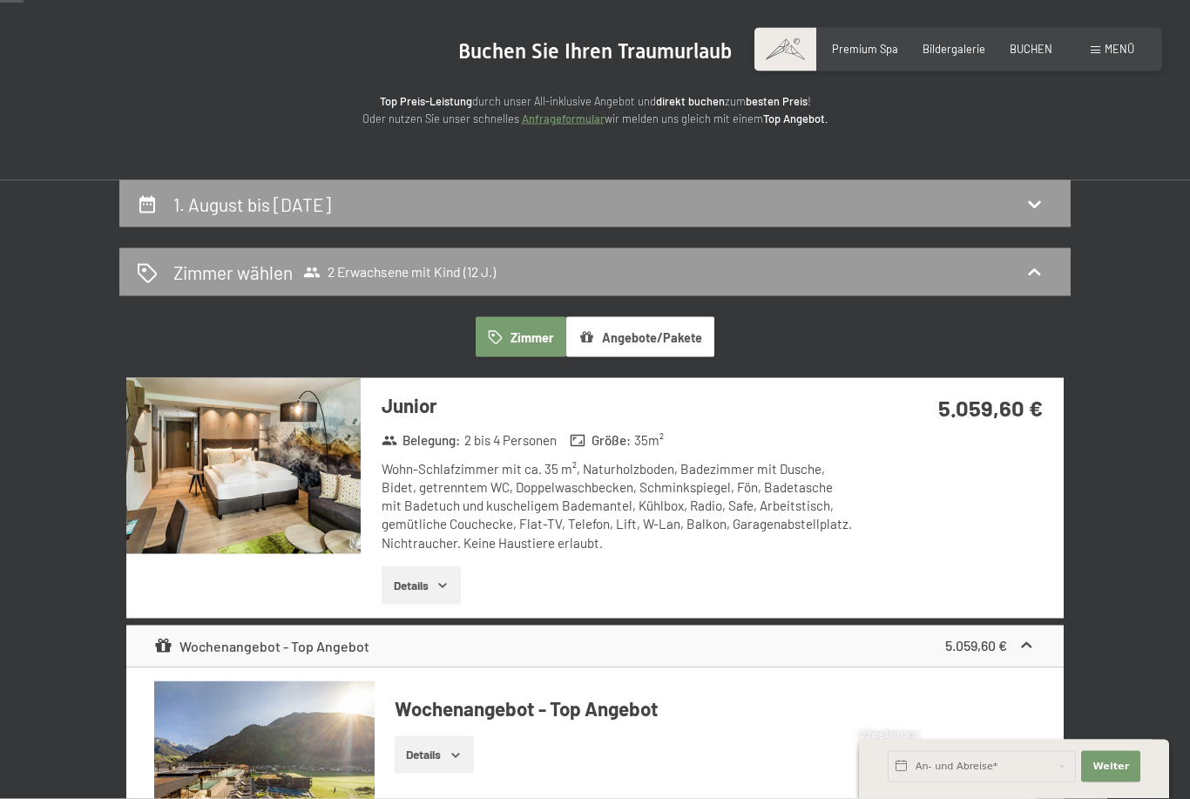
scroll to position [156, 0]
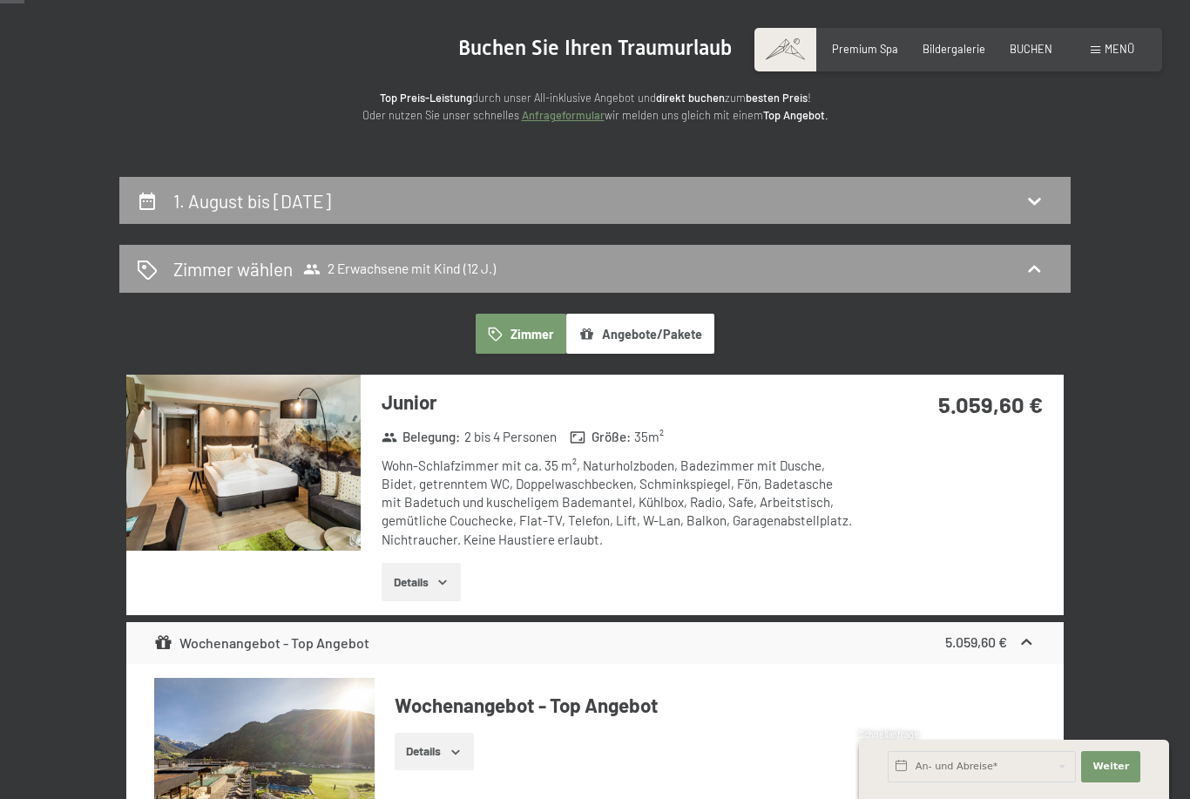
click at [1037, 200] on icon at bounding box center [1034, 201] width 12 height 7
select select "12"
select select "2026-07-01"
select select "2026-08-01"
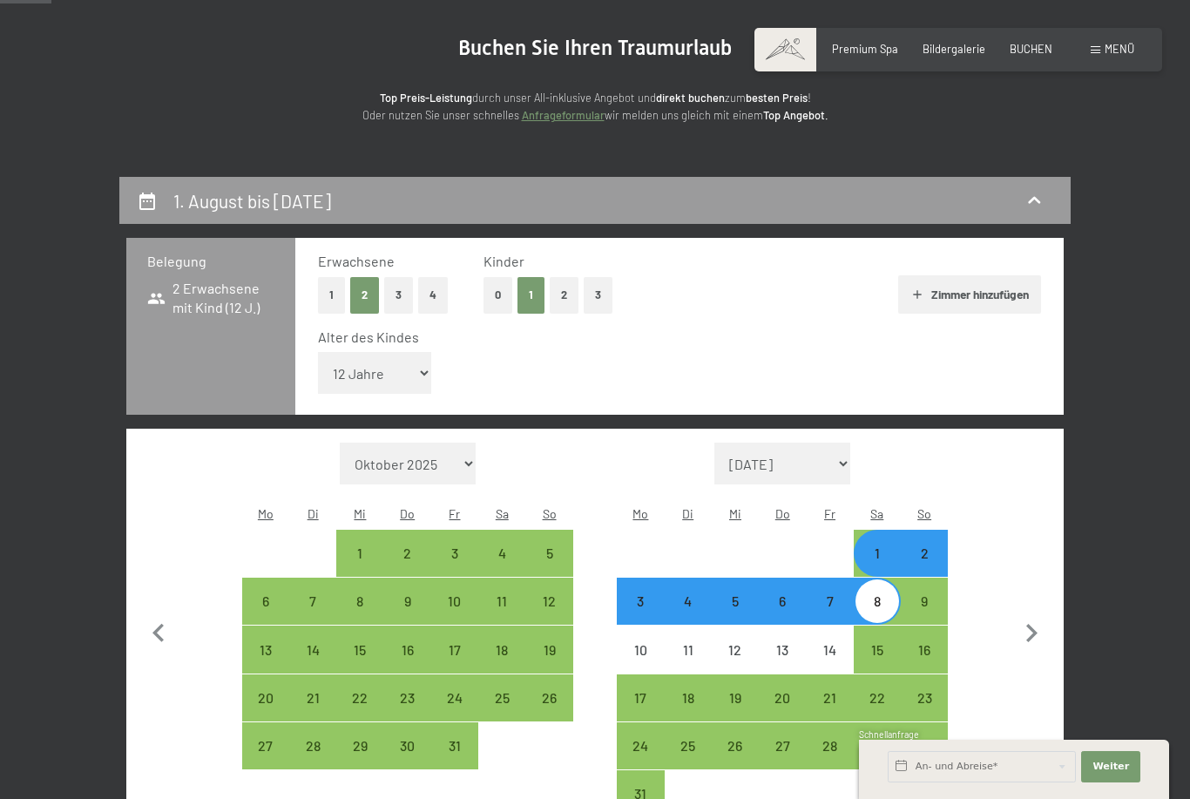
scroll to position [331, 0]
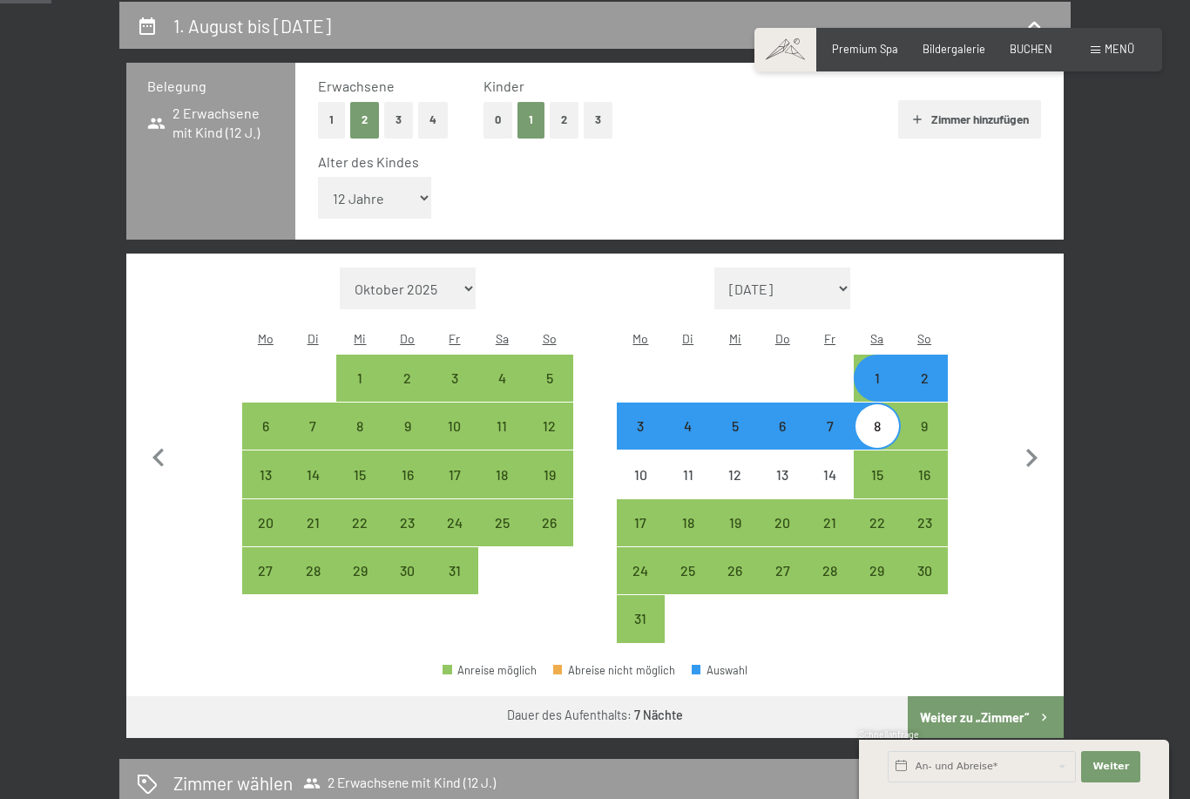
click at [154, 449] on icon "button" at bounding box center [157, 458] width 11 height 18
select select "2026-06-01"
select select "2026-07-01"
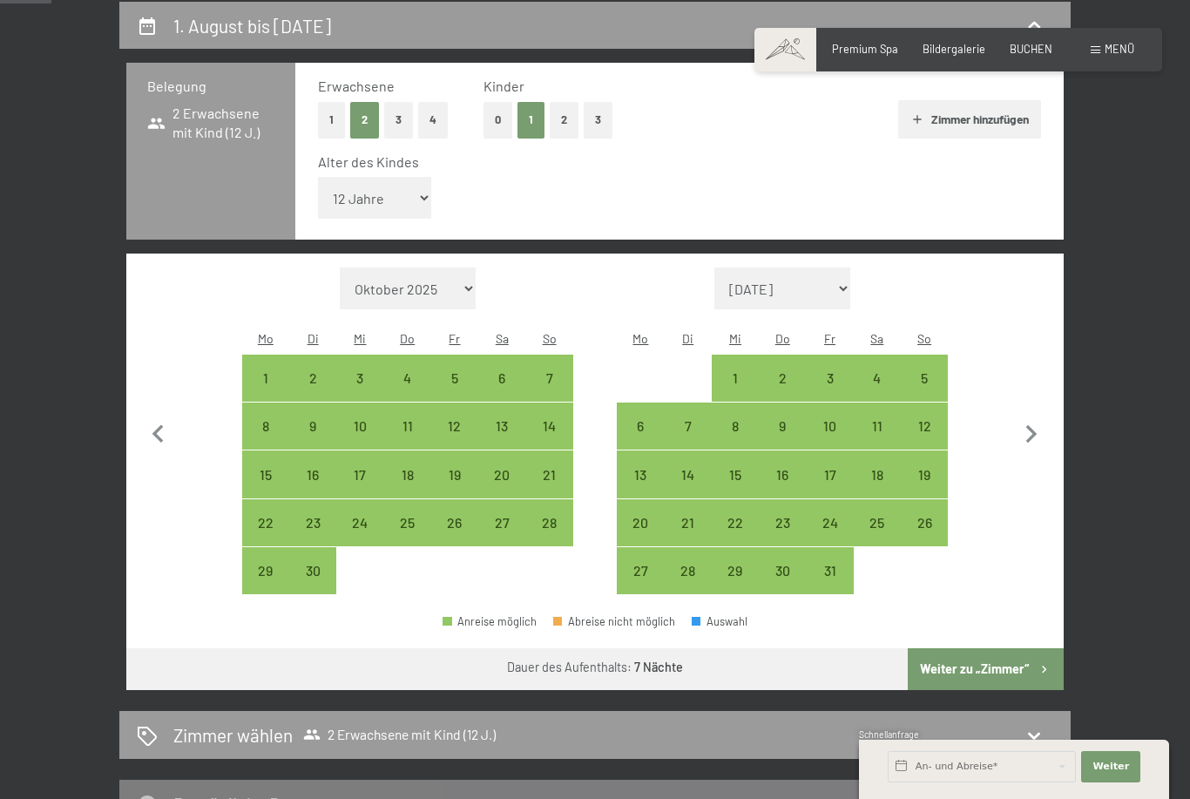
click at [169, 417] on icon "button" at bounding box center [158, 435] width 37 height 37
select select "2026-05-01"
select select "2026-06-01"
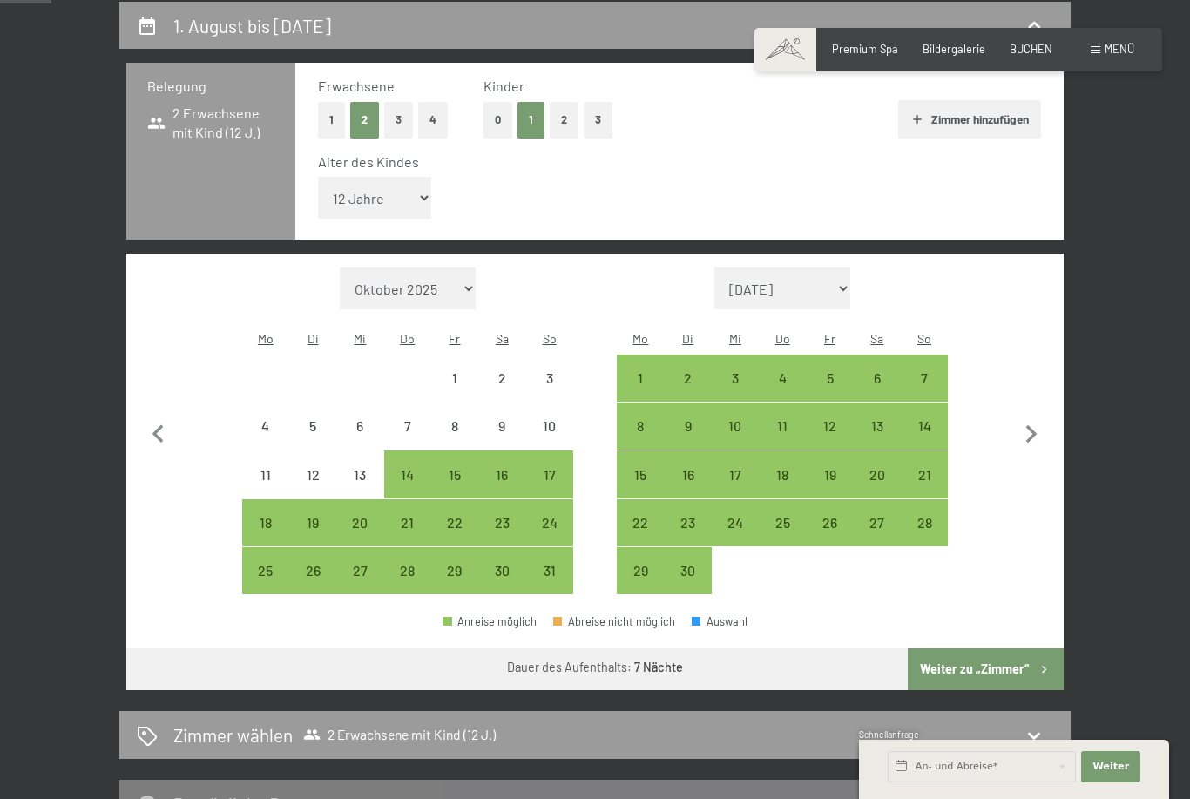
click at [500, 458] on span "Einwilligung Marketing*" at bounding box center [498, 449] width 144 height 17
click at [417, 458] on input "Einwilligung Marketing*" at bounding box center [408, 449] width 17 height 17
click at [503, 458] on span "Einwilligung Marketing*" at bounding box center [498, 449] width 144 height 17
click at [417, 458] on input "Einwilligung Marketing*" at bounding box center [408, 449] width 17 height 17
checkbox input "false"
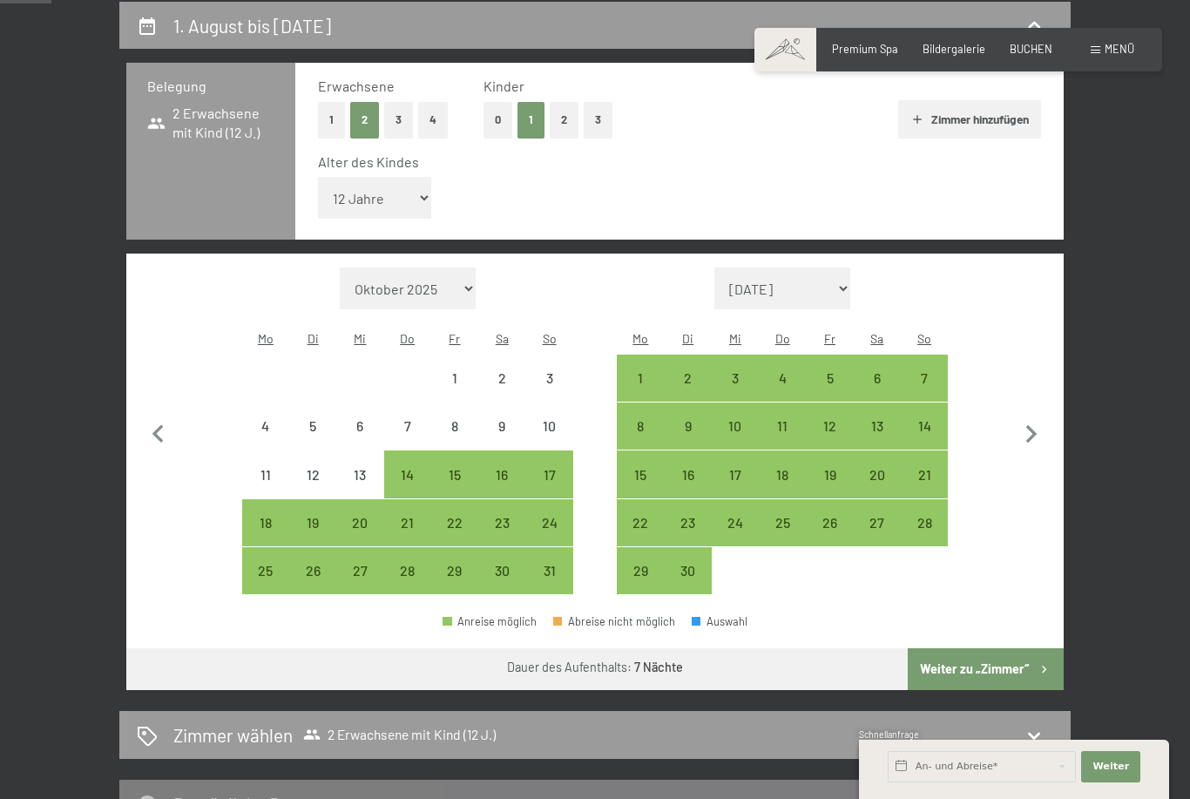
click at [504, 516] on div "23" at bounding box center [502, 538] width 44 height 44
select select "2026-05-01"
select select "2026-06-01"
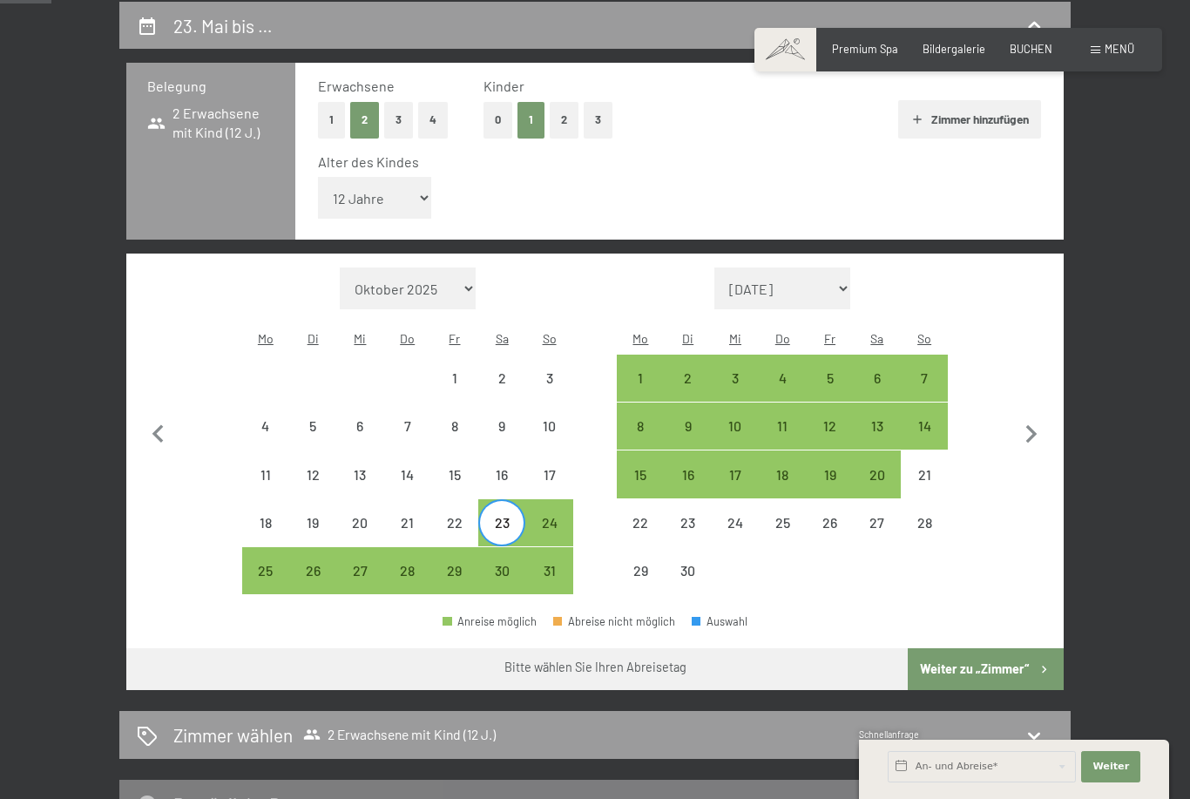
click at [509, 564] on div "30" at bounding box center [502, 586] width 44 height 44
select select "2026-05-01"
select select "2026-06-01"
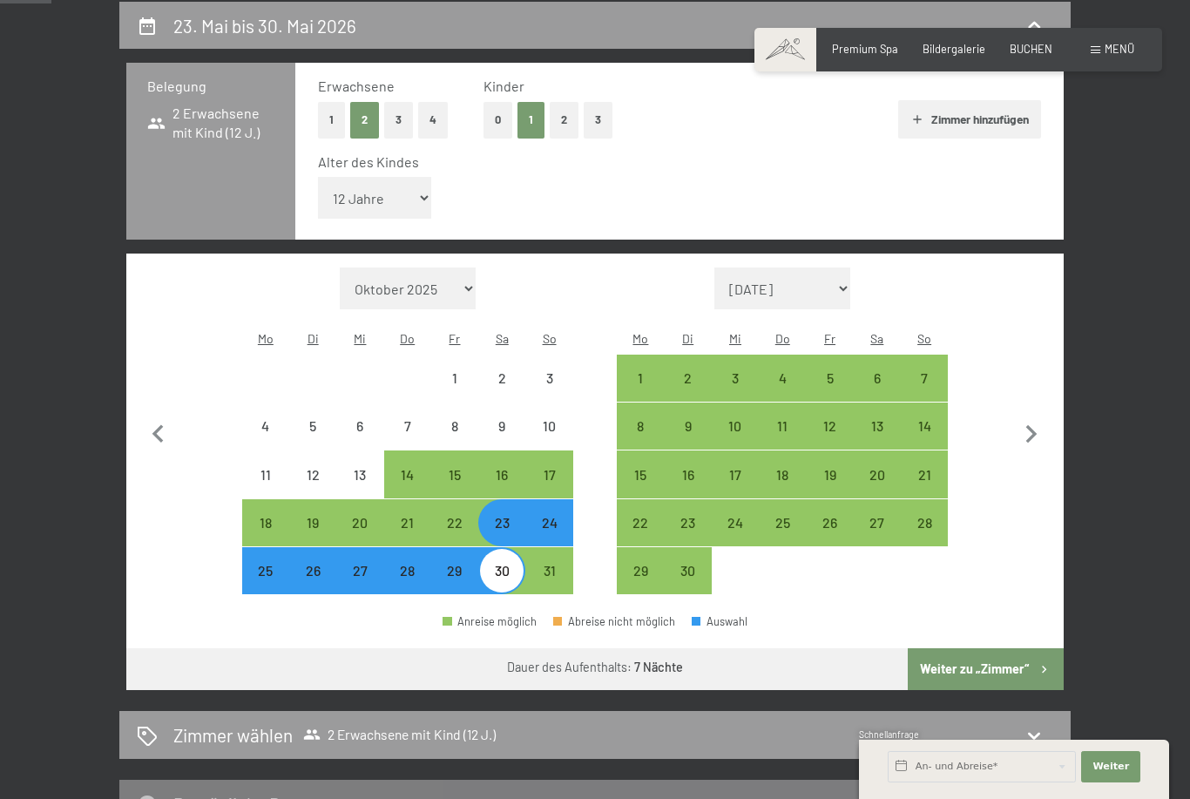
click at [979, 648] on button "Weiter zu „Zimmer“" at bounding box center [986, 669] width 156 height 42
select select "2026-05-01"
select select "2026-06-01"
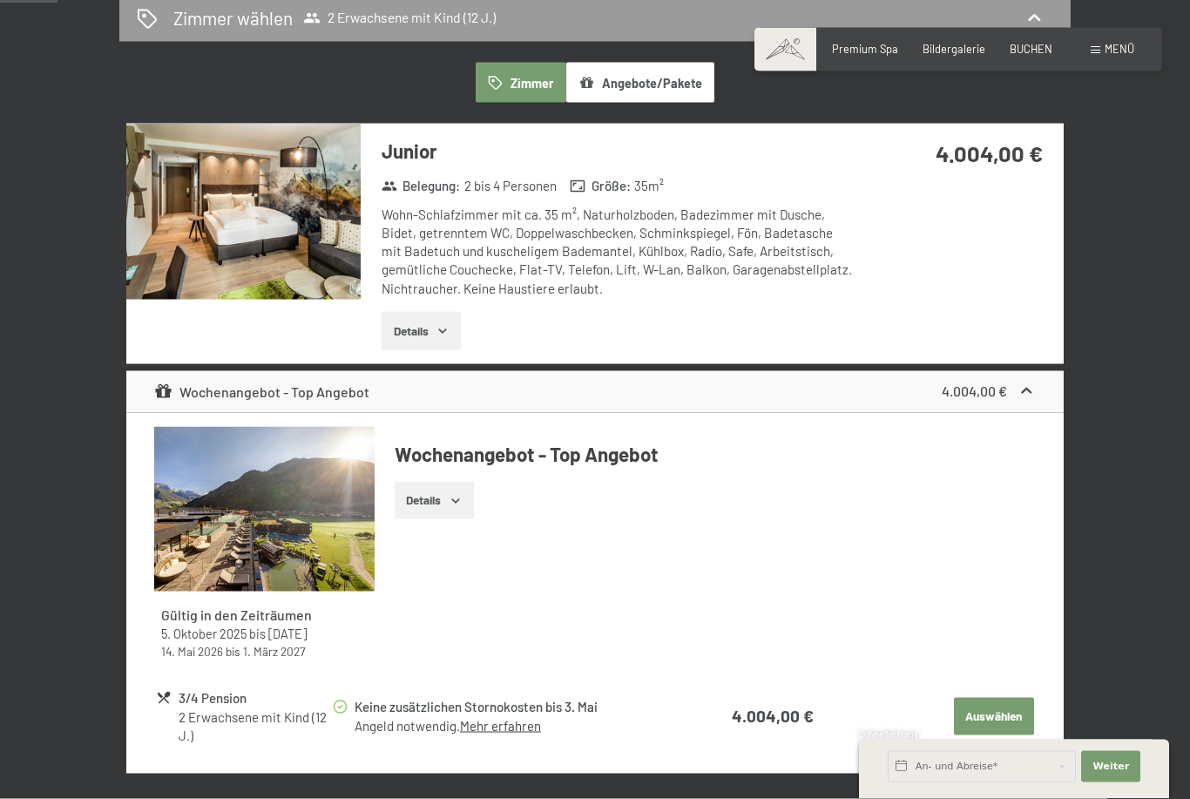
scroll to position [564, 0]
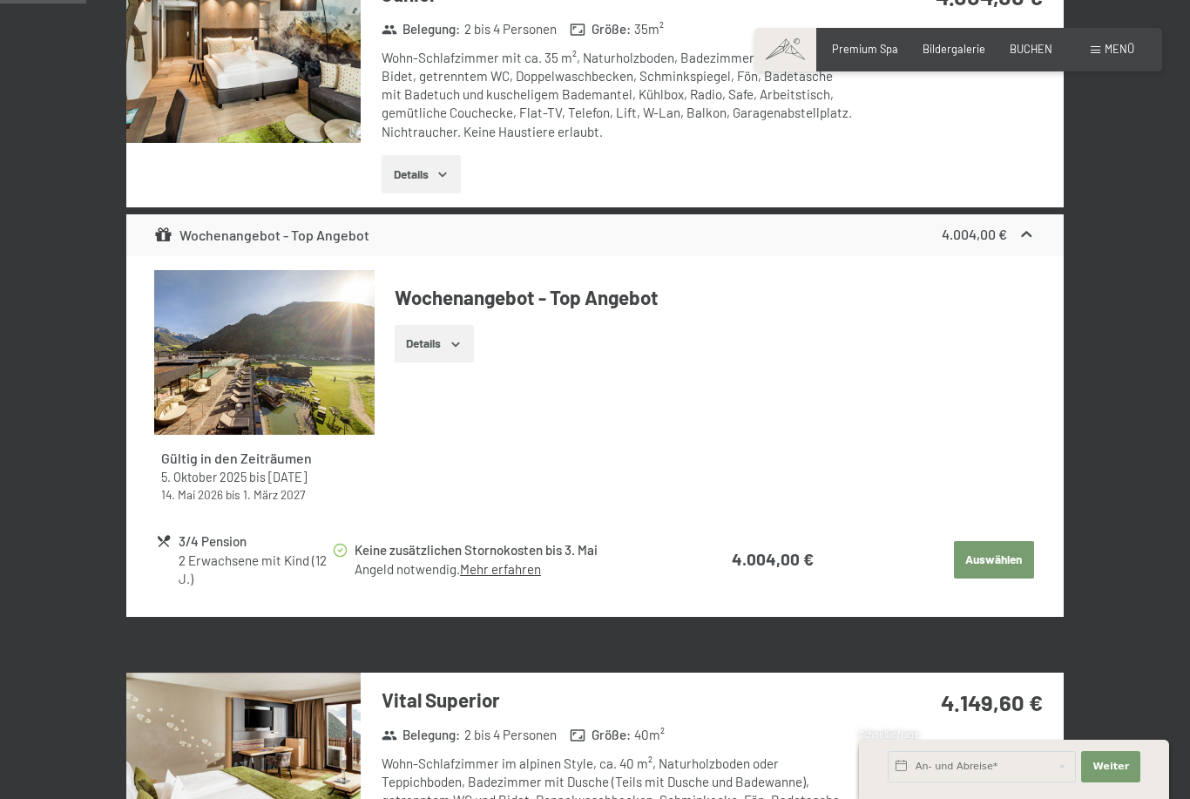
click at [430, 344] on button "Details" at bounding box center [434, 344] width 79 height 38
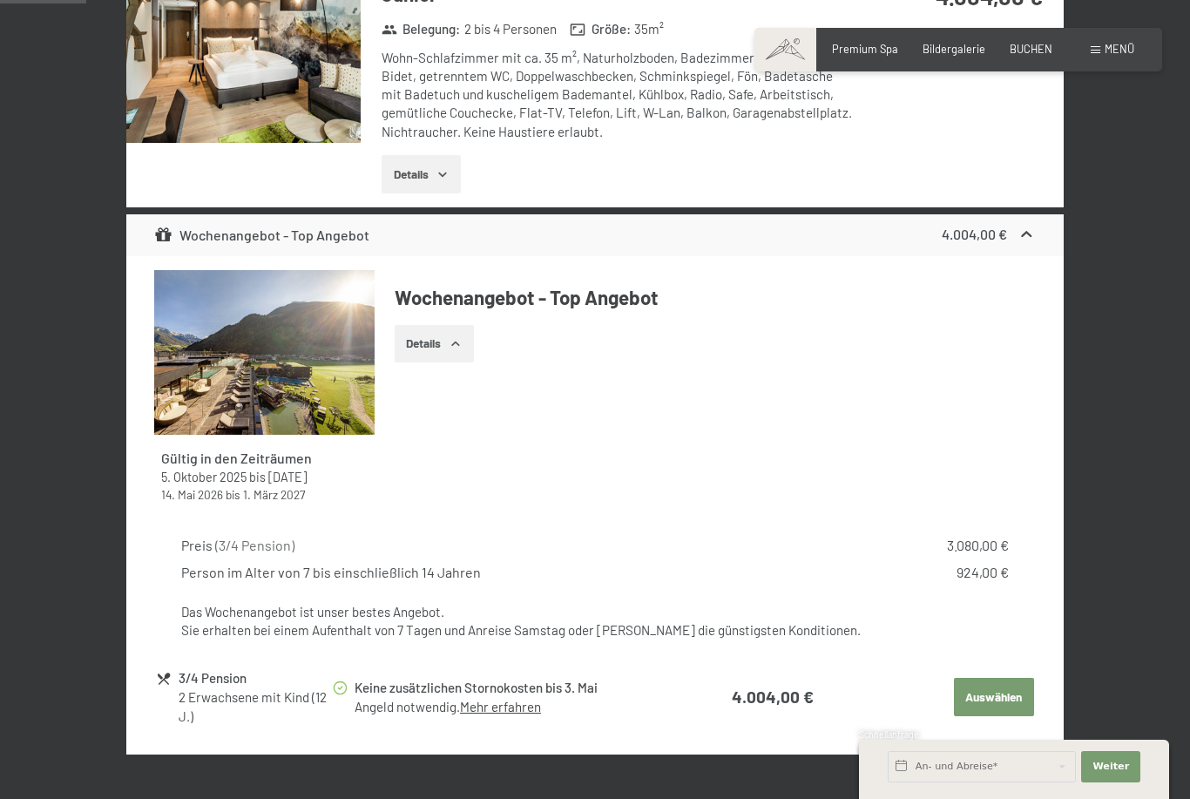
click at [423, 170] on button "Details" at bounding box center [421, 174] width 79 height 38
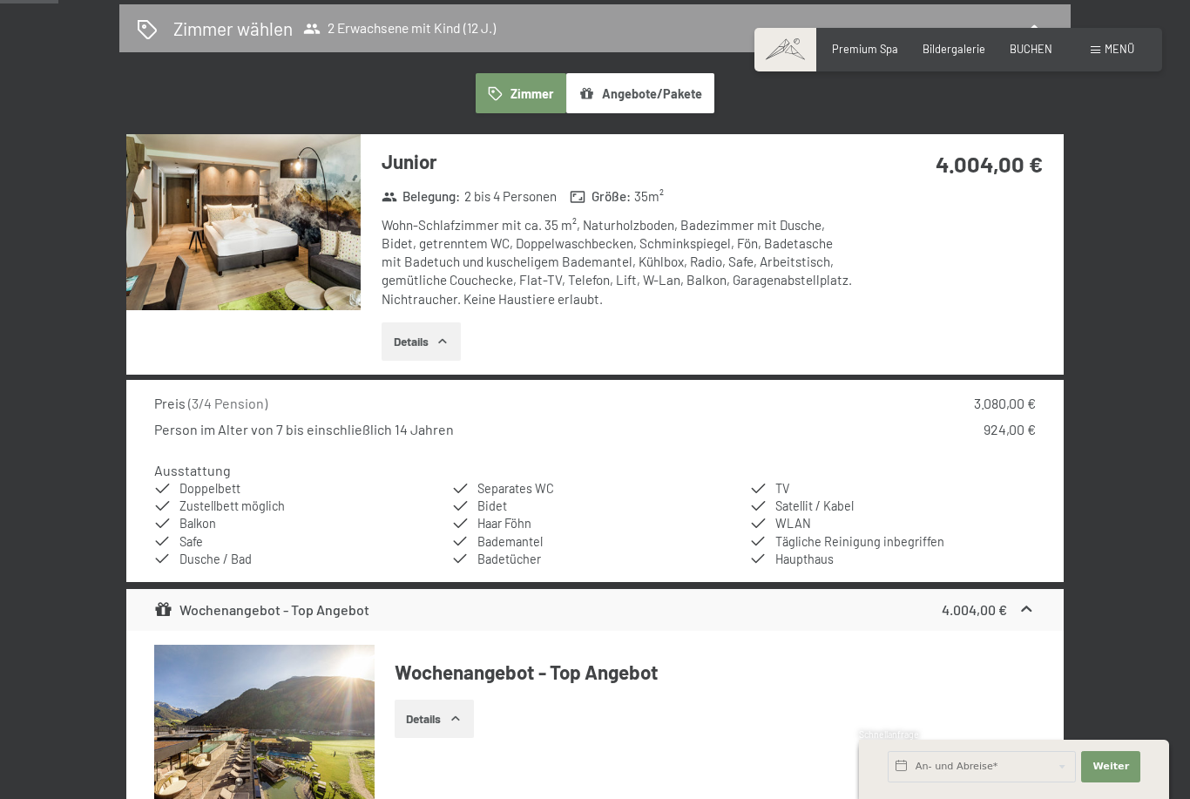
scroll to position [394, 0]
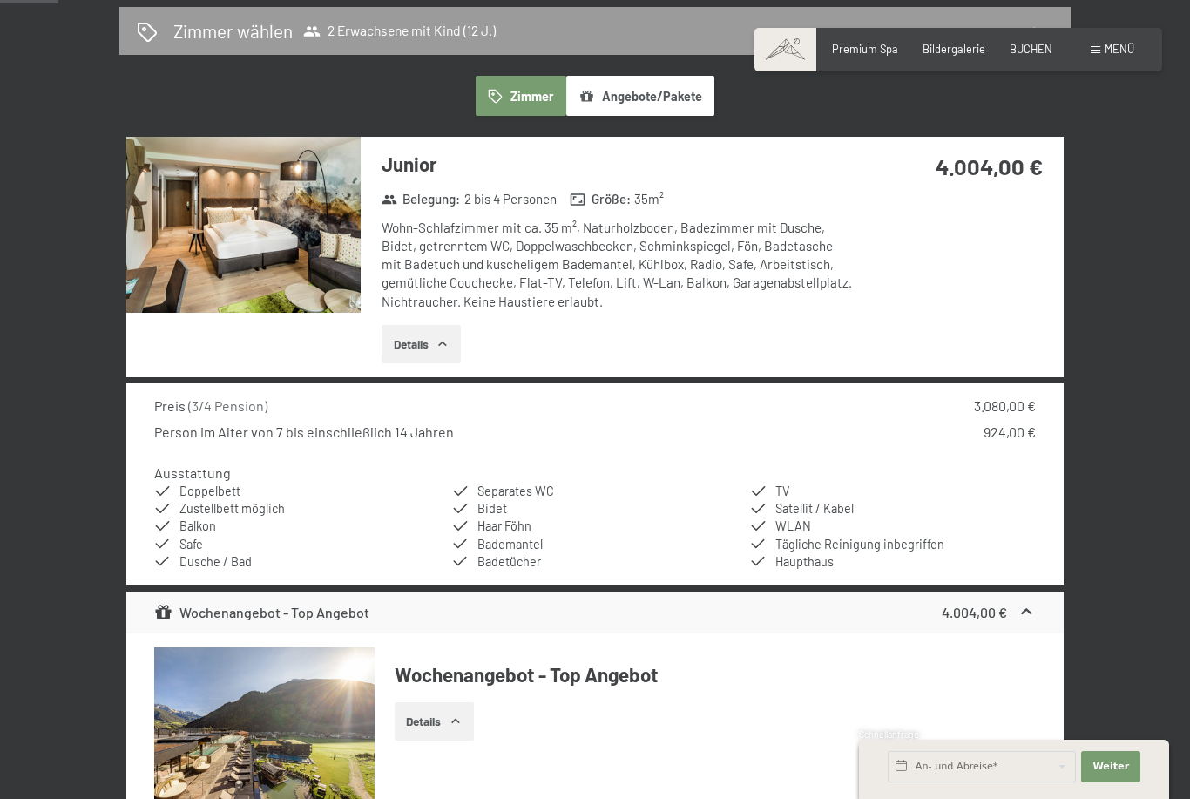
click at [404, 154] on h3 "Junior" at bounding box center [617, 164] width 471 height 27
click at [408, 163] on h3 "Junior" at bounding box center [617, 164] width 471 height 27
click at [253, 217] on img at bounding box center [243, 225] width 234 height 176
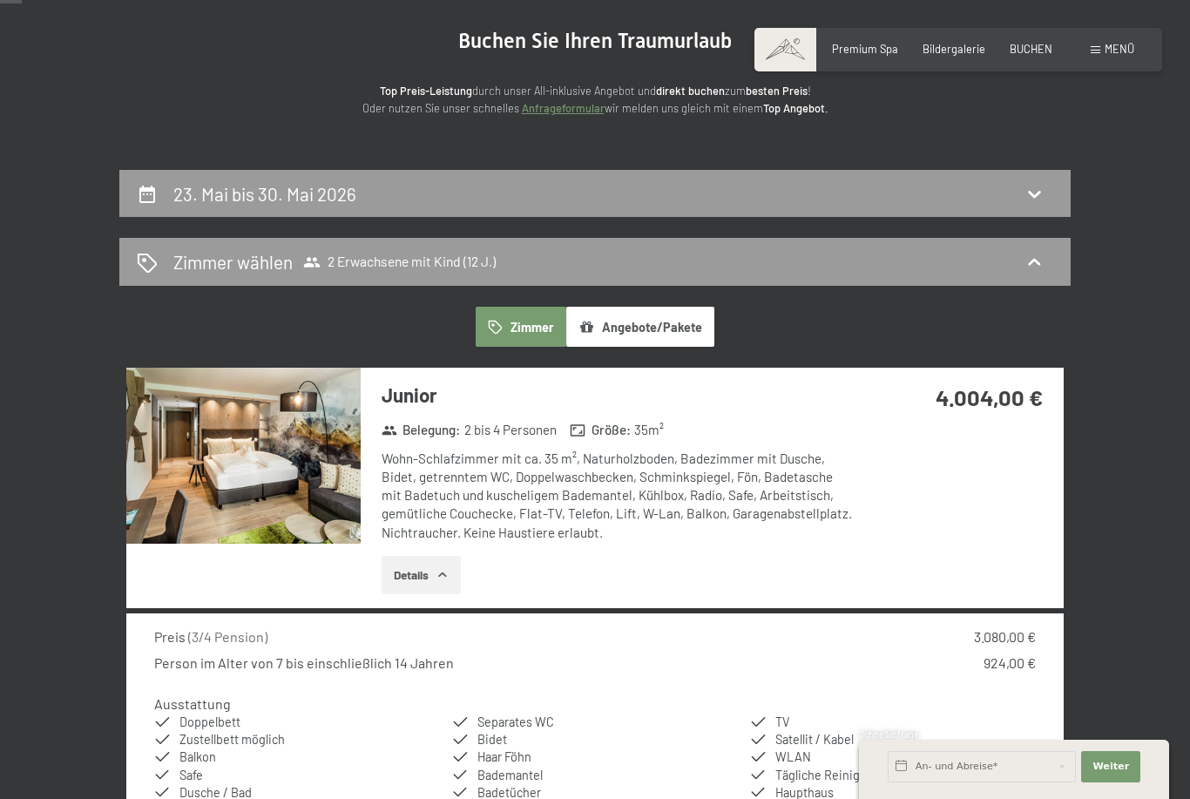
scroll to position [0, 0]
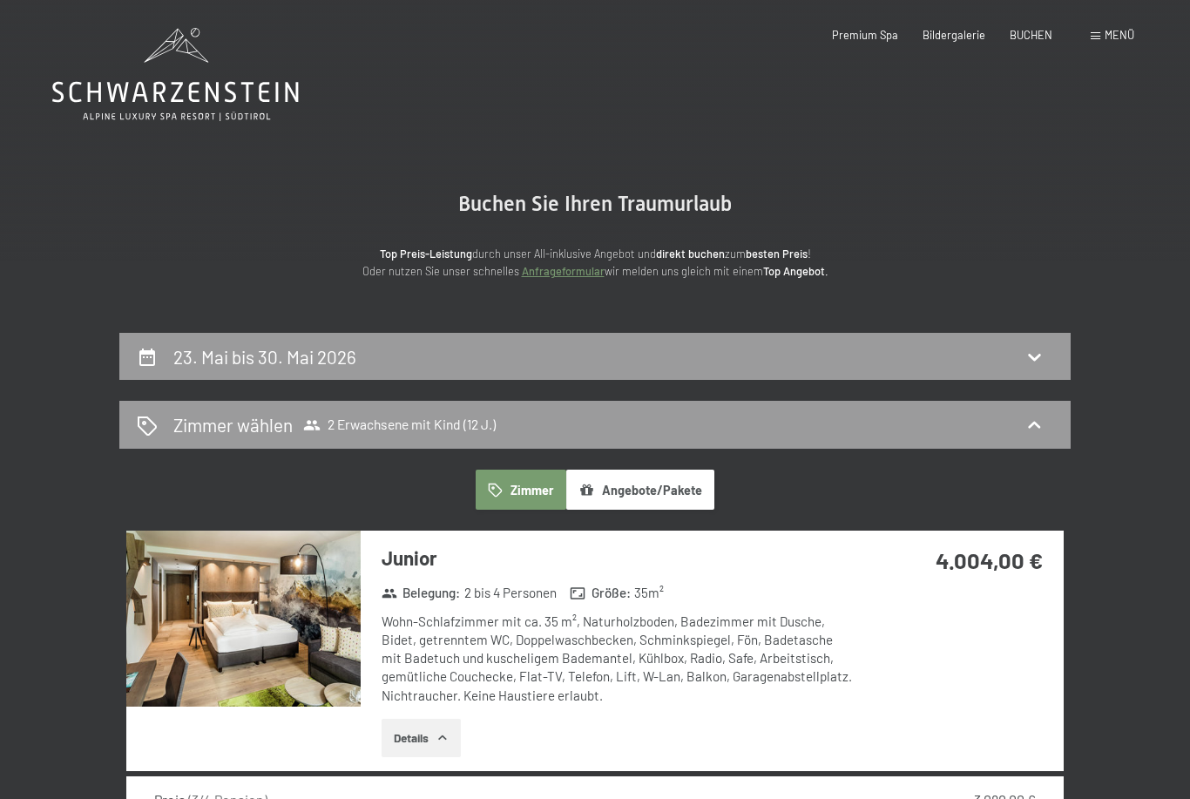
click at [208, 96] on icon at bounding box center [175, 92] width 247 height 21
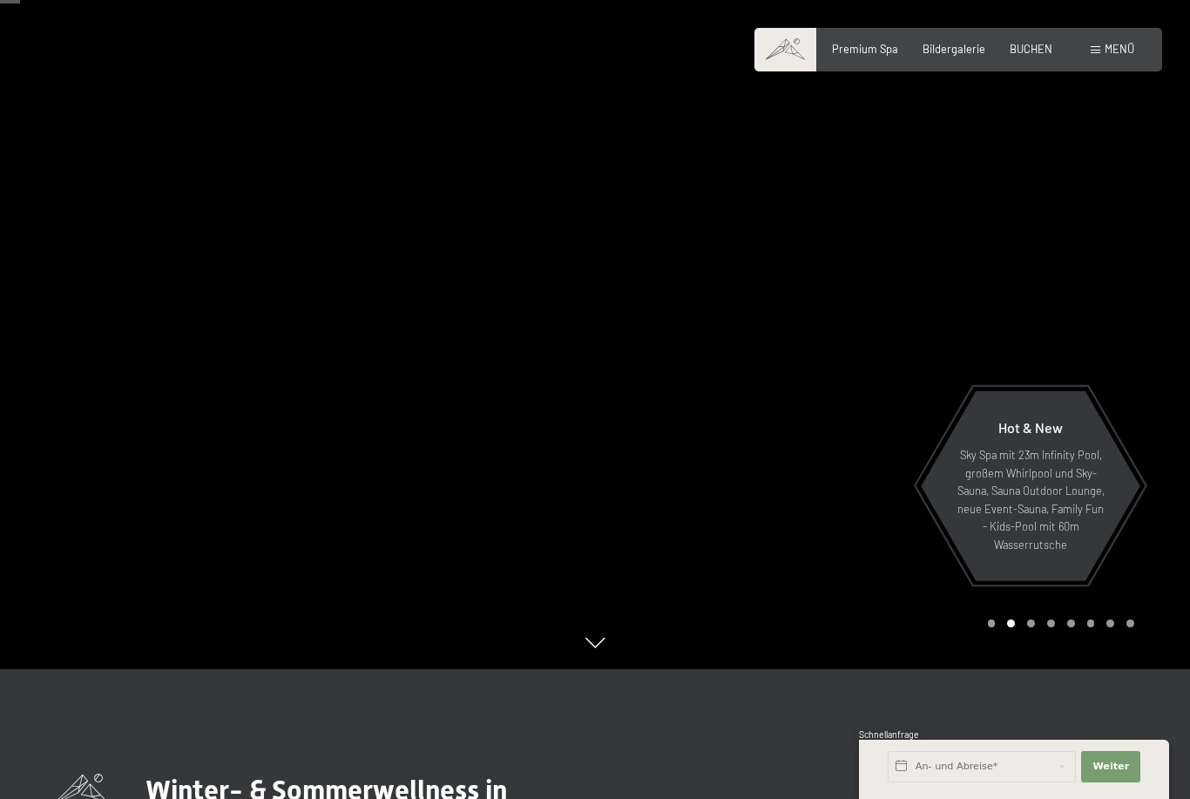
scroll to position [126, 0]
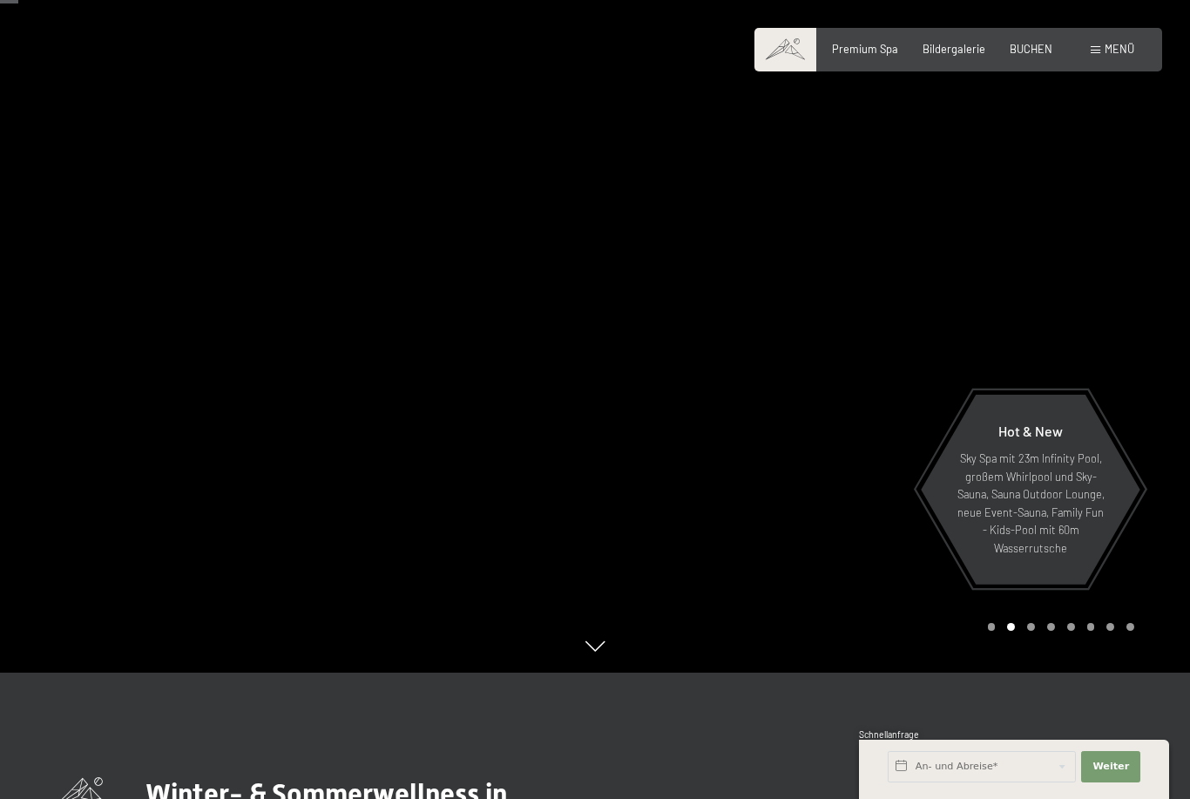
click at [1096, 54] on div "Menü" at bounding box center [1113, 50] width 44 height 16
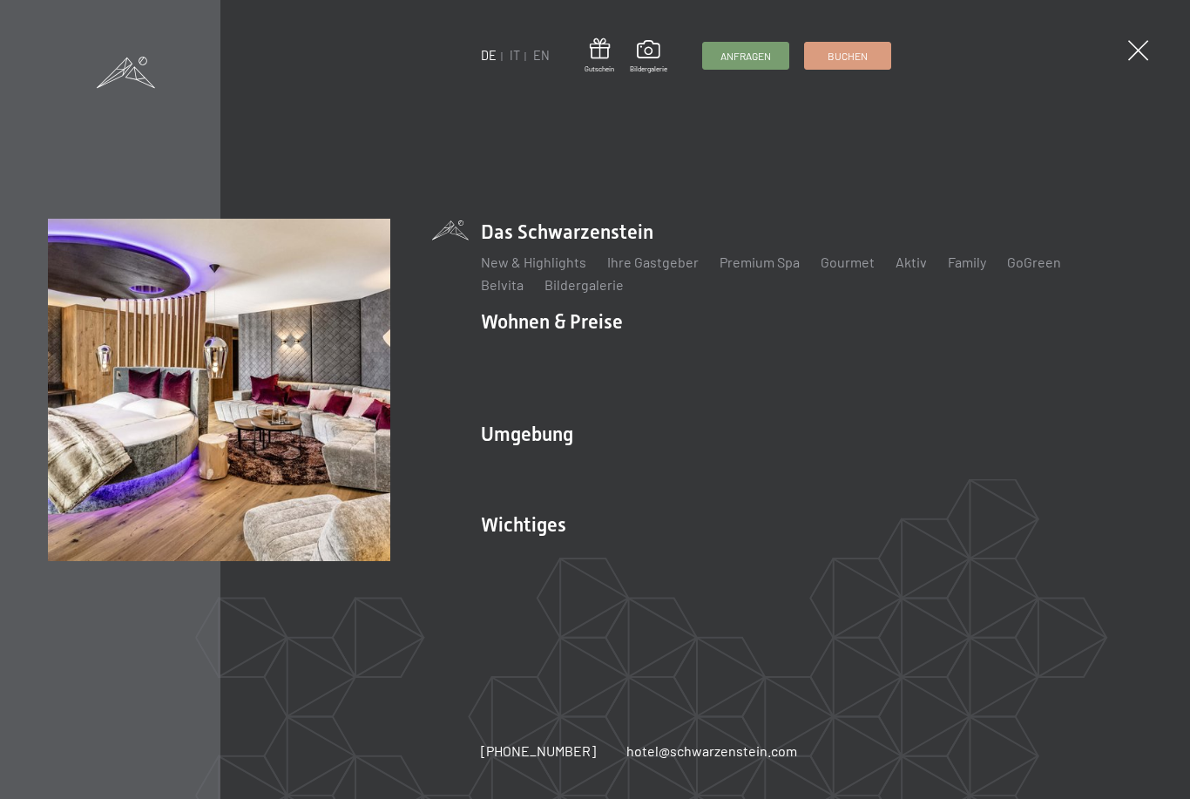
click at [546, 361] on link "Inklusivleistungen" at bounding box center [537, 352] width 113 height 17
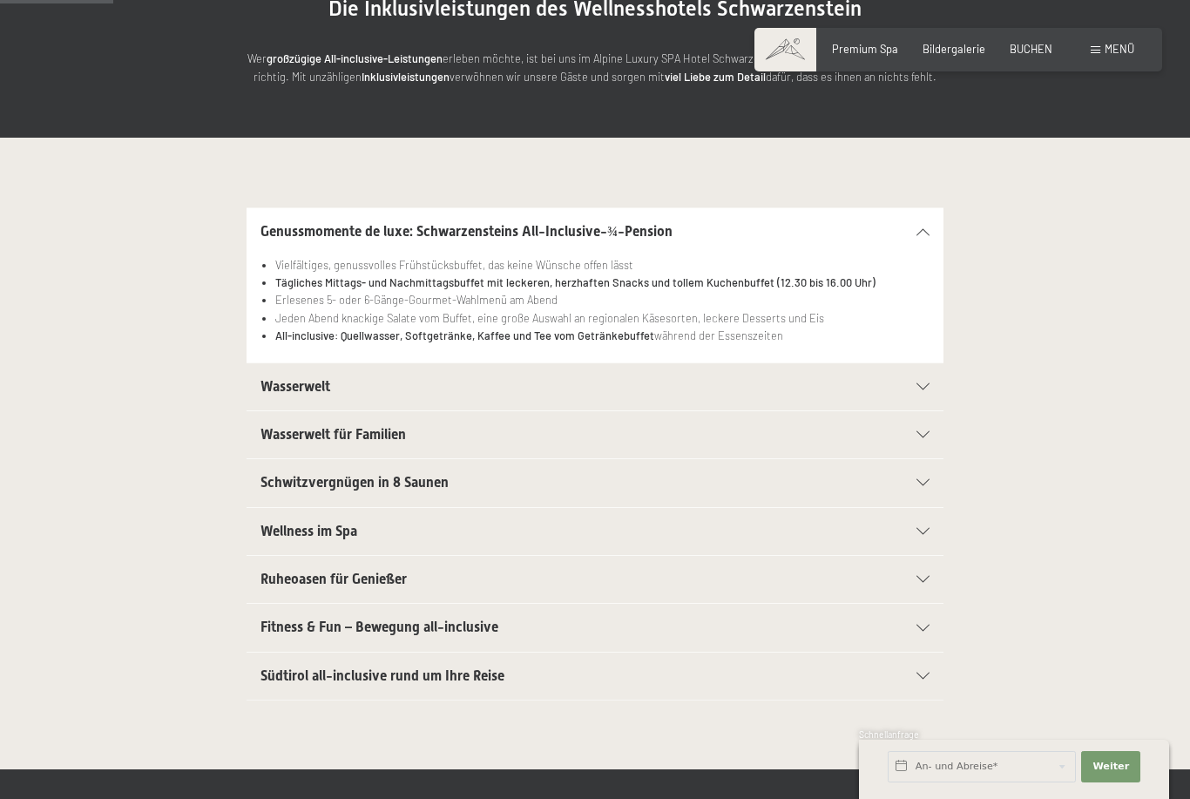
scroll to position [229, 0]
click at [926, 383] on icon at bounding box center [923, 386] width 13 height 7
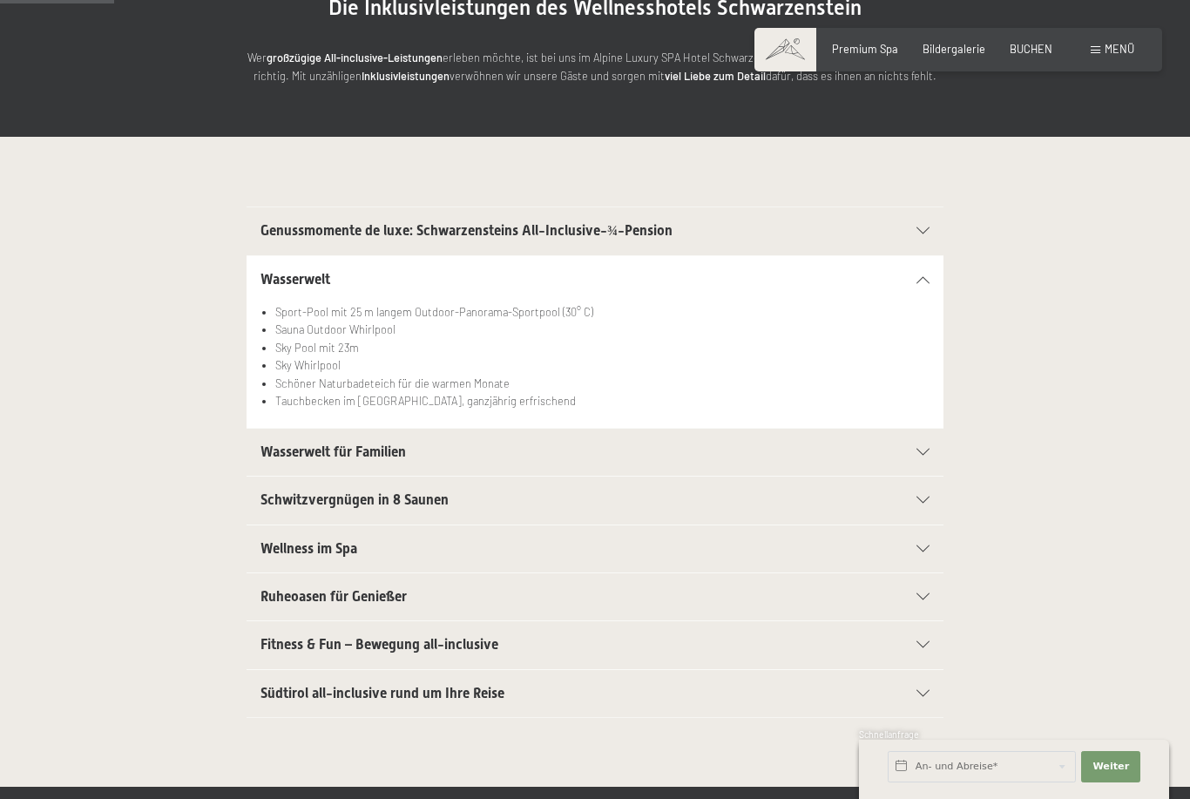
click at [929, 433] on div "Wasserwelt für Familien" at bounding box center [595, 452] width 669 height 47
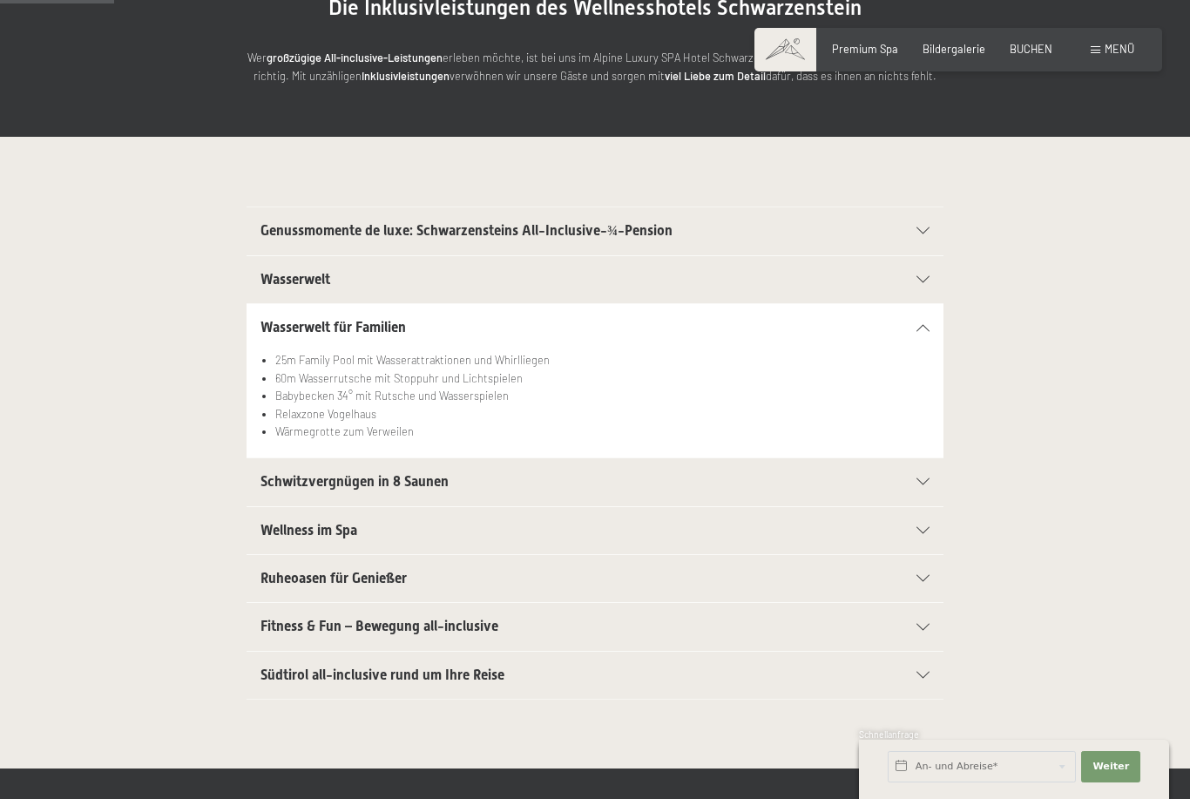
click at [923, 480] on icon at bounding box center [923, 481] width 13 height 7
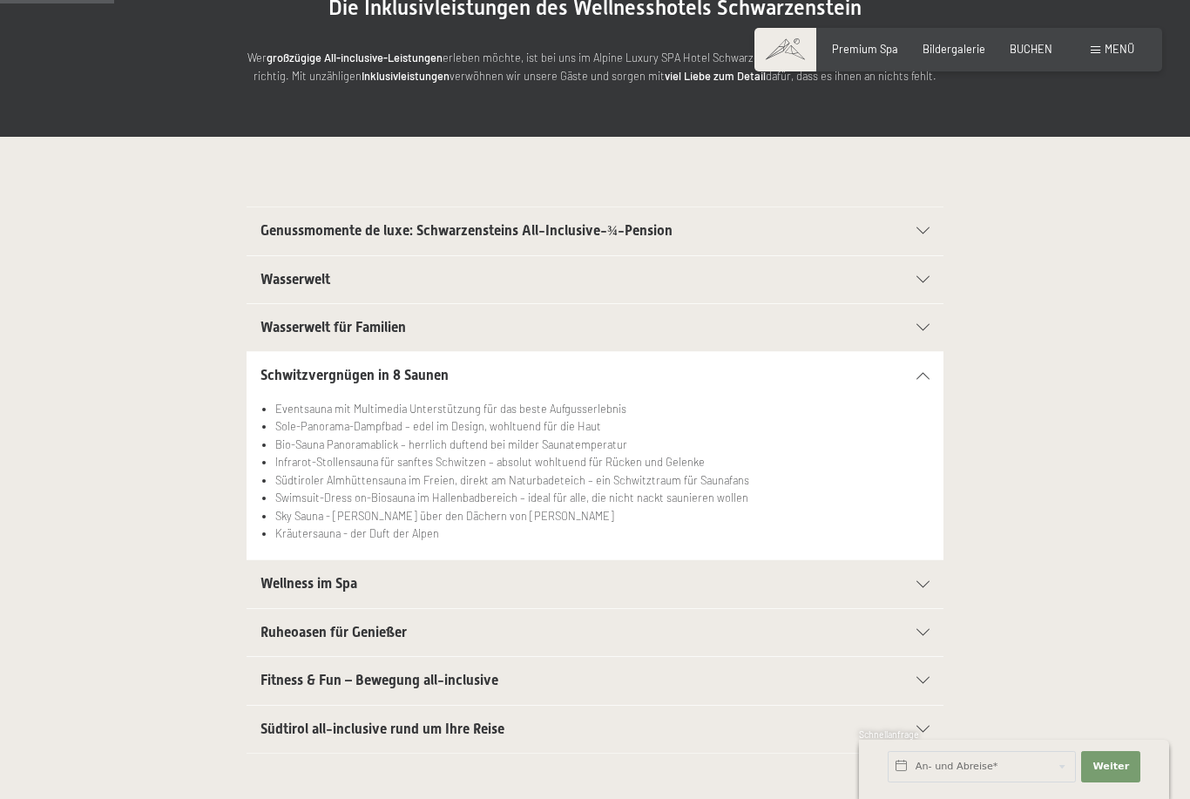
click at [920, 575] on div "Wellness im Spa" at bounding box center [595, 583] width 669 height 47
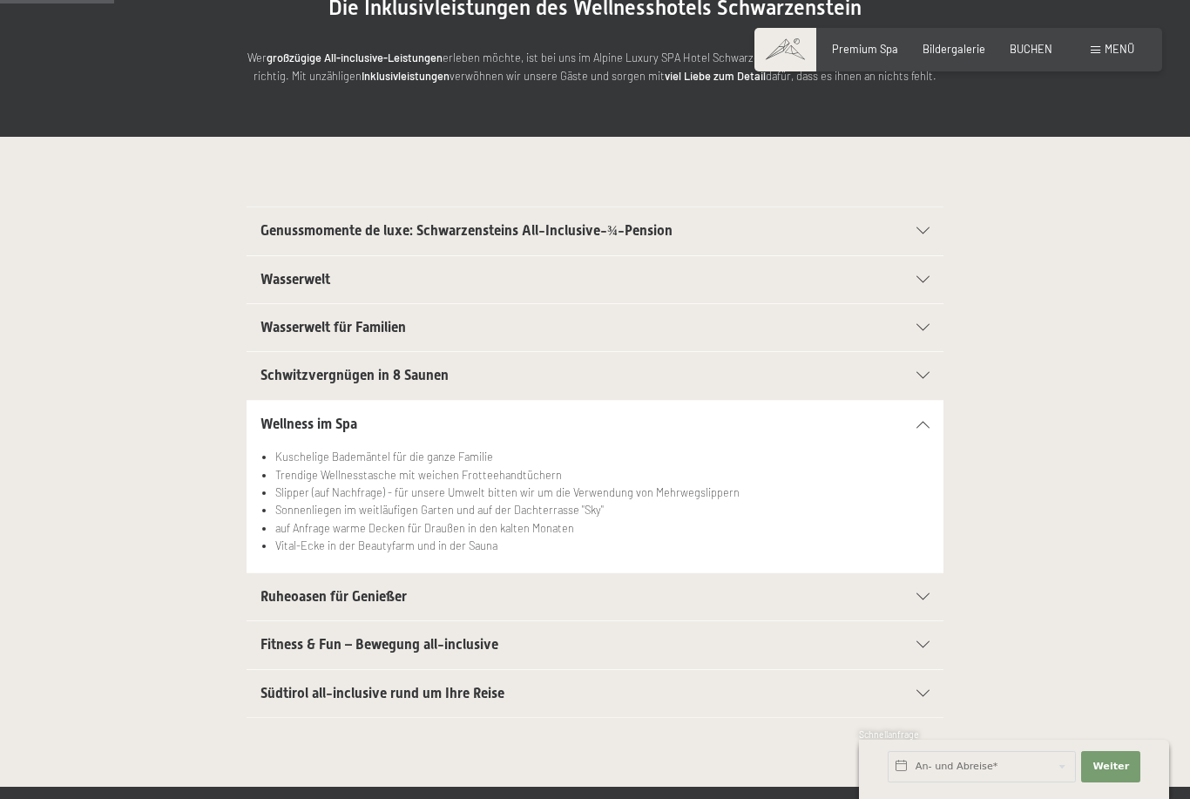
click at [924, 593] on icon at bounding box center [923, 596] width 13 height 7
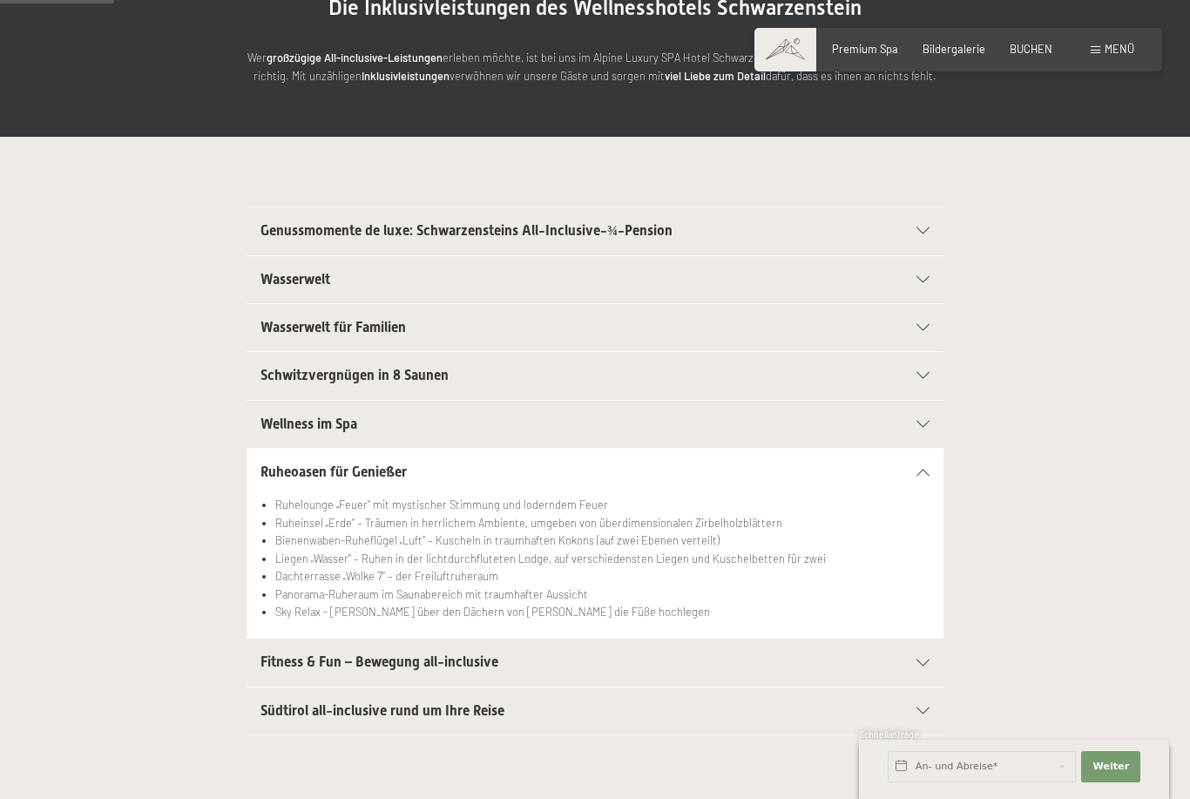
click at [928, 661] on icon at bounding box center [923, 663] width 13 height 7
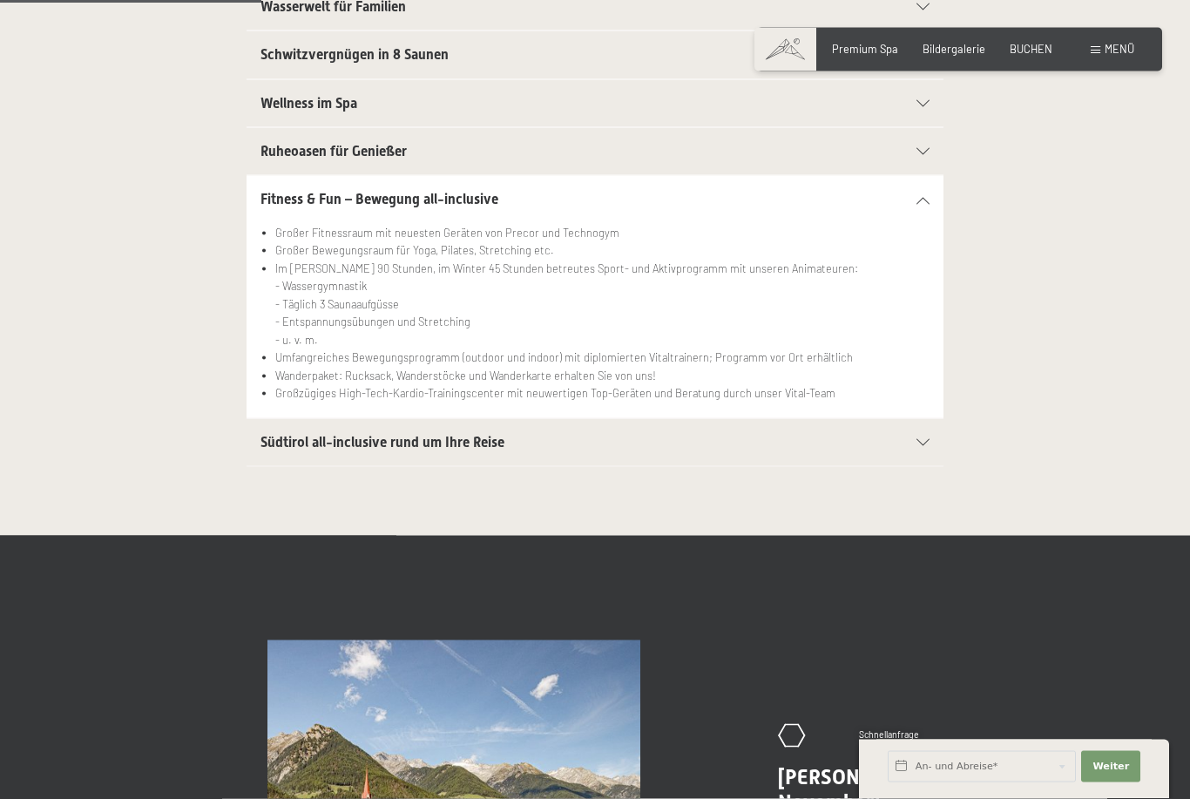
scroll to position [551, 0]
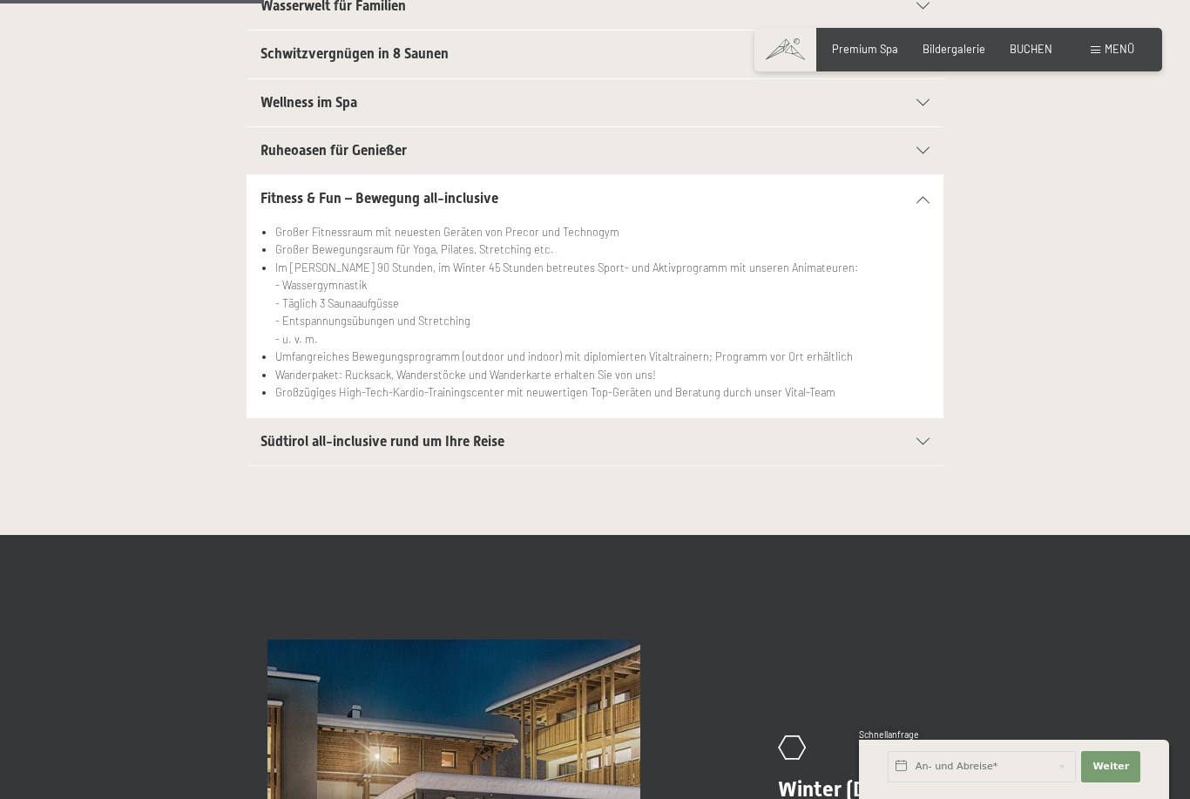
click at [928, 438] on icon at bounding box center [923, 441] width 13 height 7
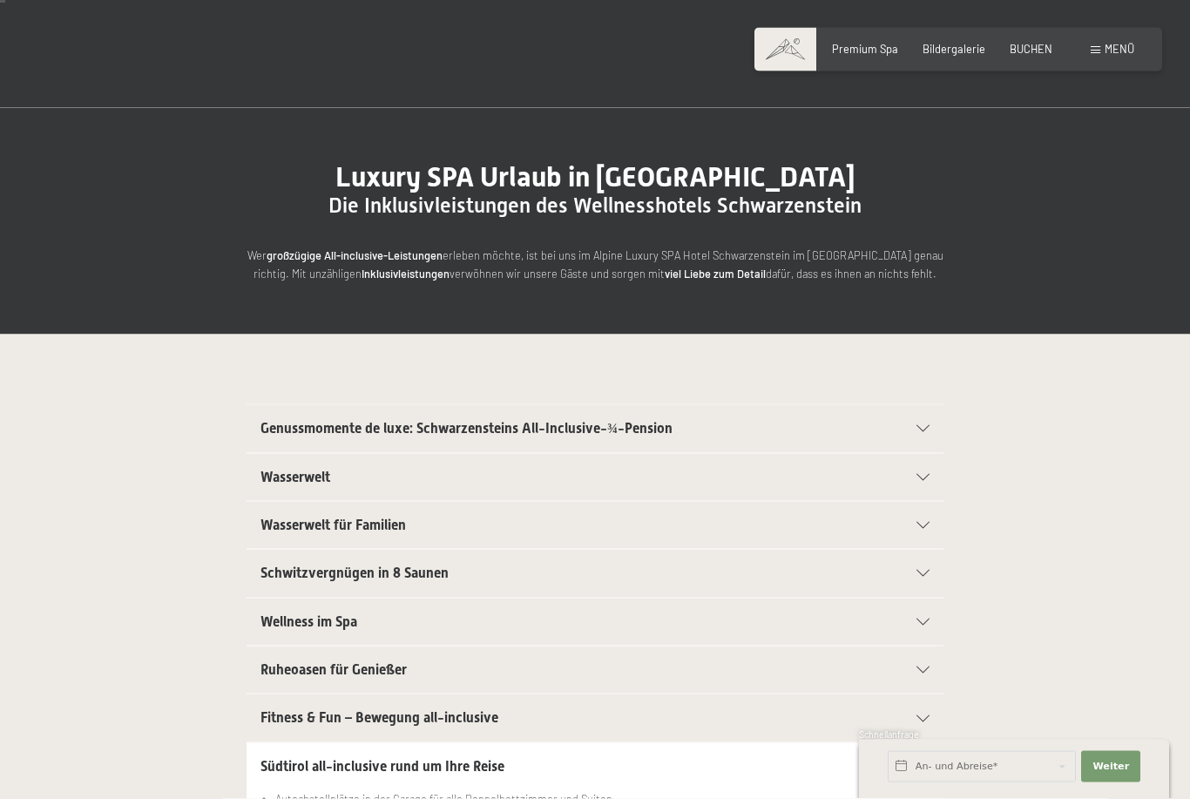
scroll to position [0, 0]
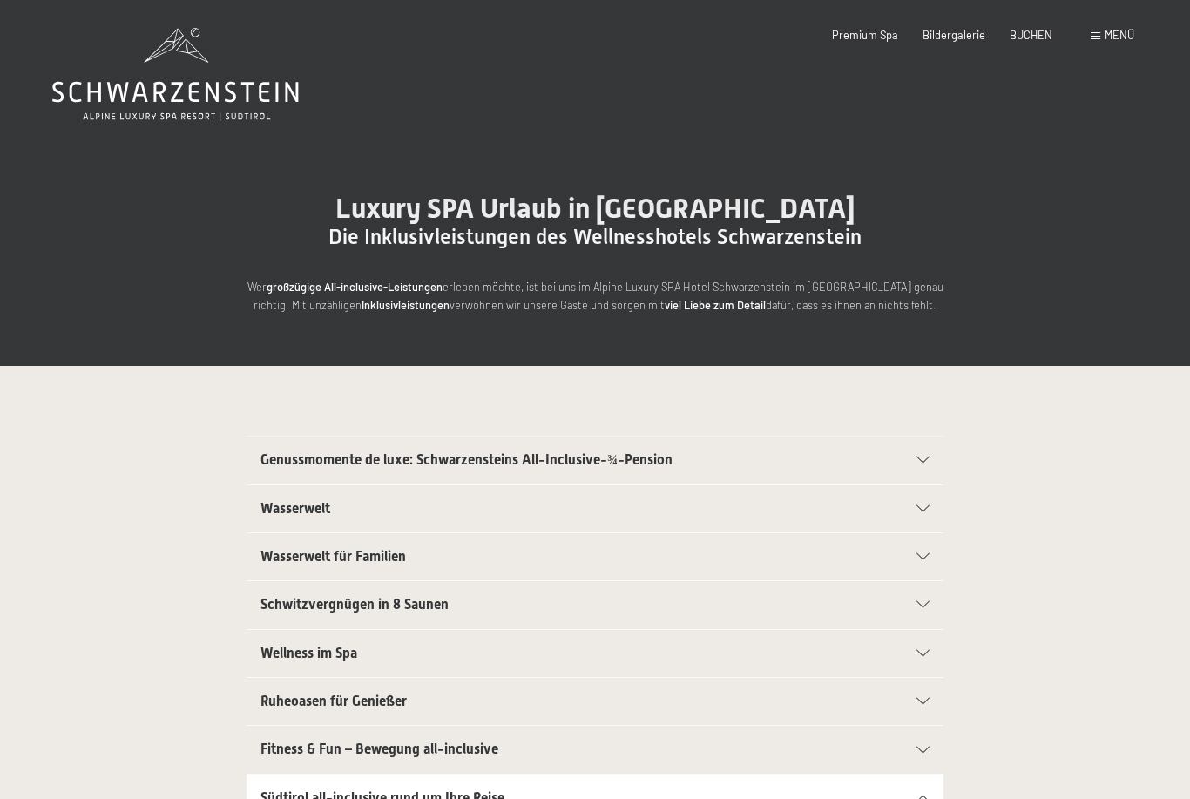
click at [1104, 40] on div "Menü" at bounding box center [1113, 36] width 44 height 16
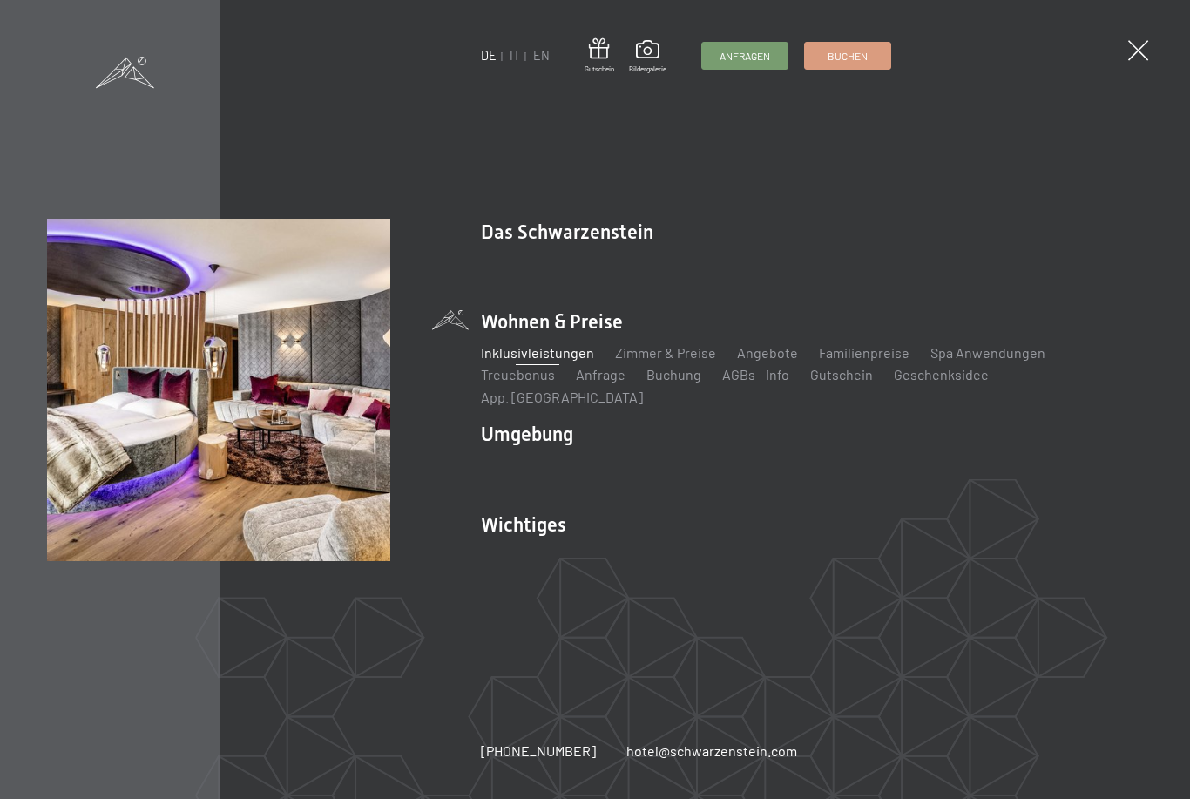
click at [668, 361] on link "Zimmer & Preise" at bounding box center [665, 352] width 101 height 17
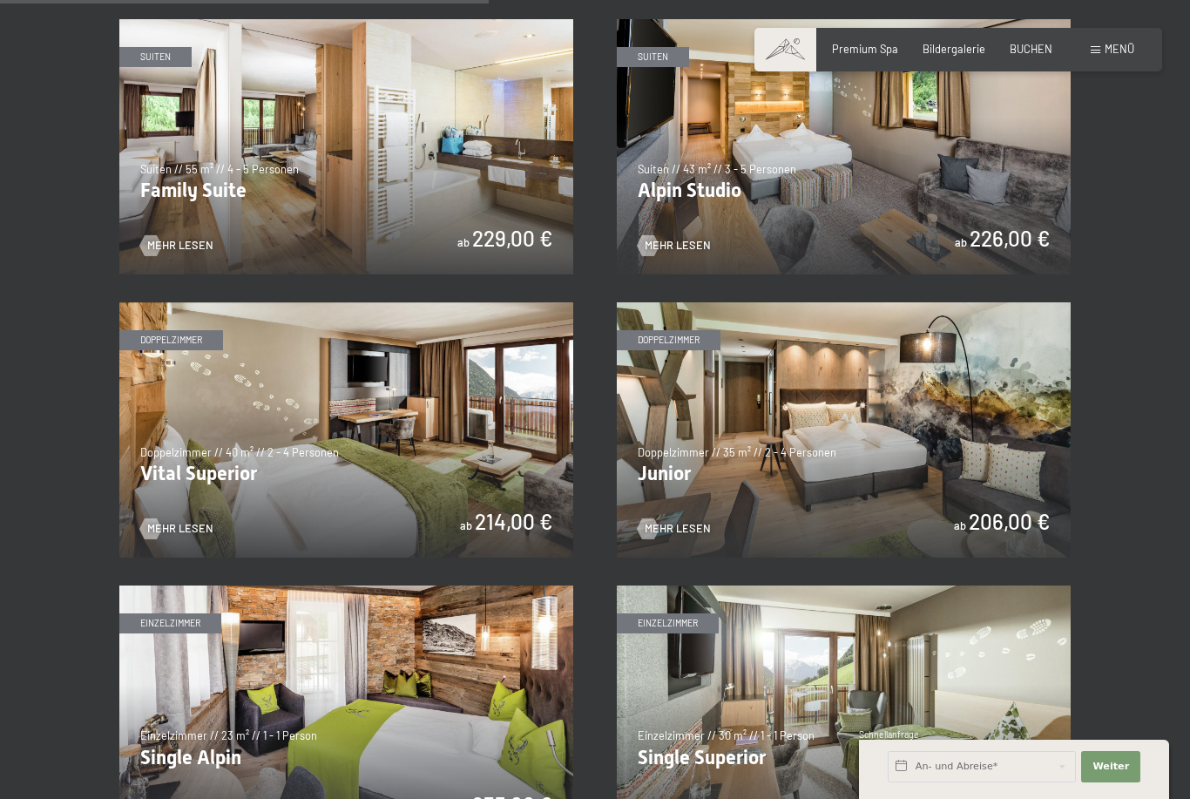
scroll to position [1757, 0]
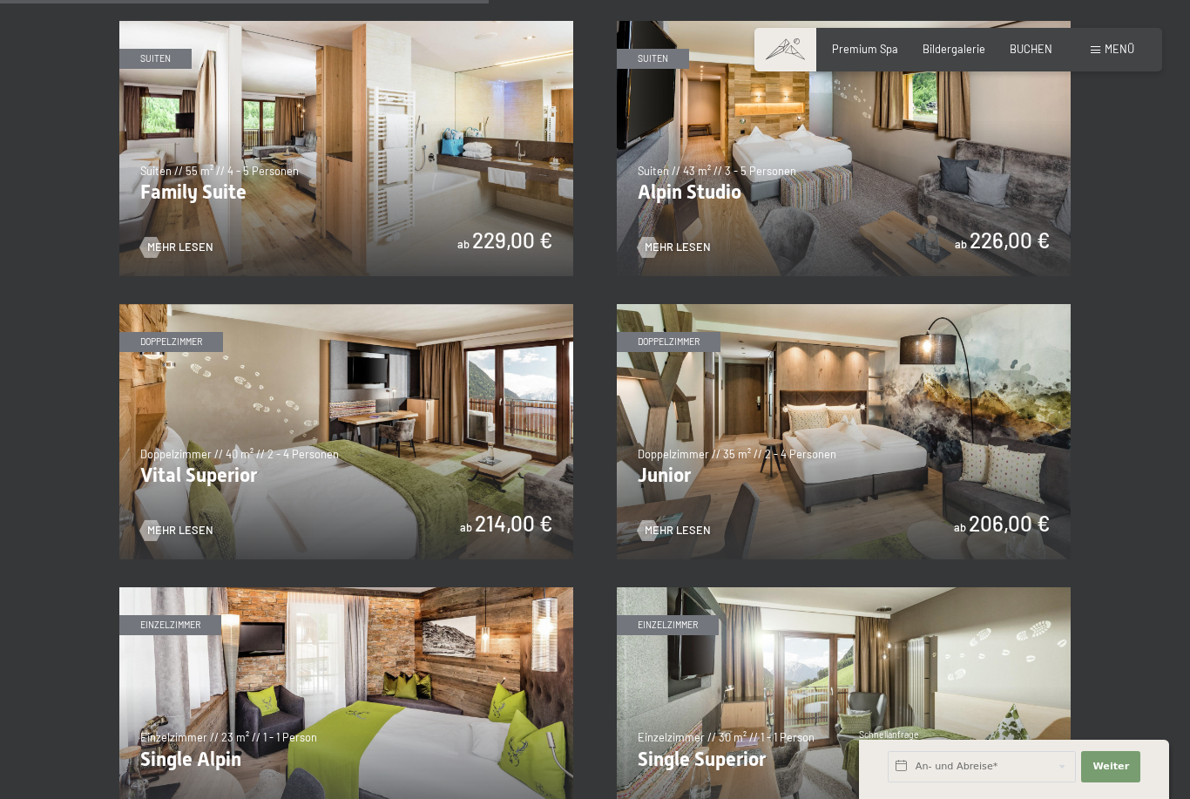
click at [1095, 47] on span at bounding box center [1096, 50] width 10 height 8
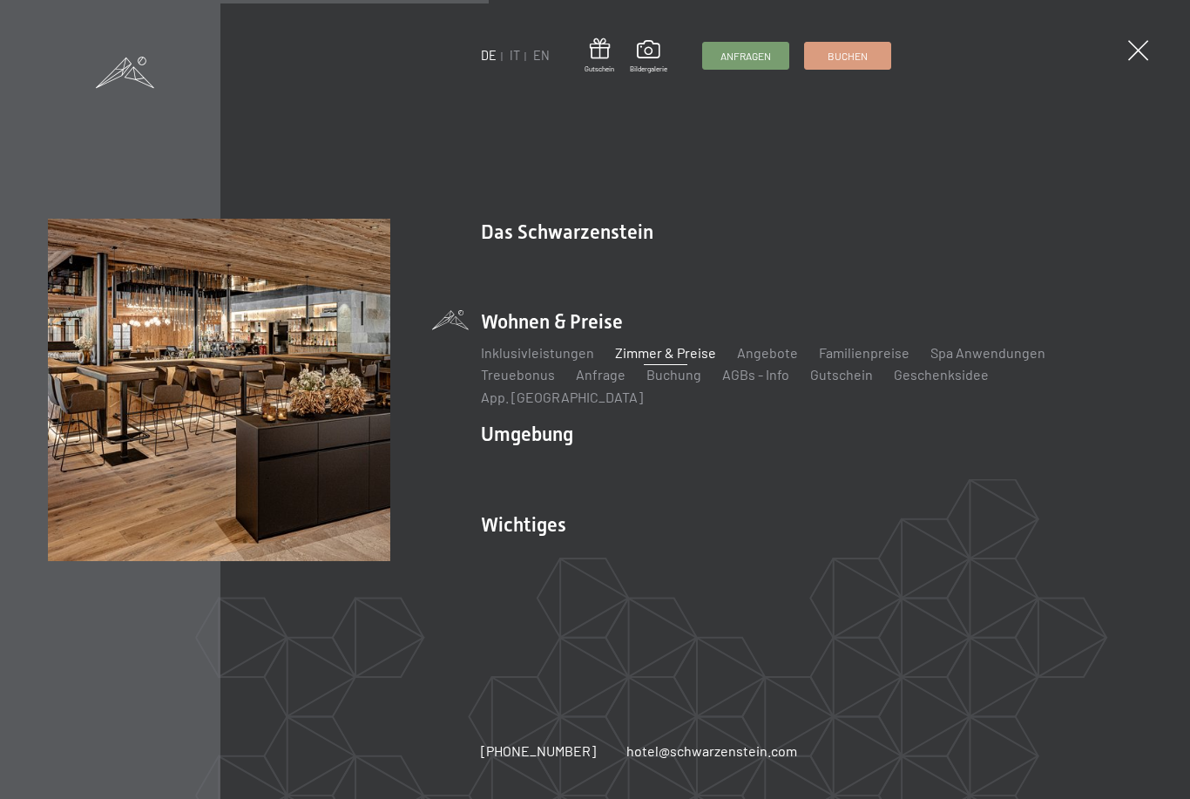
click at [635, 270] on link "Ihre Gastgeber" at bounding box center [652, 262] width 91 height 17
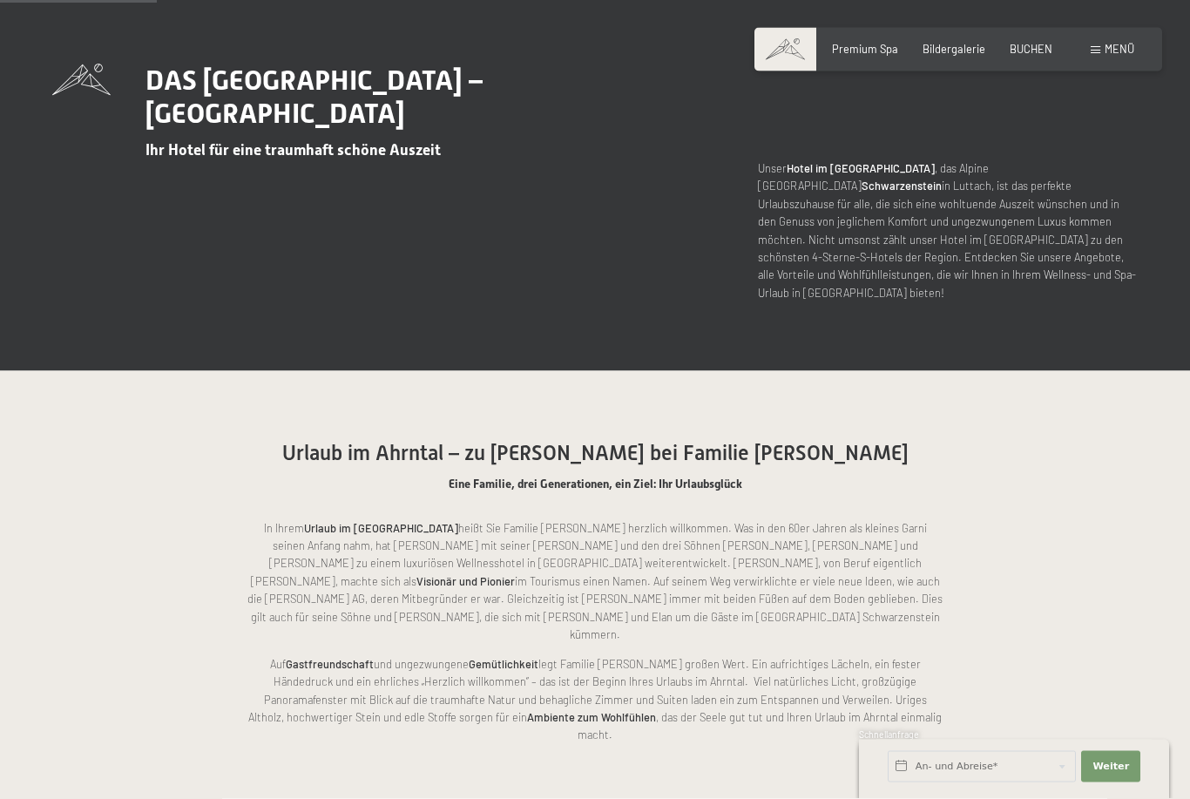
scroll to position [601, 0]
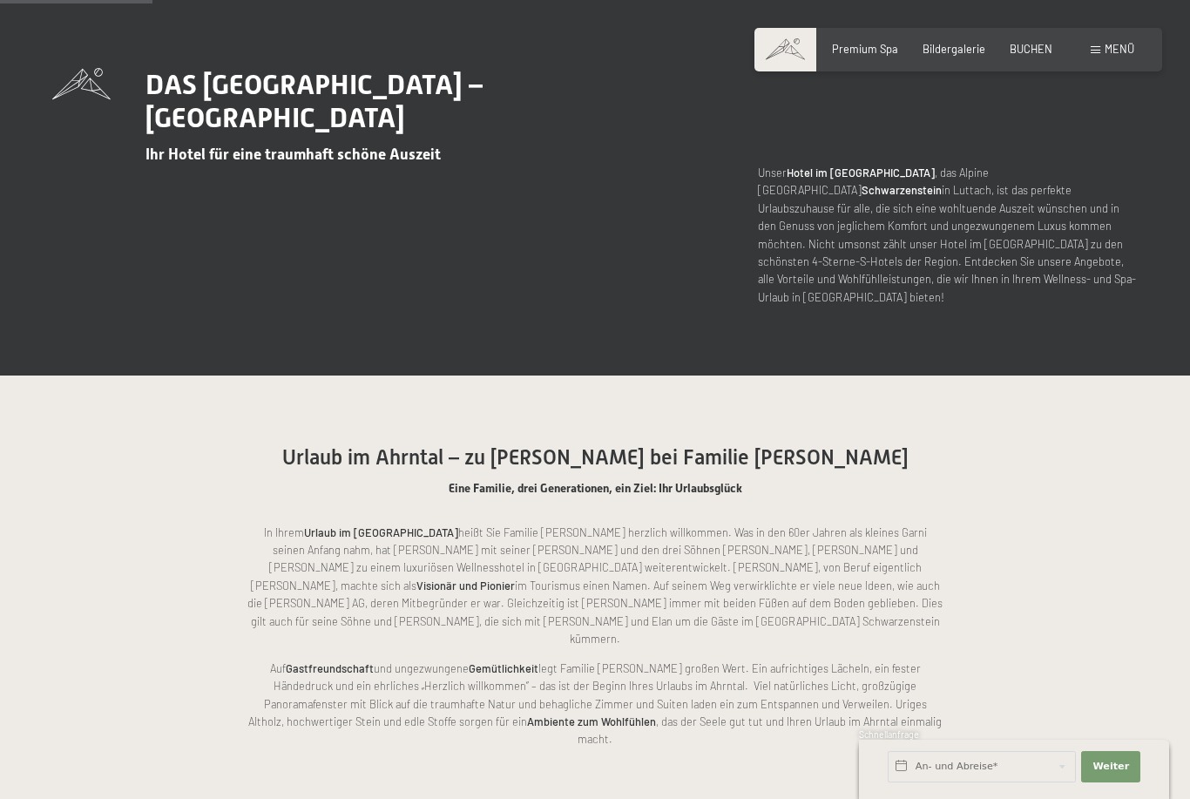
click at [1101, 43] on div "Menü" at bounding box center [1113, 50] width 44 height 16
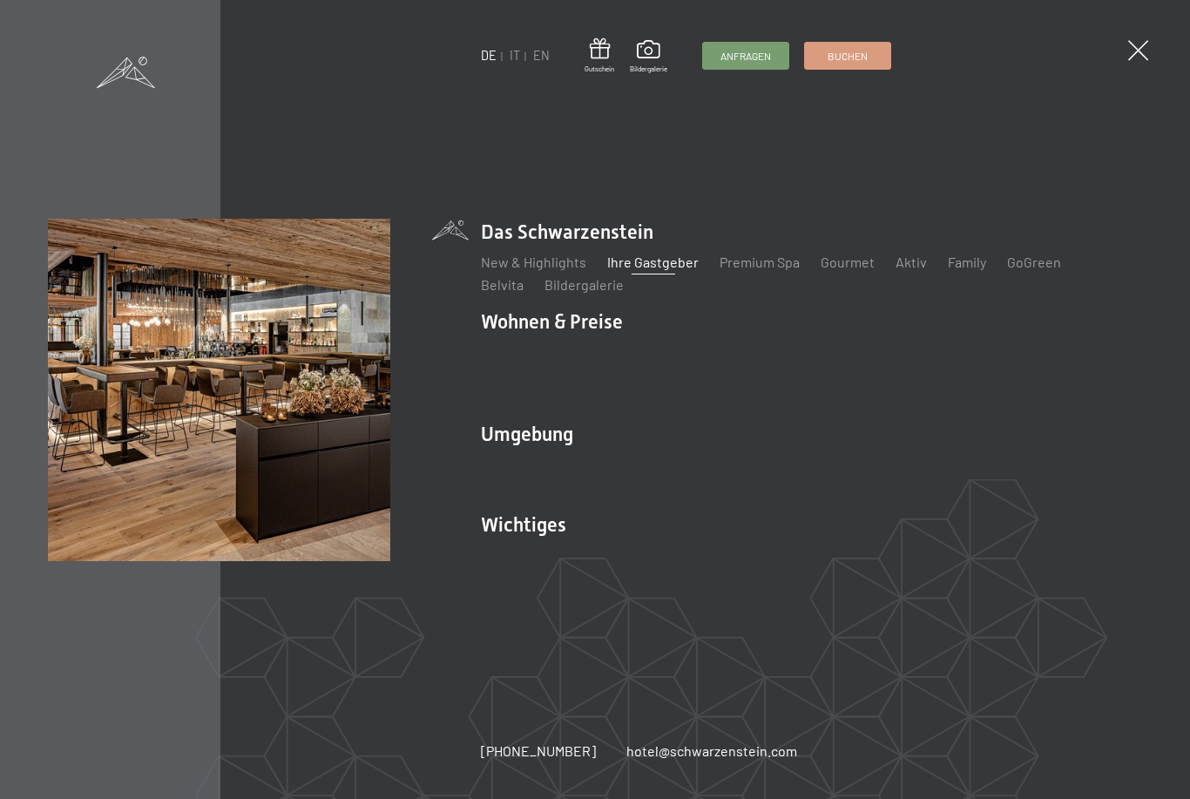
click at [958, 257] on div "New & Highlights Ihre Gastgeber Premium Spa Gourmet Aktiv Wochenprogramm Bilder…" at bounding box center [811, 270] width 661 height 49
click at [960, 265] on link "Family" at bounding box center [967, 262] width 38 height 17
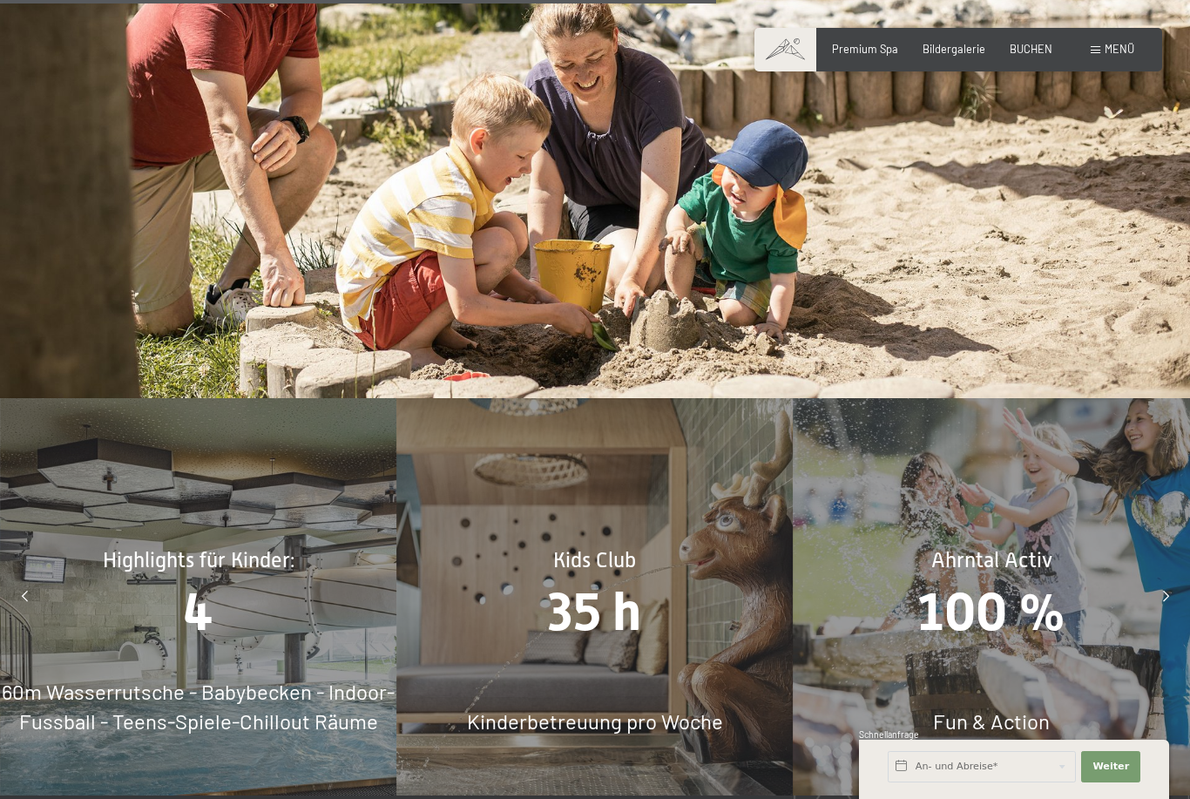
scroll to position [6538, 0]
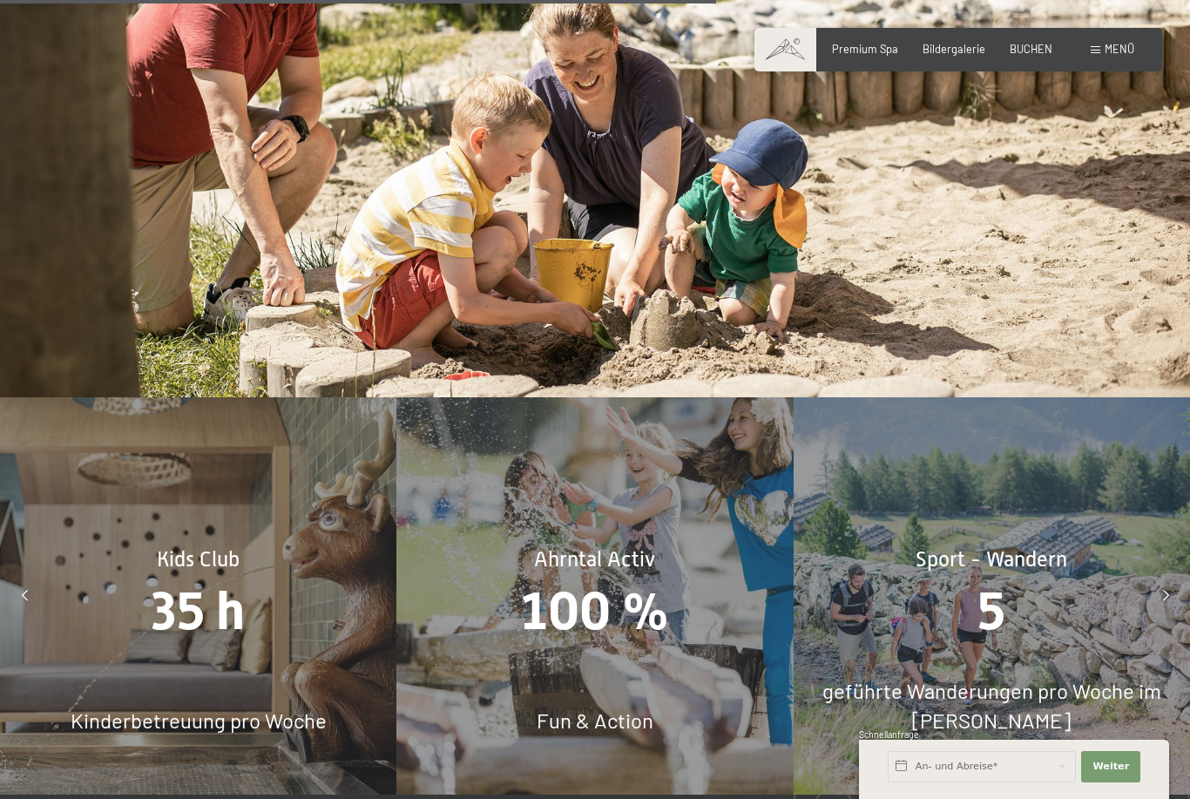
click at [633, 579] on span "100 %" at bounding box center [595, 609] width 148 height 61
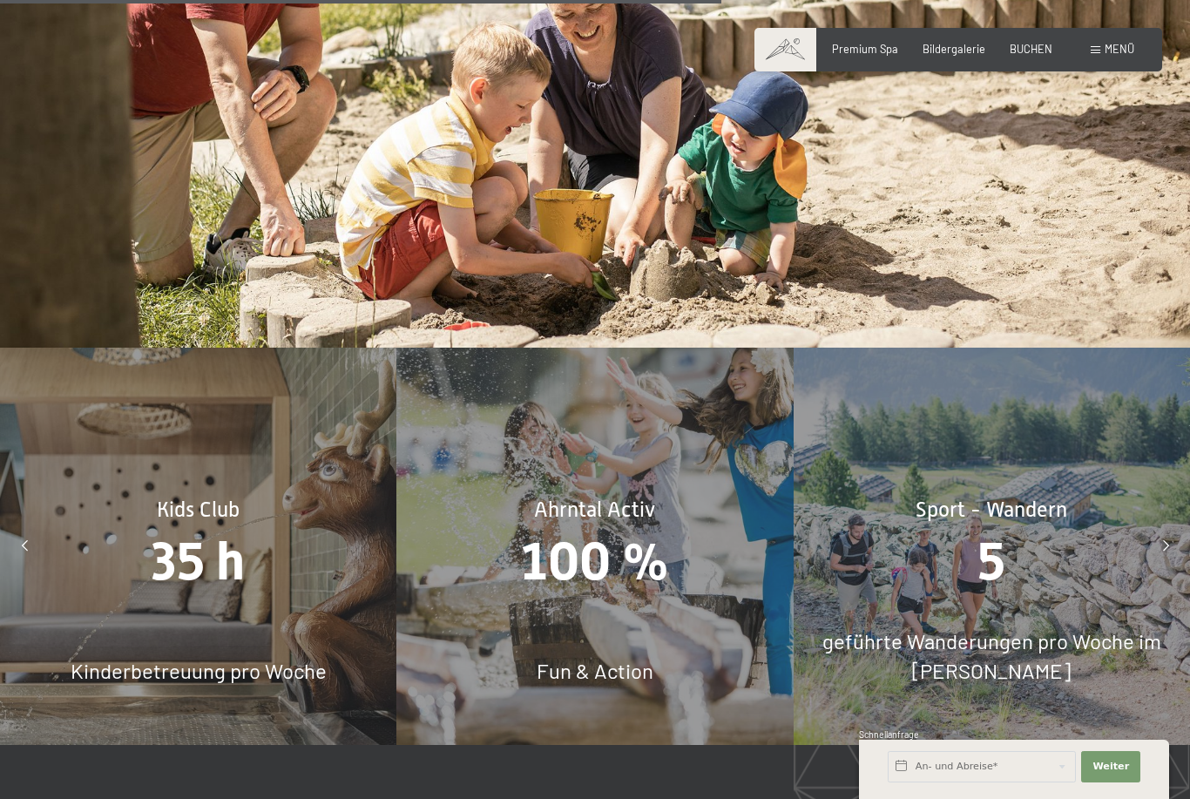
scroll to position [6595, 0]
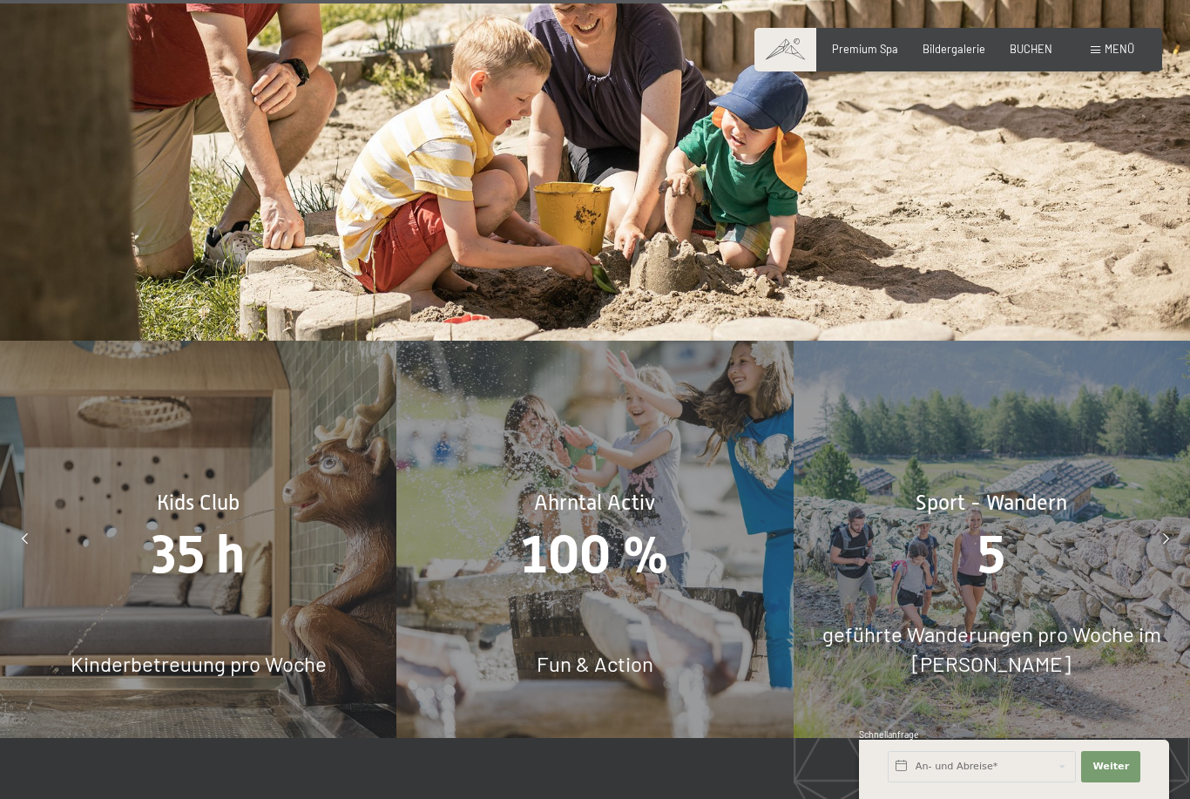
click at [605, 651] on span "Fun & Action" at bounding box center [595, 663] width 117 height 25
click at [615, 651] on span "Fun & Action" at bounding box center [595, 663] width 117 height 25
click at [598, 550] on div "100 %" at bounding box center [594, 554] width 396 height 74
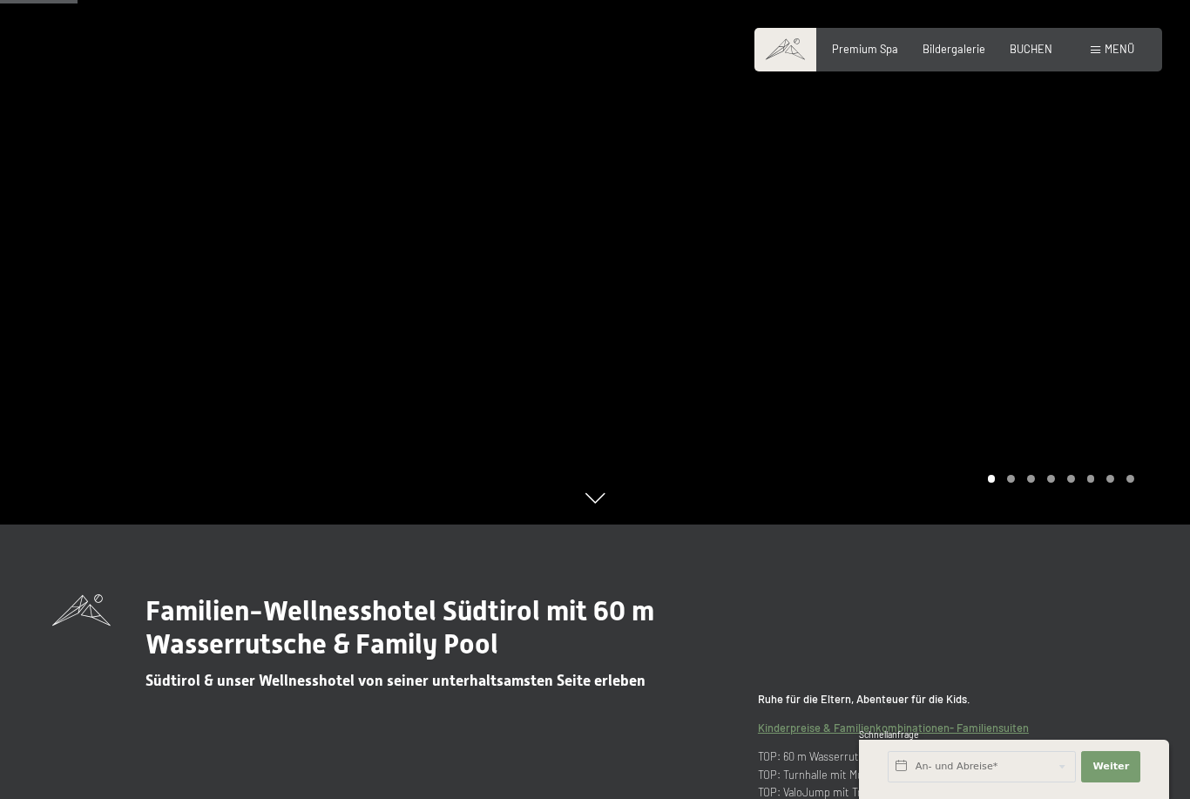
scroll to position [0, 0]
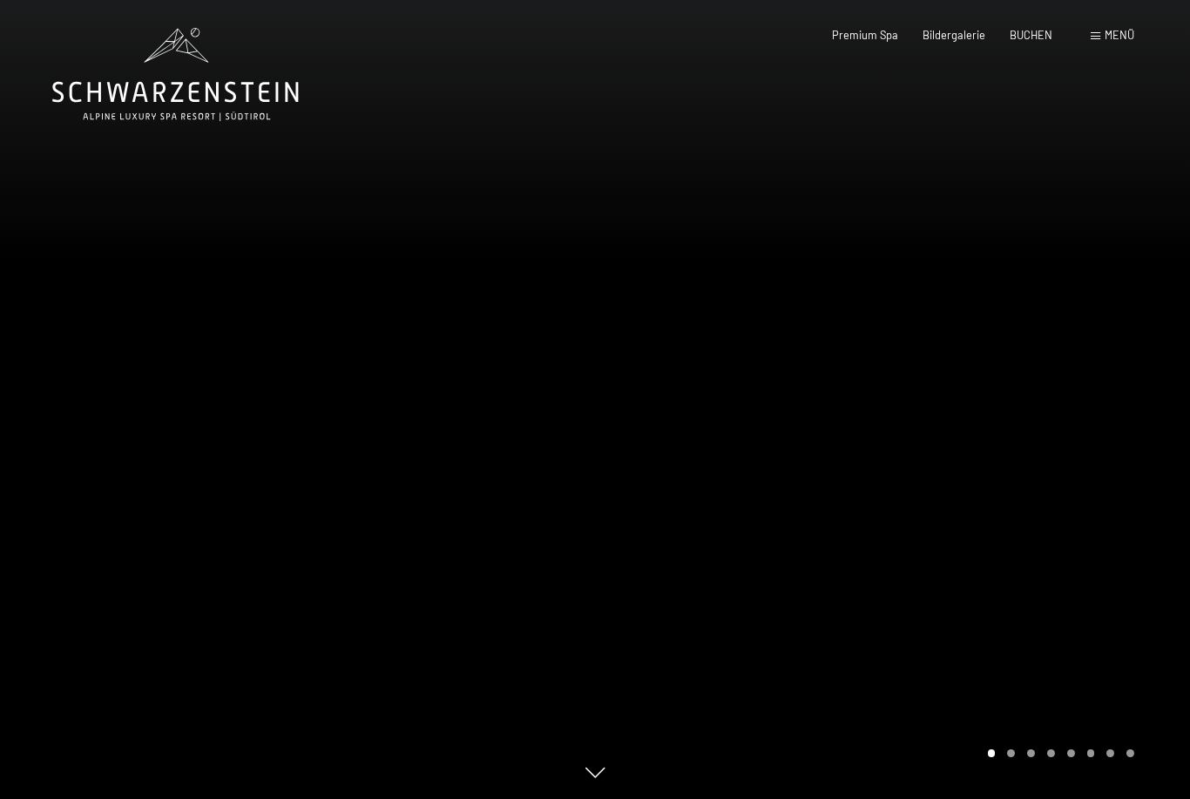
click at [1100, 41] on div "Menü" at bounding box center [1113, 36] width 44 height 16
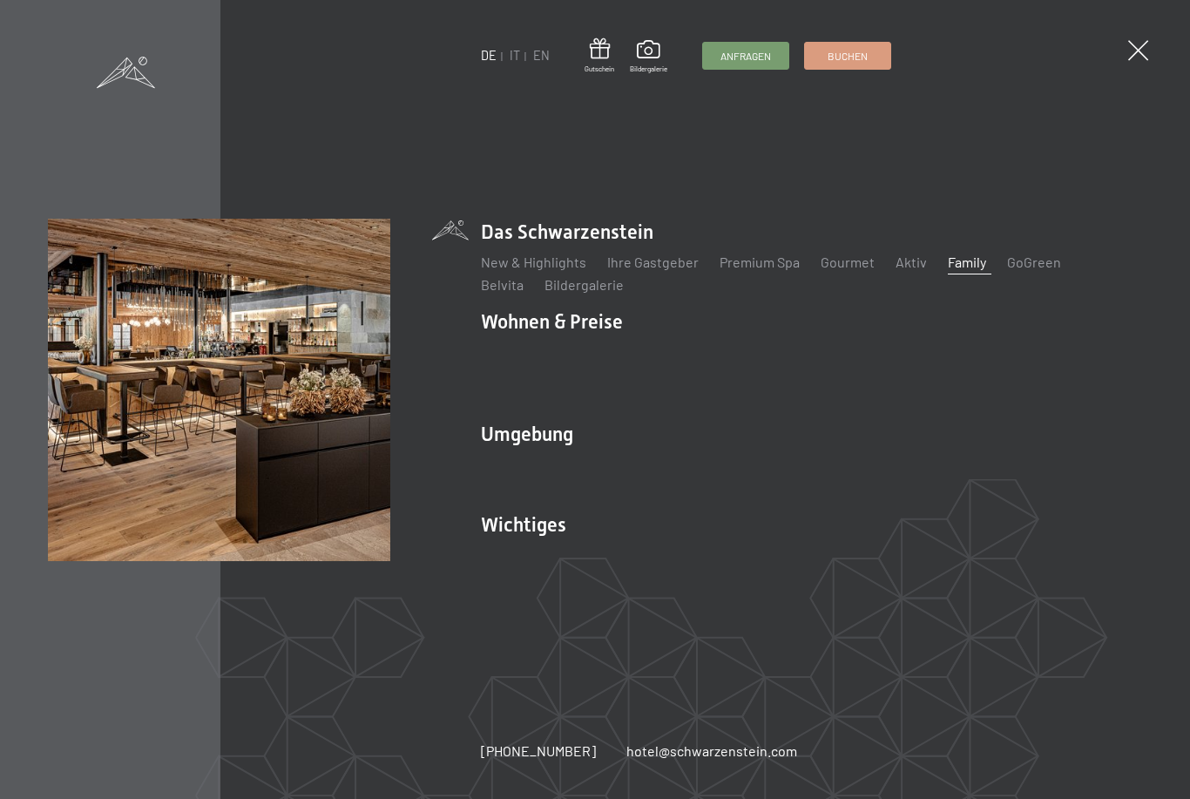
click at [904, 270] on link "Aktiv" at bounding box center [911, 262] width 31 height 17
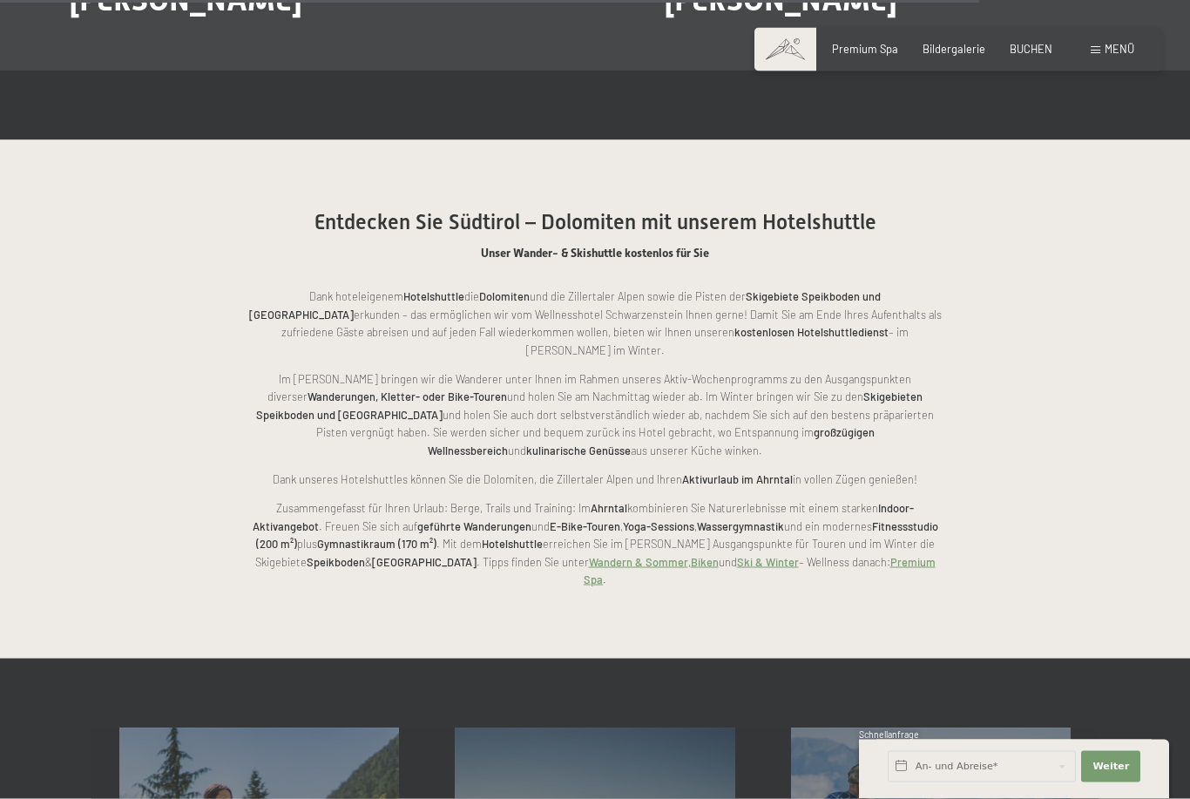
scroll to position [3141, 0]
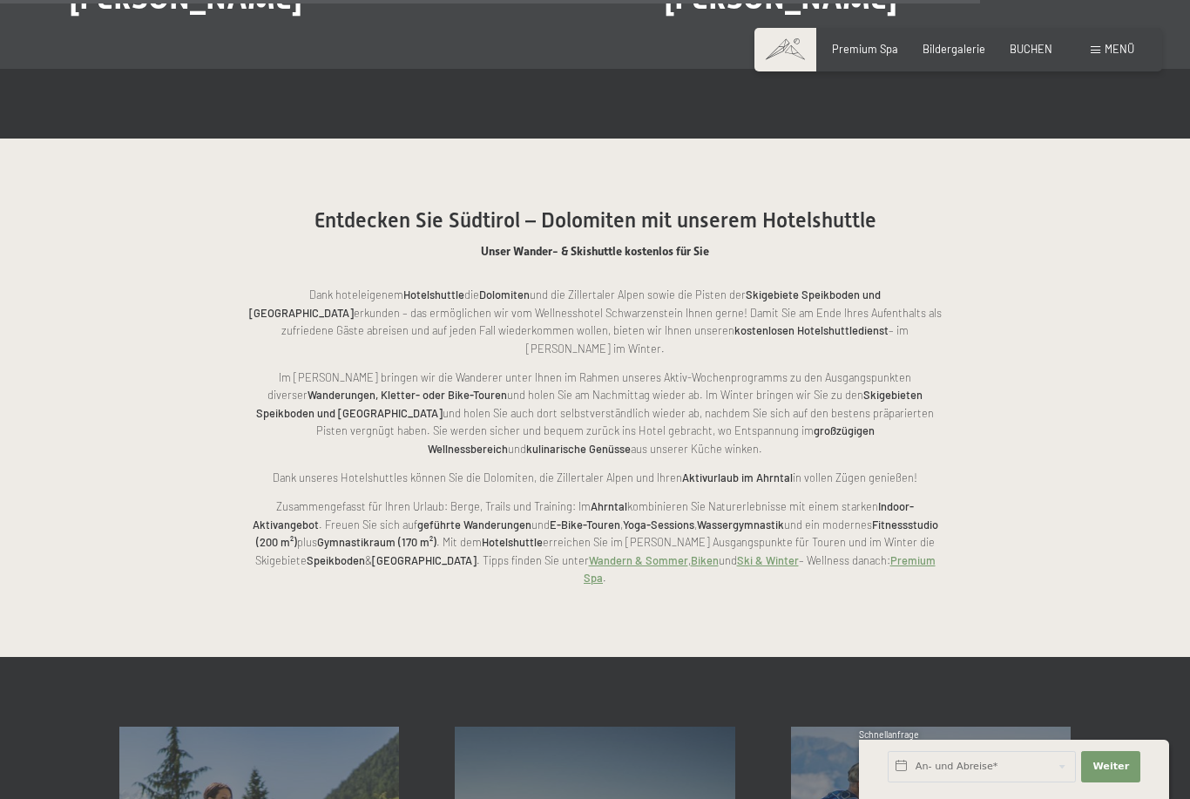
click at [1096, 56] on div "Menü" at bounding box center [1113, 50] width 44 height 16
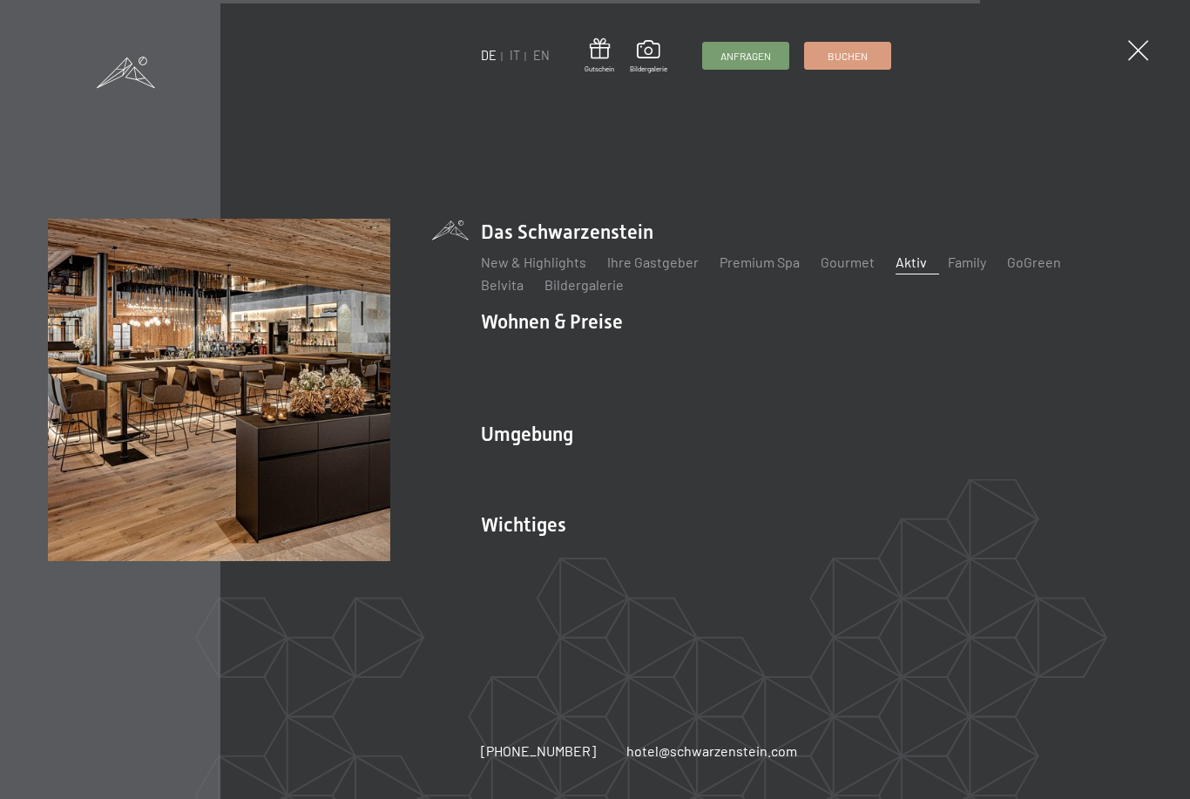
click at [524, 293] on link "Belvita" at bounding box center [502, 284] width 43 height 17
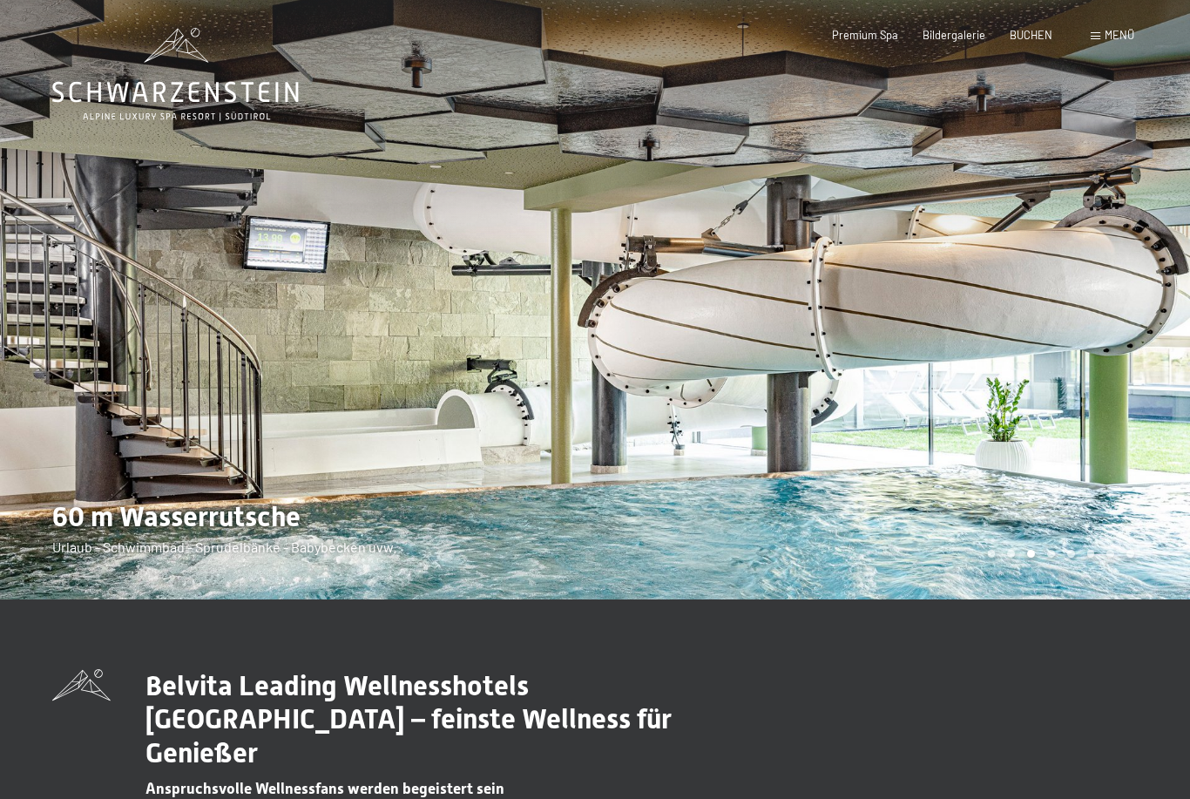
click at [1095, 39] on span at bounding box center [1096, 36] width 10 height 8
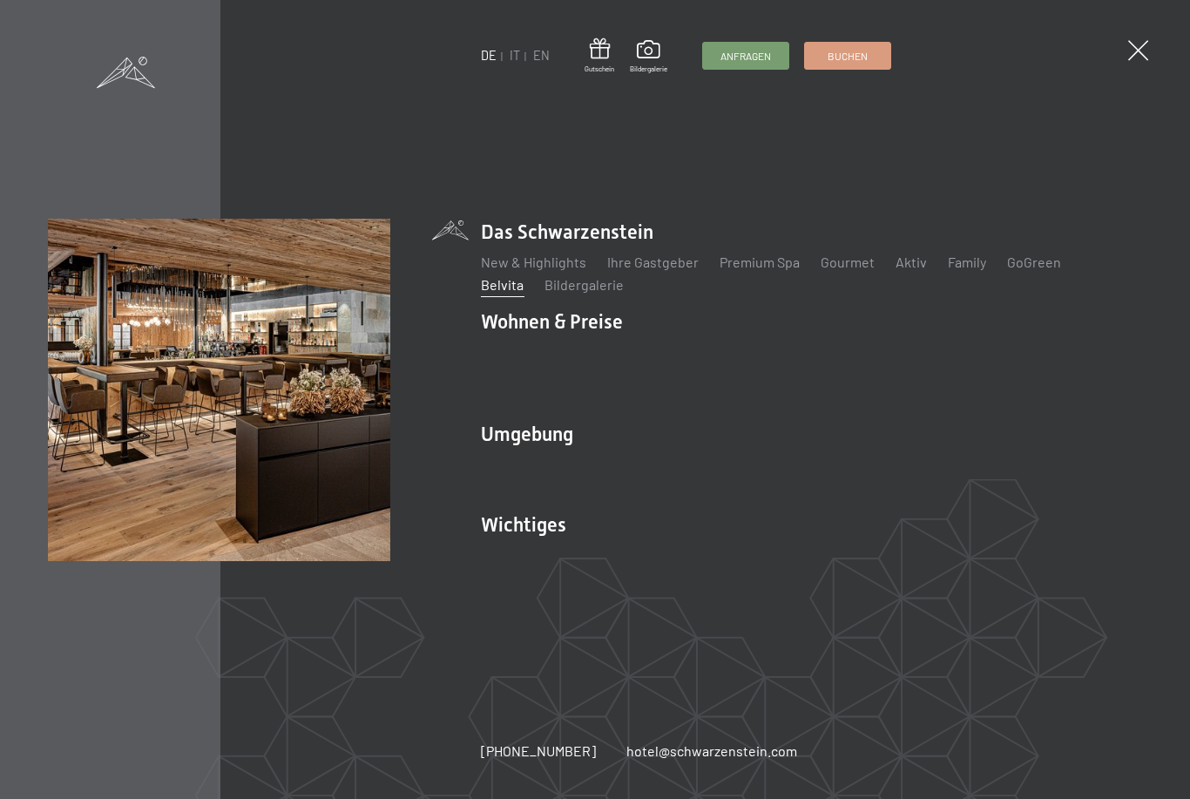
click at [572, 270] on link "New & Highlights" at bounding box center [533, 262] width 105 height 17
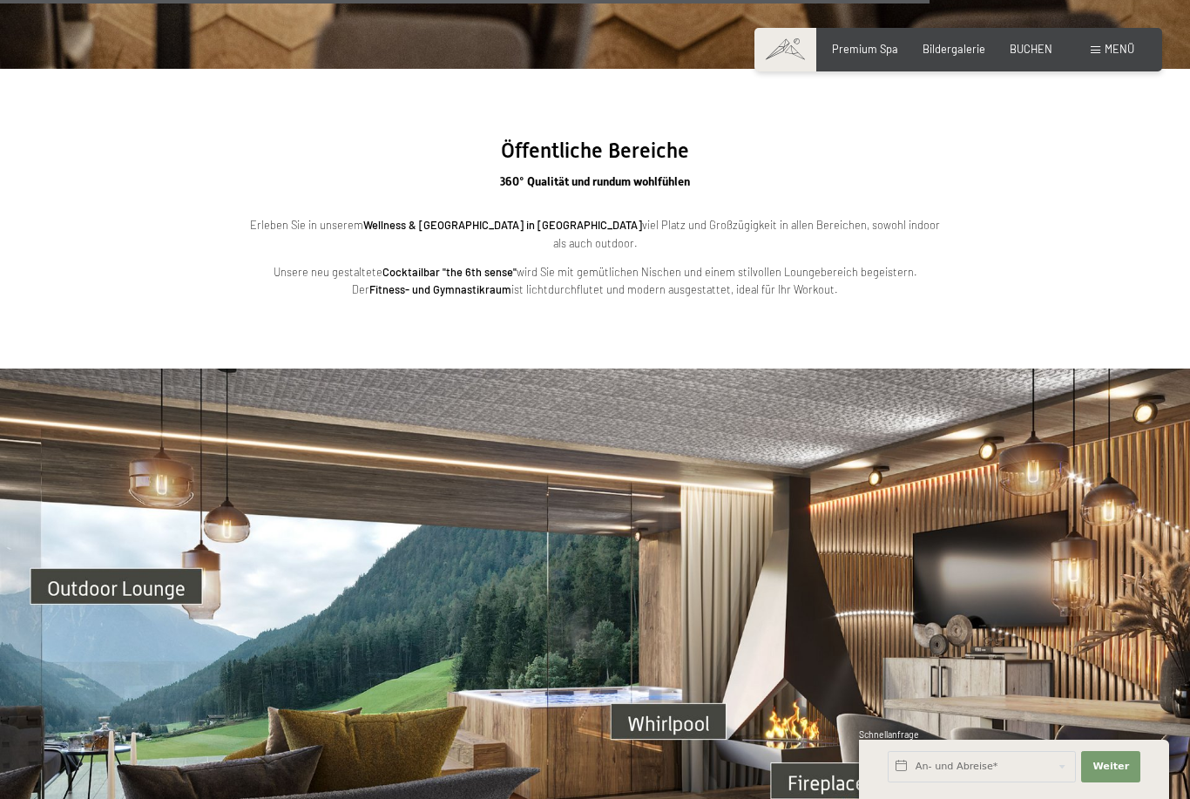
scroll to position [4512, 0]
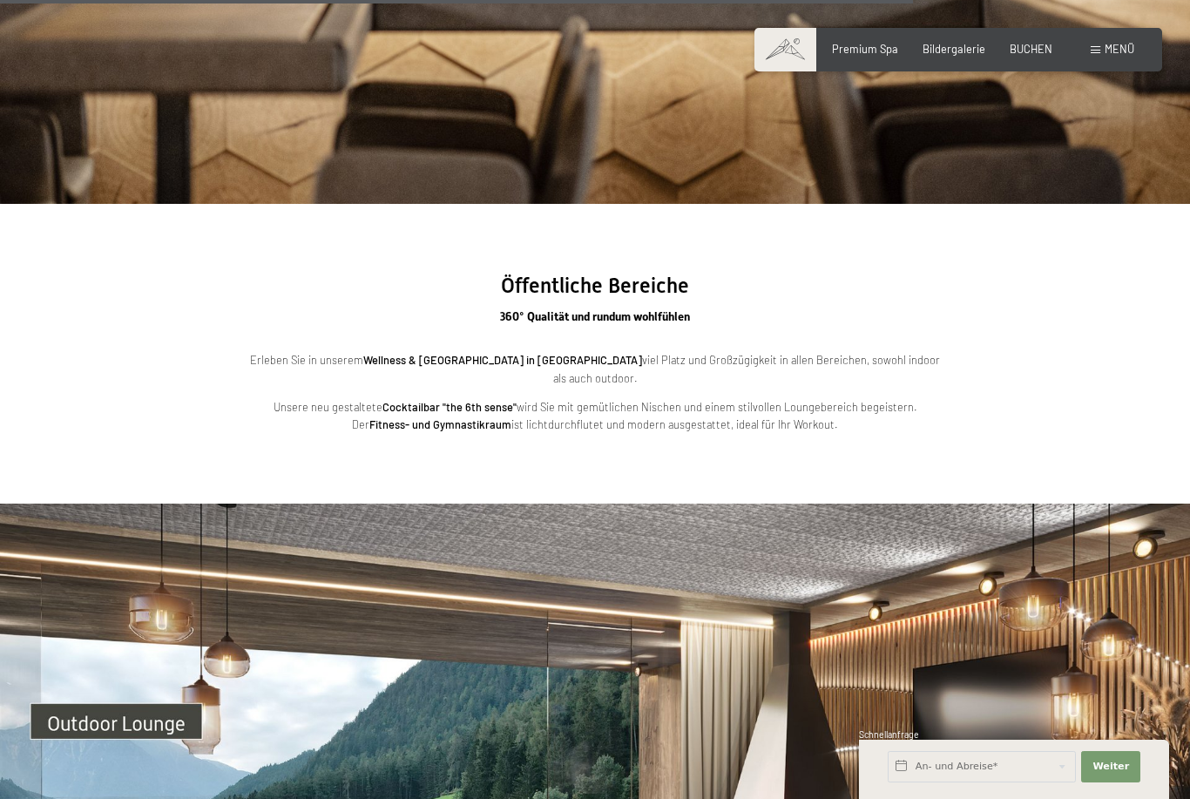
click at [1102, 48] on div "Menü" at bounding box center [1113, 50] width 44 height 16
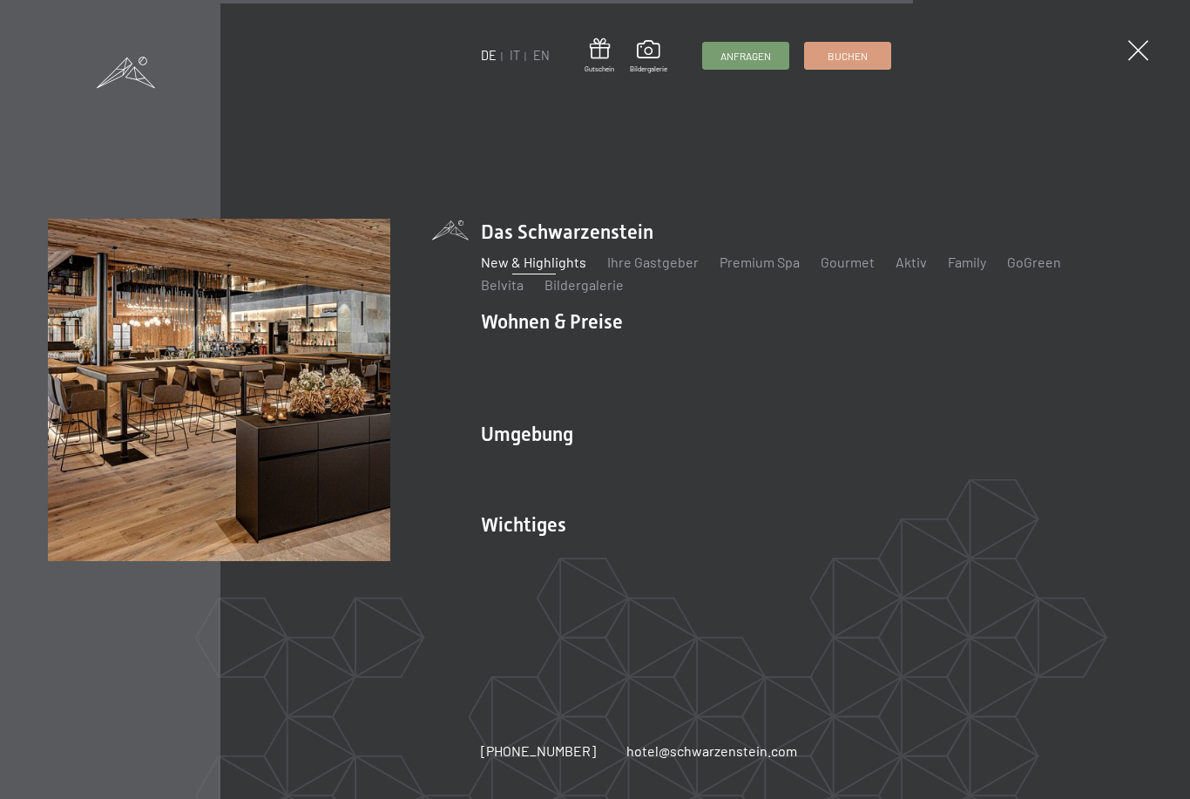
click at [851, 263] on link "Gourmet" at bounding box center [848, 262] width 54 height 17
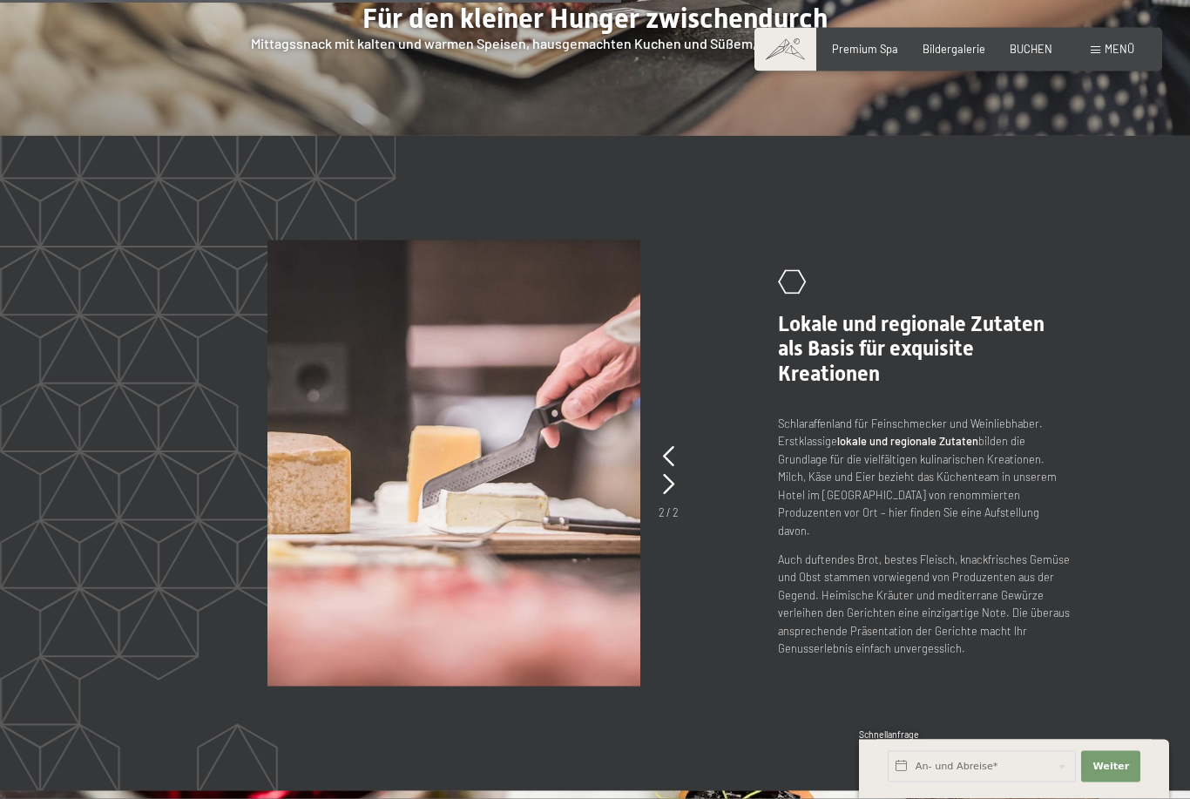
scroll to position [2776, 0]
click at [1097, 49] on span at bounding box center [1096, 50] width 10 height 8
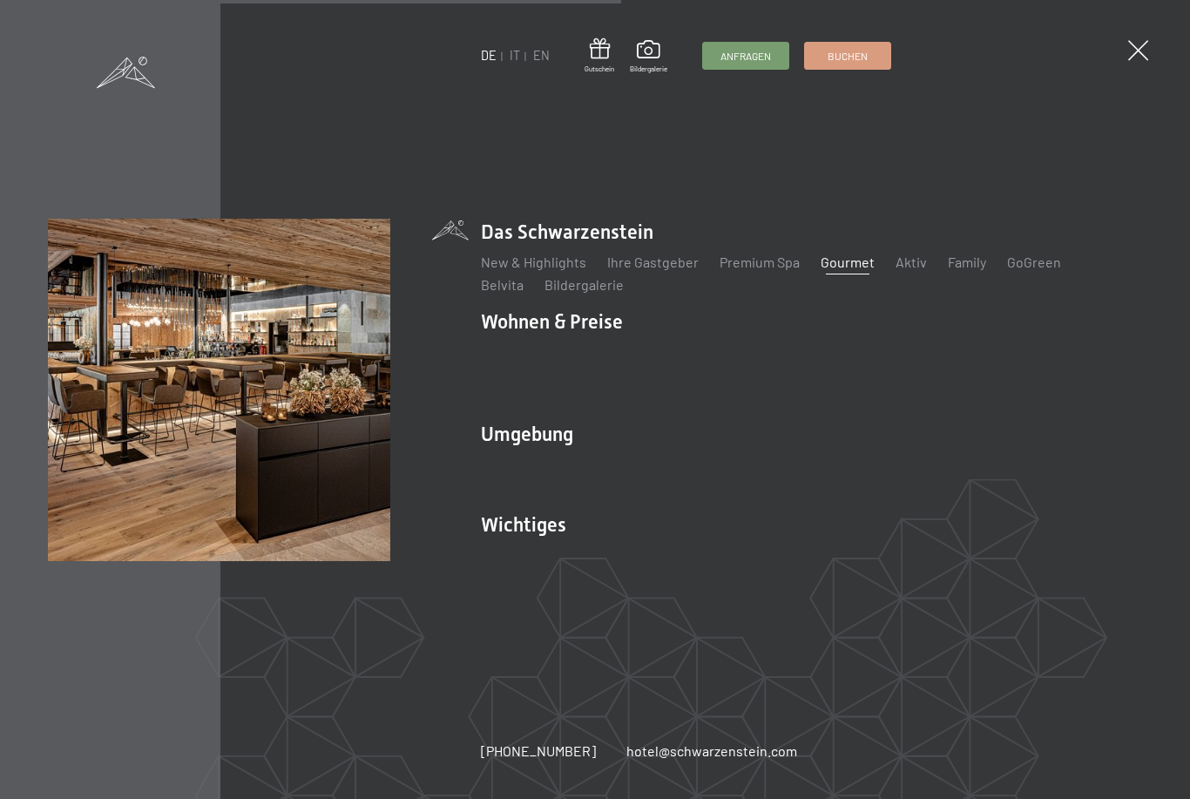
click at [545, 293] on link "Bildergalerie" at bounding box center [584, 284] width 79 height 17
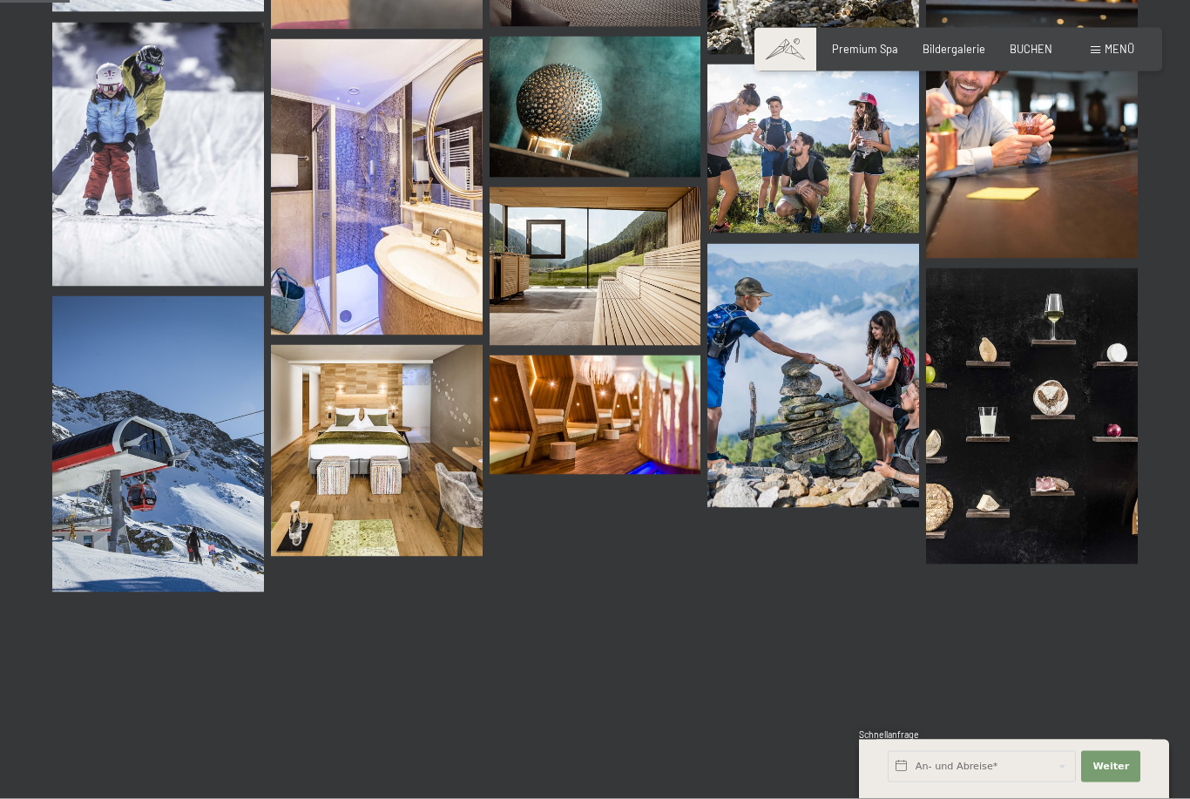
scroll to position [964, 0]
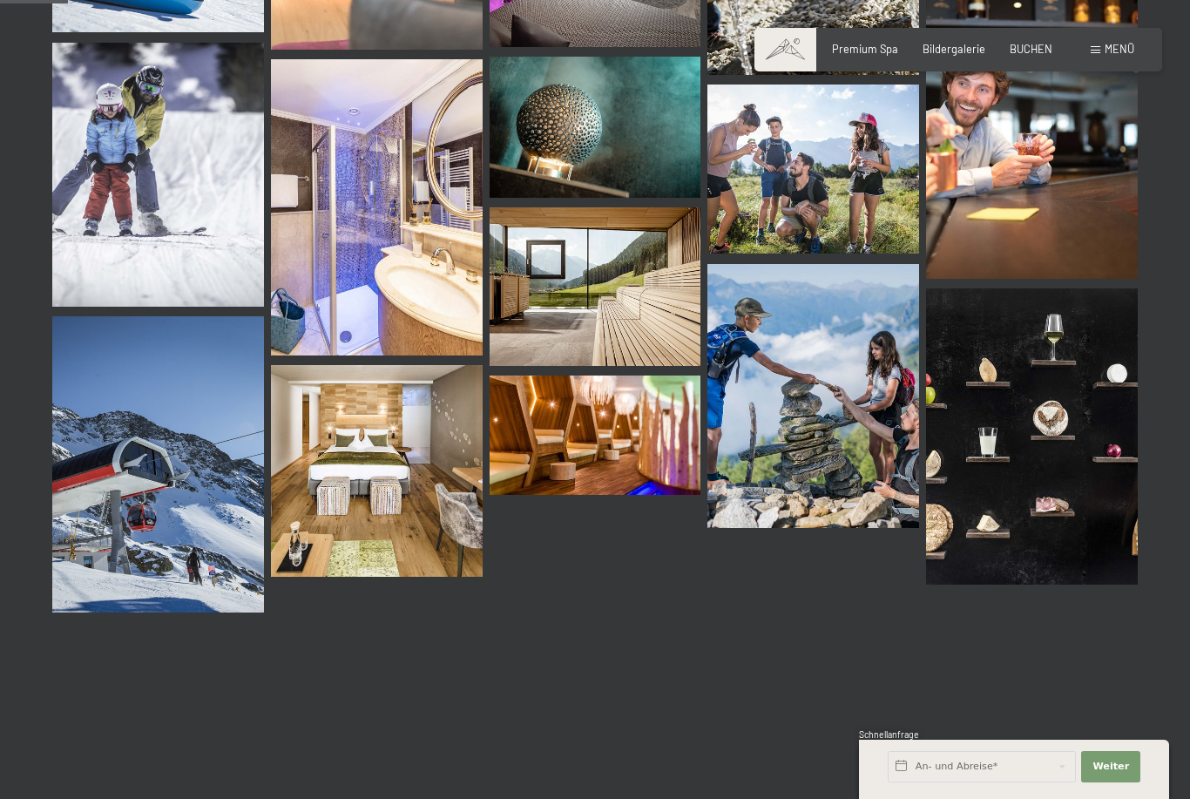
click at [1095, 51] on span at bounding box center [1096, 50] width 10 height 8
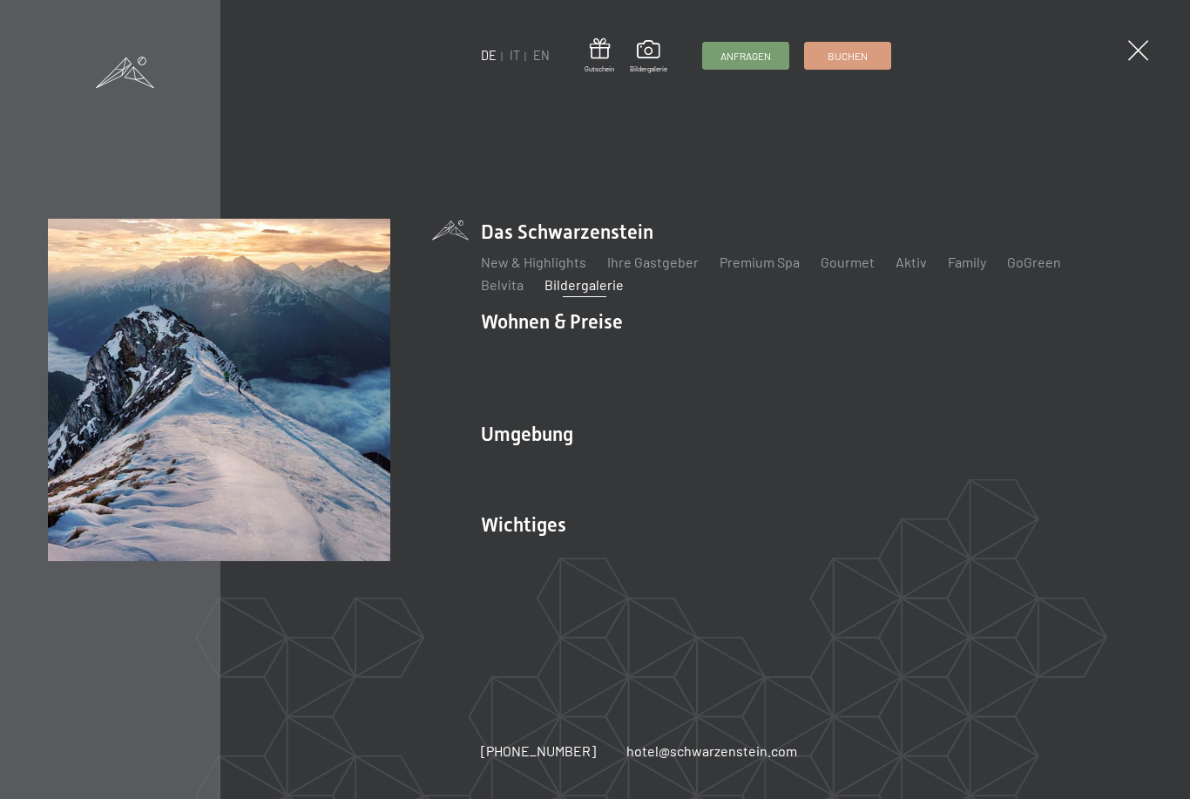
click at [891, 457] on link "Sehenswürdigkeiten" at bounding box center [874, 465] width 128 height 17
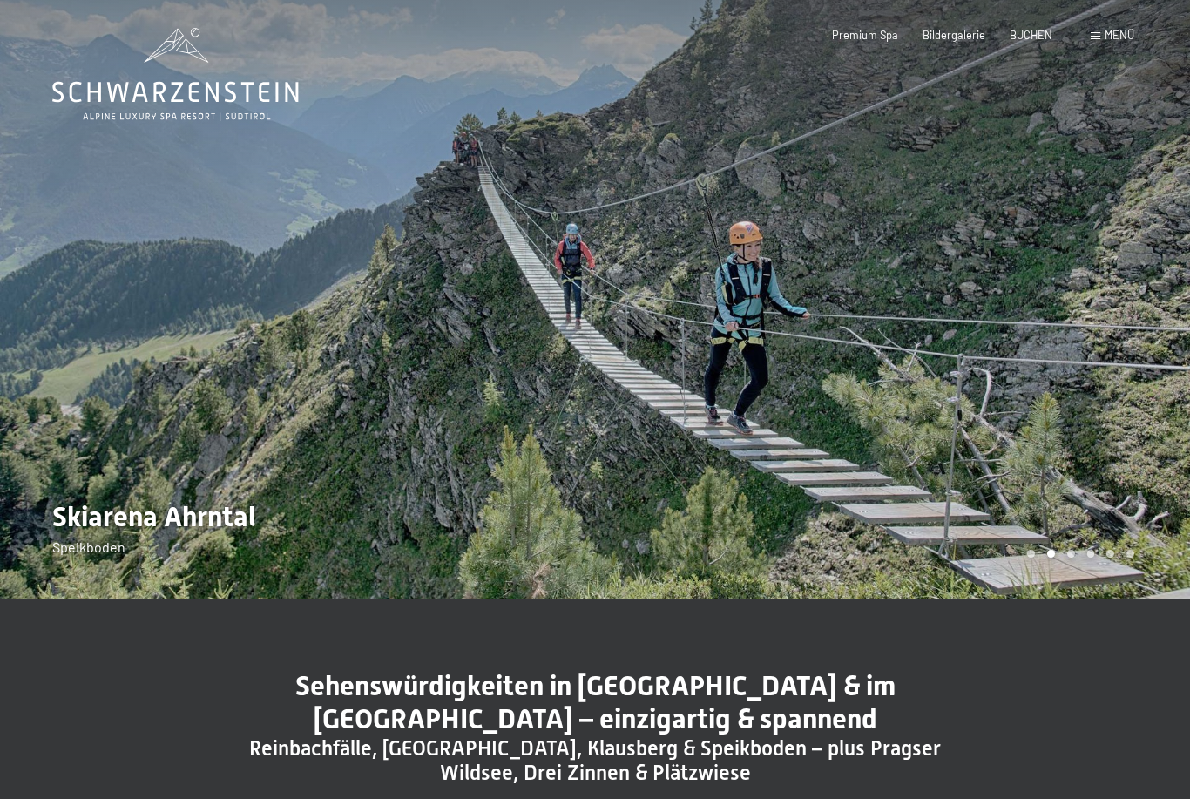
click at [1055, 558] on div "Carousel Pagination" at bounding box center [1077, 554] width 113 height 8
click at [1060, 558] on div "Carousel Pagination" at bounding box center [1077, 554] width 113 height 8
click at [1079, 558] on div "Carousel Pagination" at bounding box center [1077, 554] width 113 height 8
click at [1072, 558] on div "Carousel Page 3" at bounding box center [1071, 554] width 8 height 8
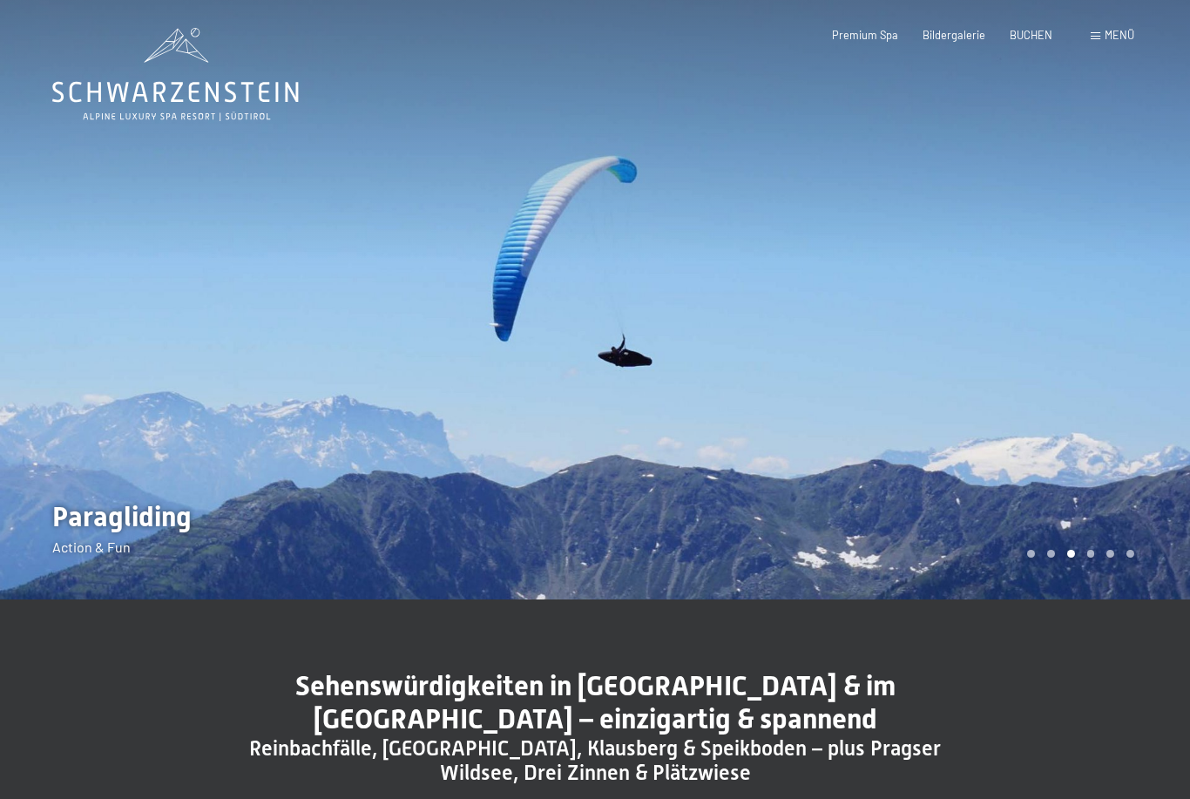
click at [1080, 558] on div "Carousel Pagination" at bounding box center [1077, 554] width 113 height 8
click at [1098, 558] on div "Carousel Pagination" at bounding box center [1077, 554] width 113 height 8
click at [1092, 558] on div "Carousel Page 4" at bounding box center [1091, 554] width 8 height 8
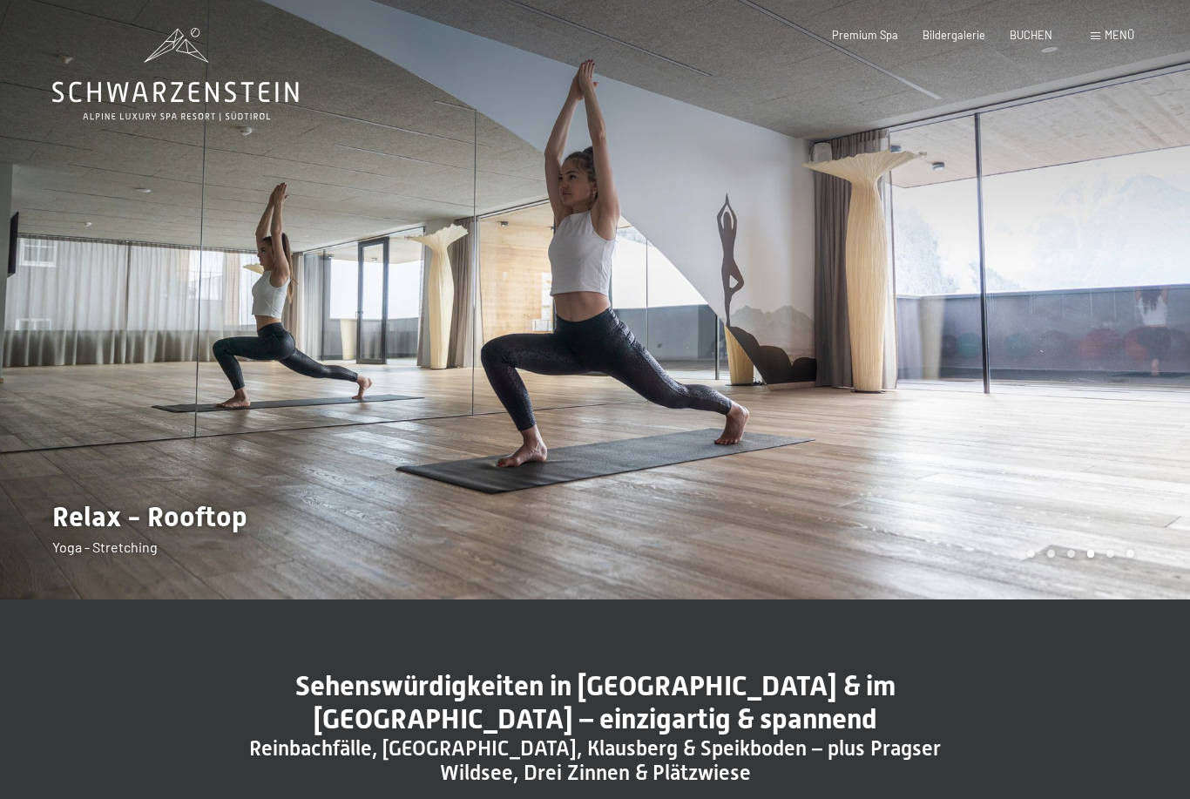
click at [1118, 558] on div "Carousel Pagination" at bounding box center [1077, 554] width 113 height 8
click at [1115, 558] on div "Carousel Page 5" at bounding box center [1111, 554] width 8 height 8
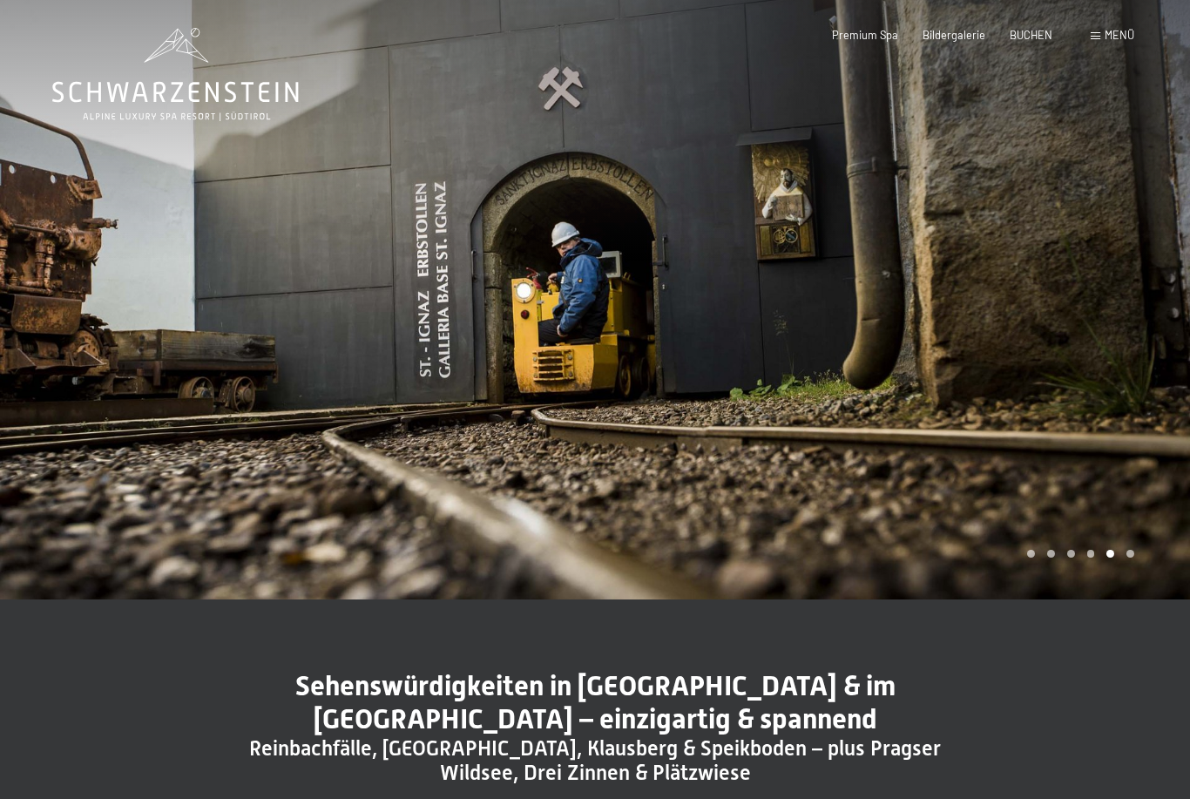
click at [1138, 593] on div at bounding box center [892, 300] width 595 height 600
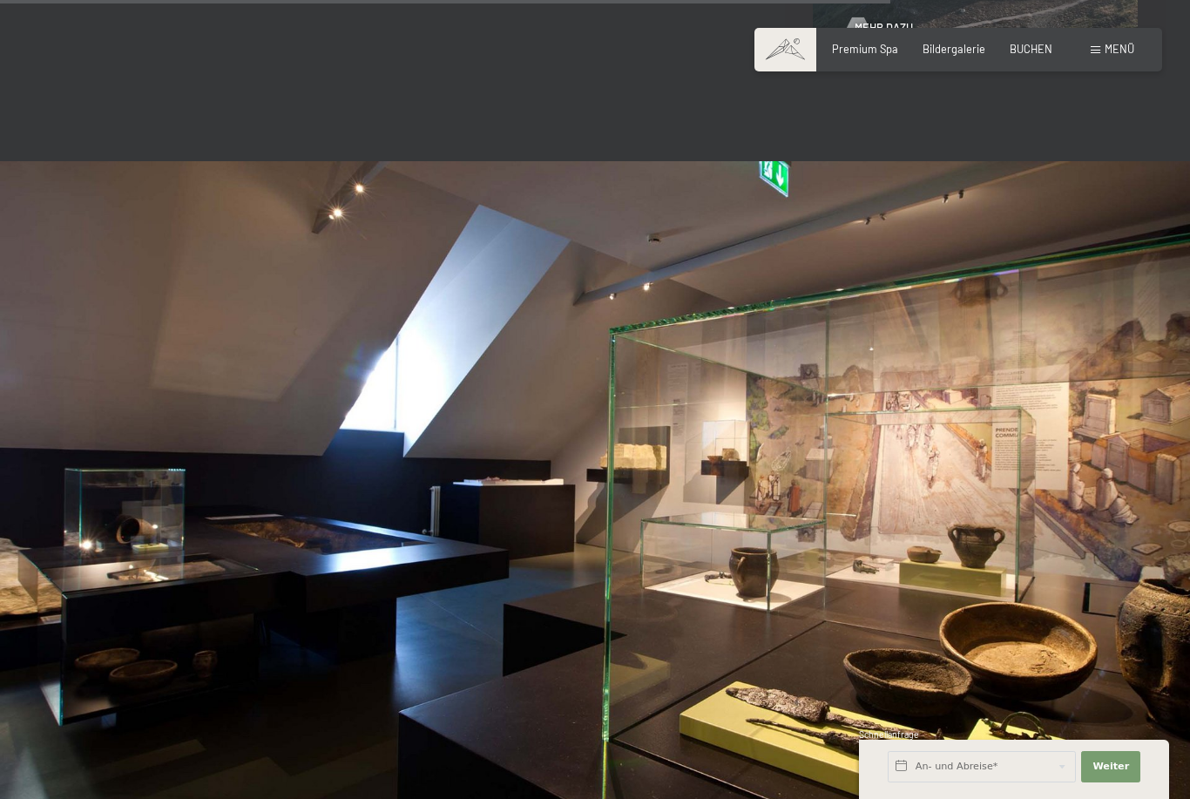
scroll to position [3044, 0]
